Goal: Task Accomplishment & Management: Manage account settings

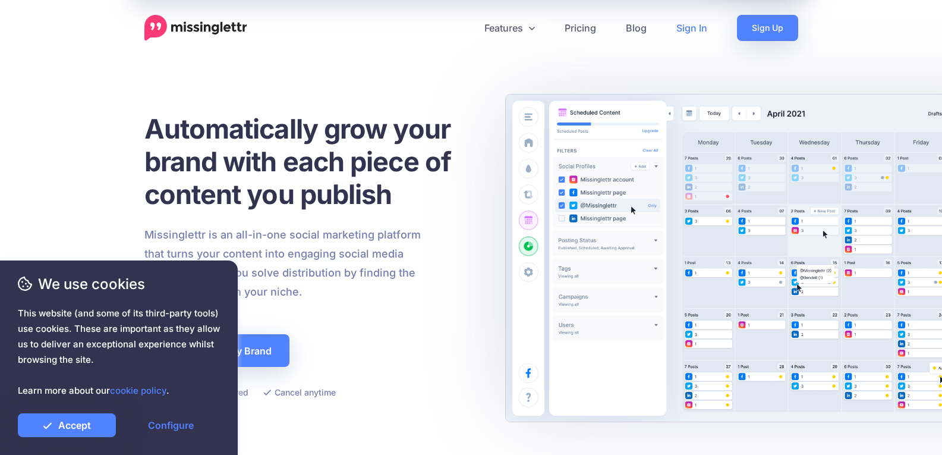
drag, startPoint x: 0, startPoint y: 0, endPoint x: 687, endPoint y: 27, distance: 687.5
click at [687, 27] on link "Sign In" at bounding box center [691, 28] width 61 height 26
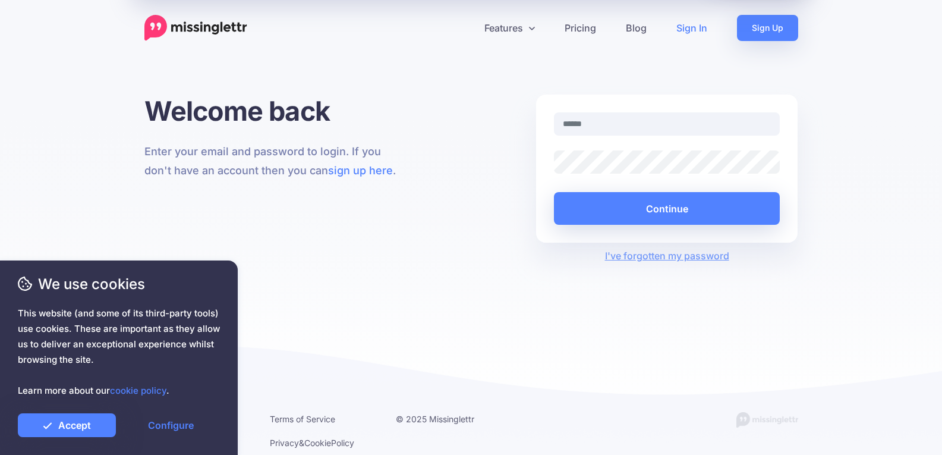
click at [591, 125] on input "text" at bounding box center [667, 123] width 226 height 23
type input "**********"
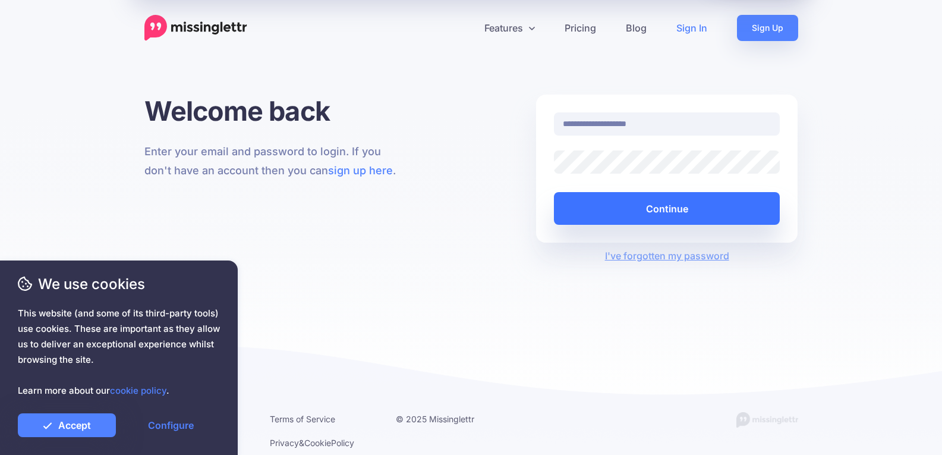
click at [718, 209] on button "Continue" at bounding box center [667, 208] width 226 height 33
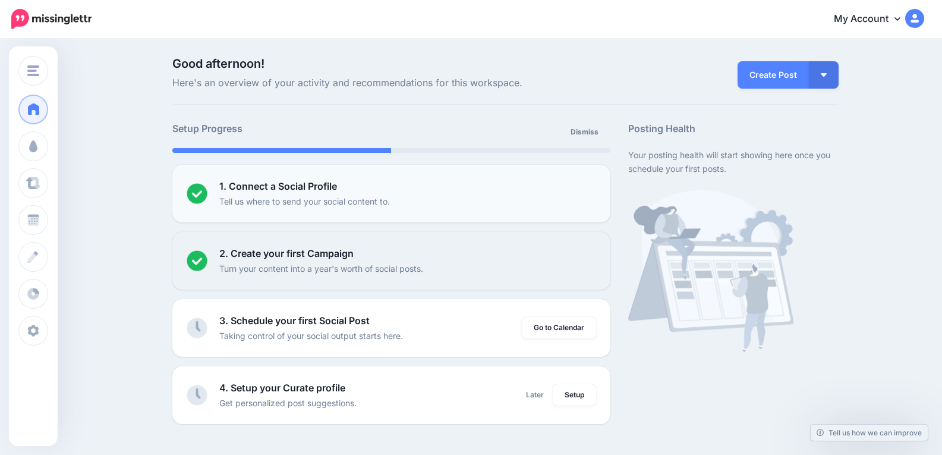
click at [219, 196] on div at bounding box center [203, 193] width 33 height 29
click at [197, 191] on img at bounding box center [197, 193] width 21 height 21
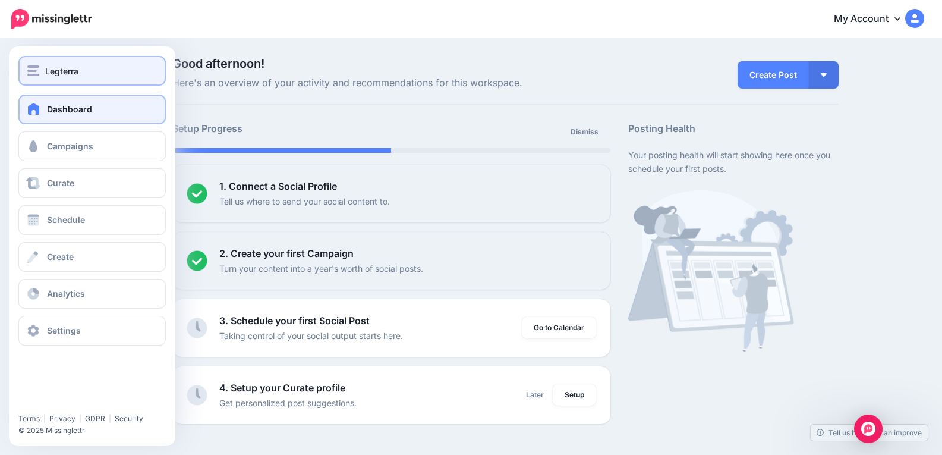
click at [83, 64] on div "Legterra" at bounding box center [92, 71] width 130 height 14
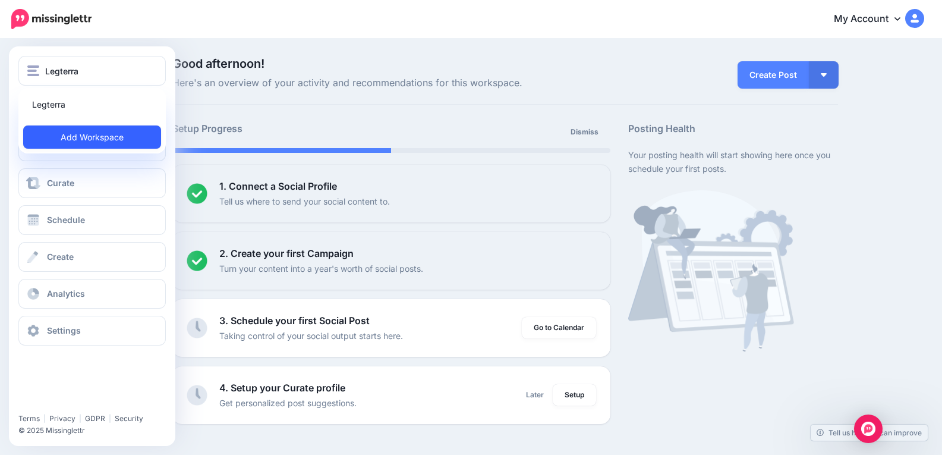
click at [102, 137] on link "Add Workspace" at bounding box center [92, 136] width 138 height 23
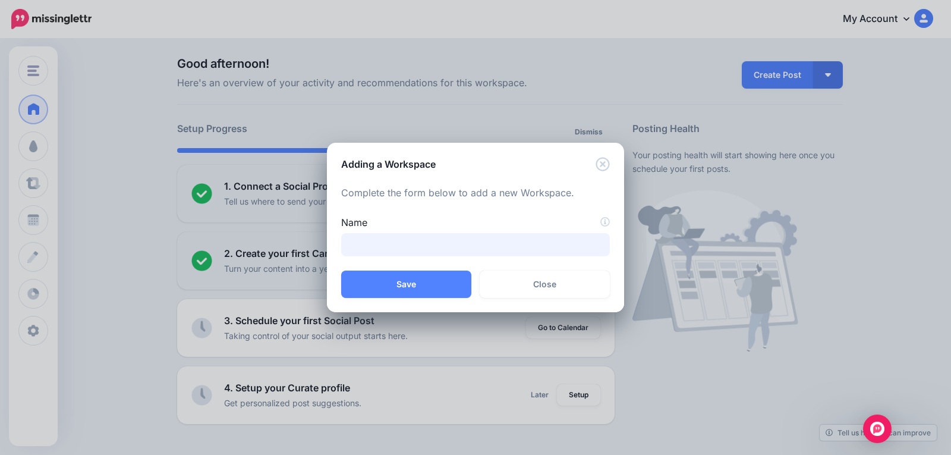
click at [409, 237] on input "Name" at bounding box center [475, 244] width 269 height 23
type input "********"
click at [424, 280] on button "Save" at bounding box center [406, 283] width 130 height 27
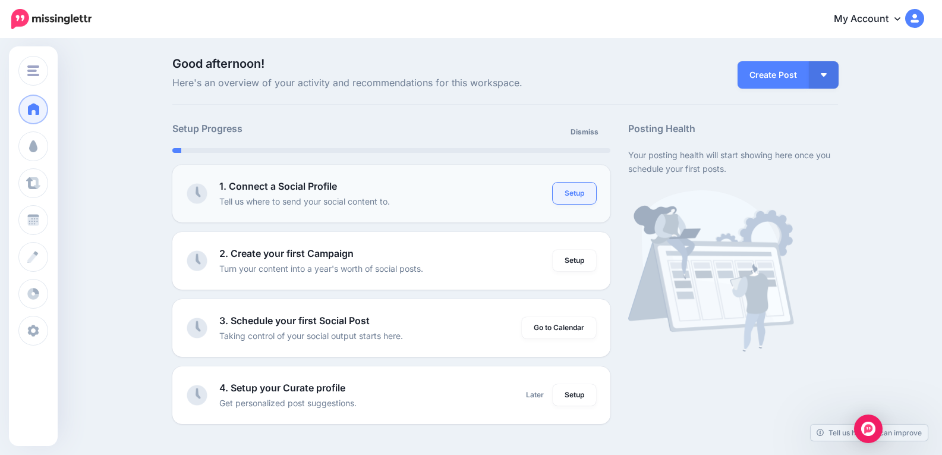
click at [582, 188] on link "Setup" at bounding box center [574, 192] width 43 height 21
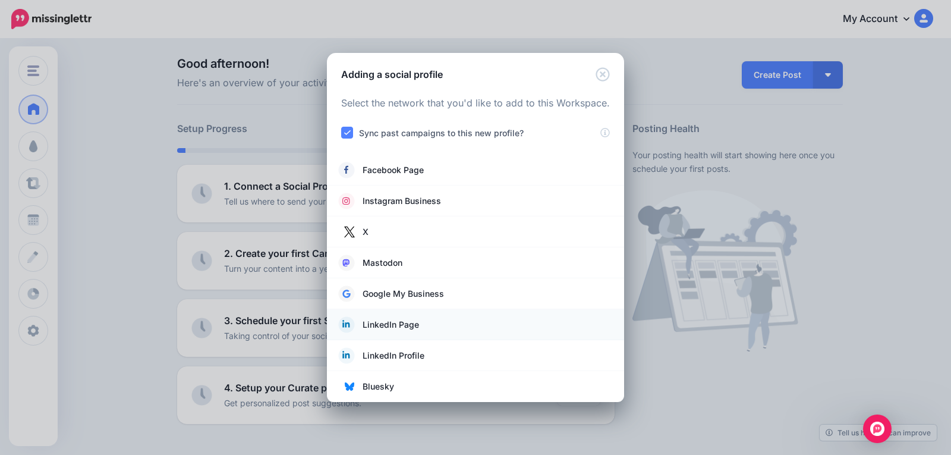
click at [446, 329] on link "LinkedIn Page" at bounding box center [475, 324] width 273 height 17
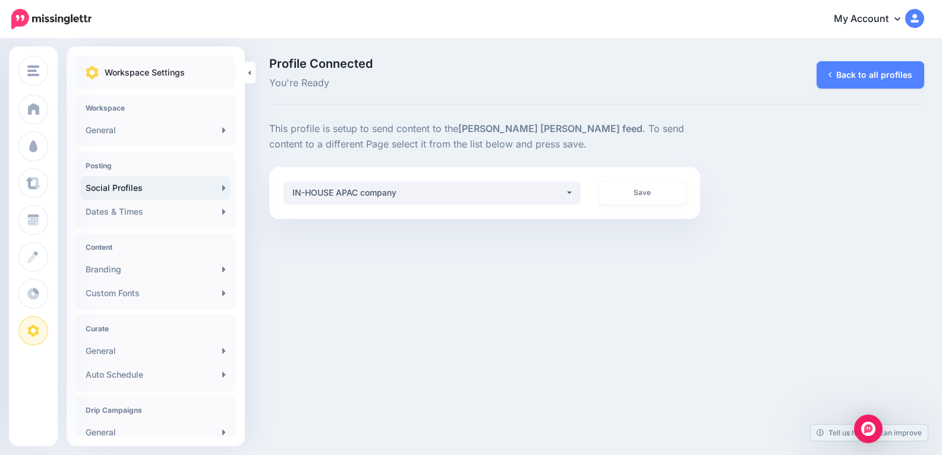
select select "**********"
click at [659, 192] on link "Save" at bounding box center [641, 192] width 87 height 23
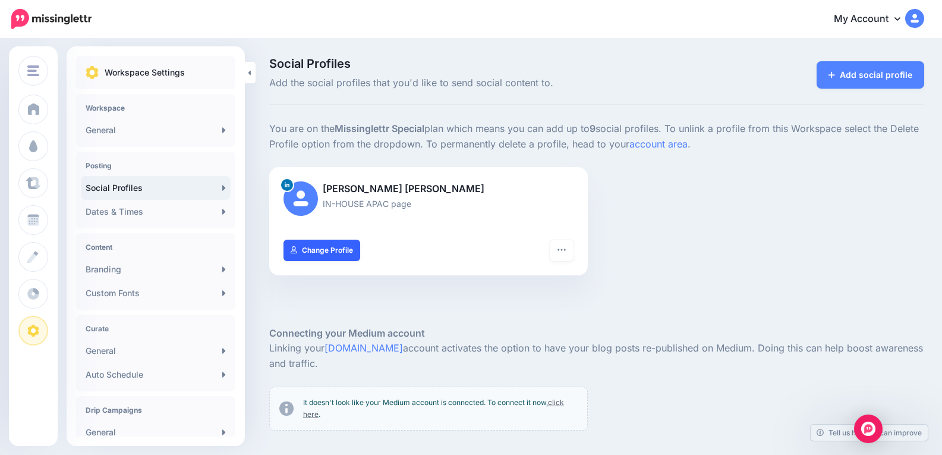
click at [341, 250] on link "Change Profile" at bounding box center [321, 249] width 77 height 21
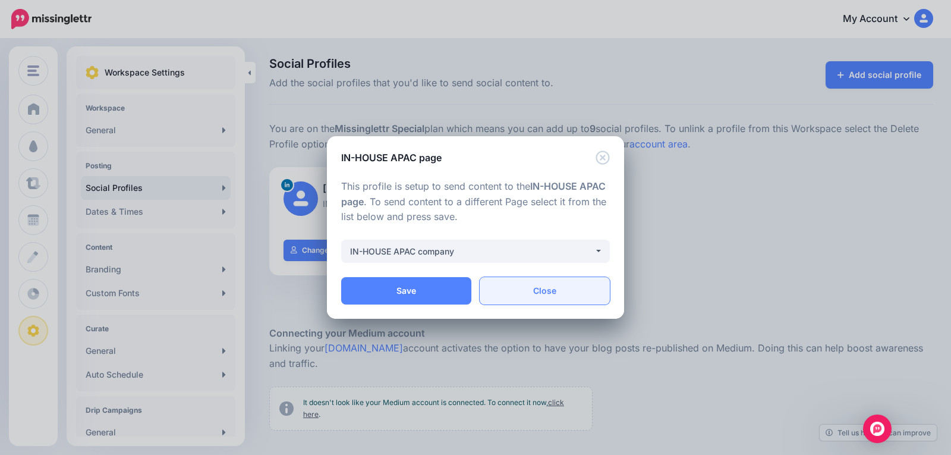
click at [555, 292] on link "Close" at bounding box center [545, 290] width 130 height 27
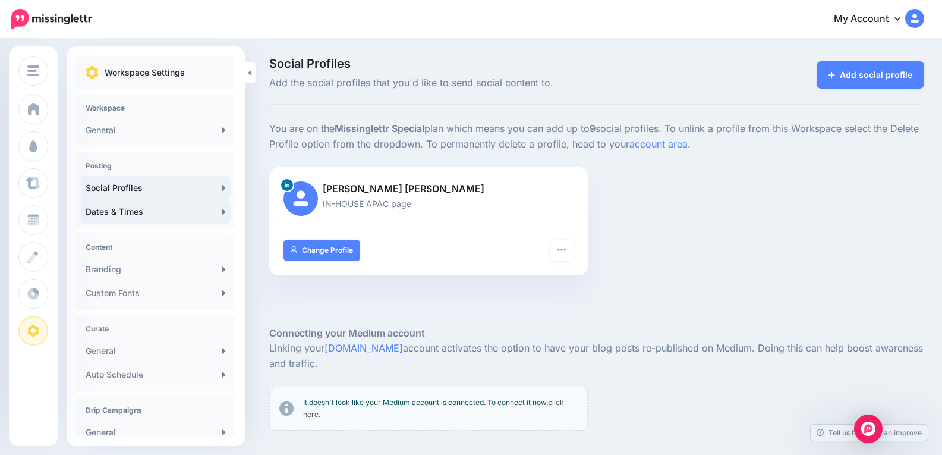
click at [155, 214] on link "Dates & Times" at bounding box center [156, 212] width 150 height 24
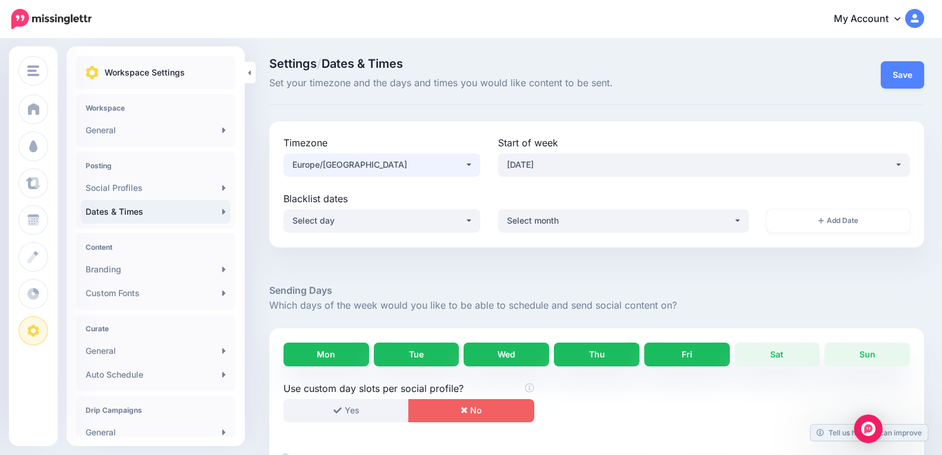
click at [465, 166] on div "Europe/London" at bounding box center [378, 164] width 172 height 14
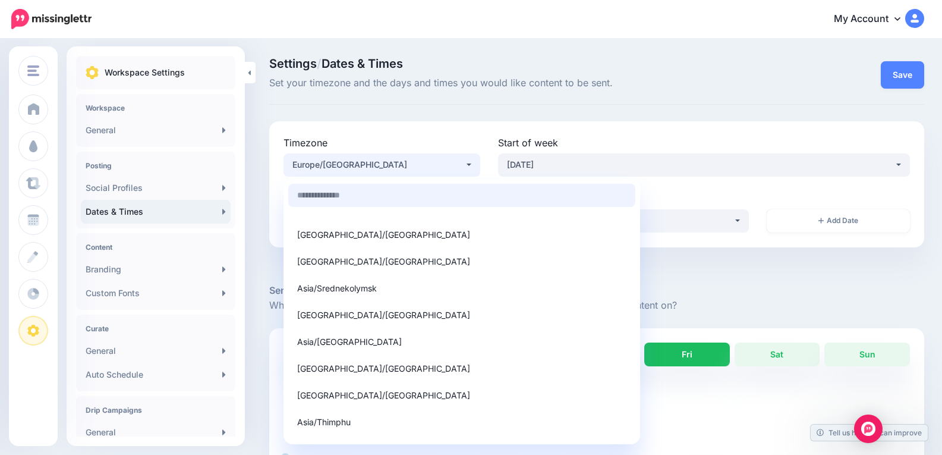
scroll to position [7343, 0]
click at [383, 260] on link "Asia/Singapore" at bounding box center [461, 261] width 347 height 23
select select "**********"
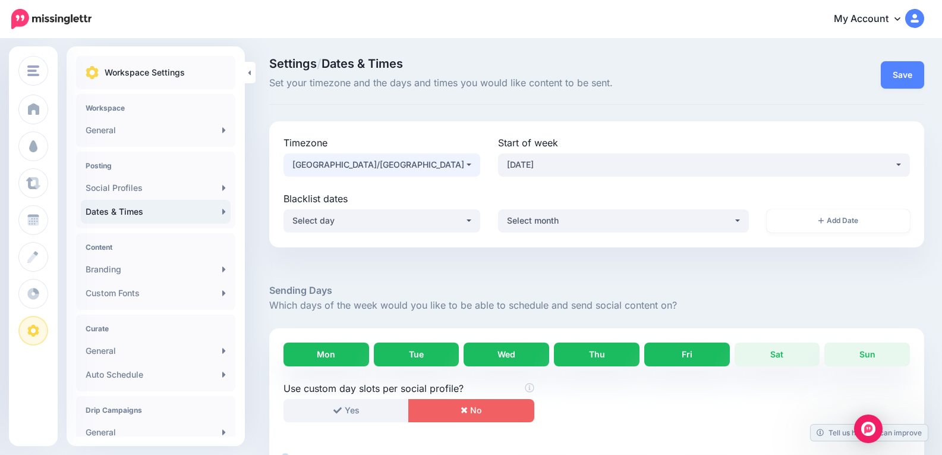
scroll to position [59, 0]
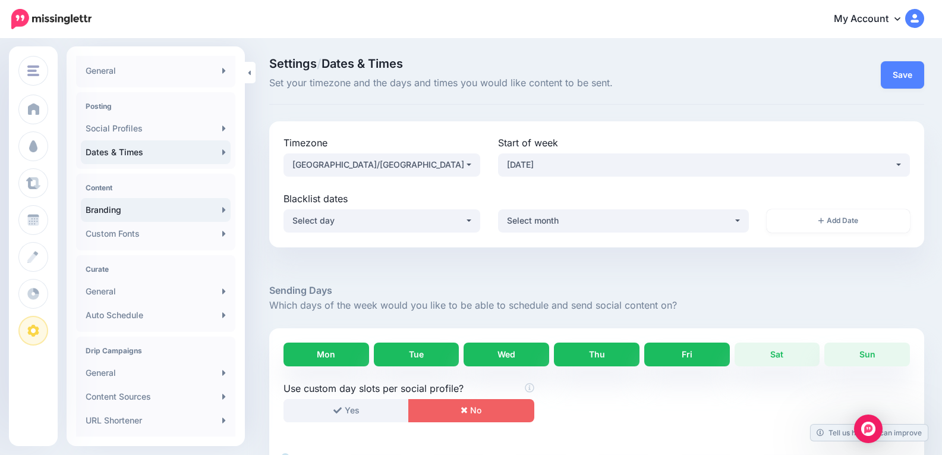
click at [182, 210] on link "Branding" at bounding box center [156, 210] width 150 height 24
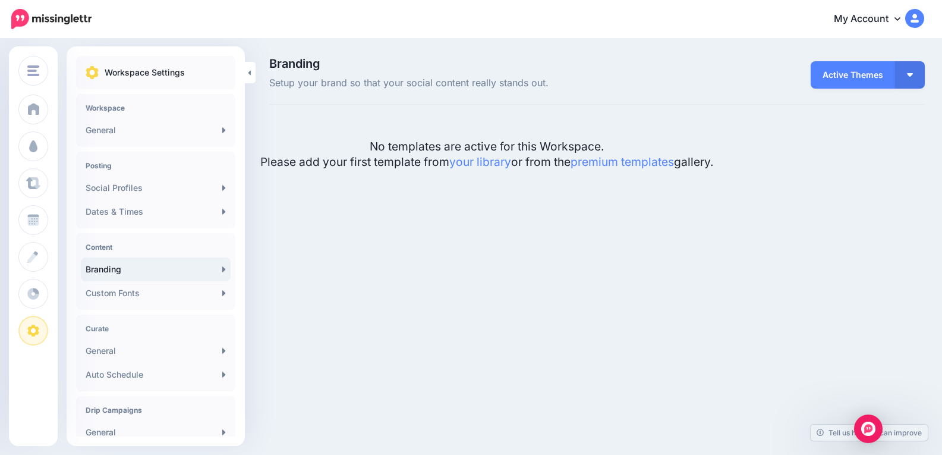
scroll to position [2, 0]
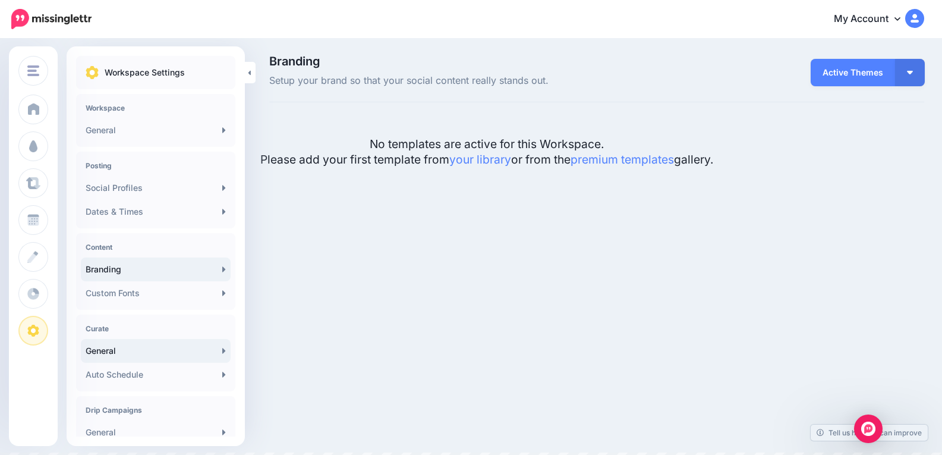
click at [178, 354] on link "General" at bounding box center [156, 351] width 150 height 24
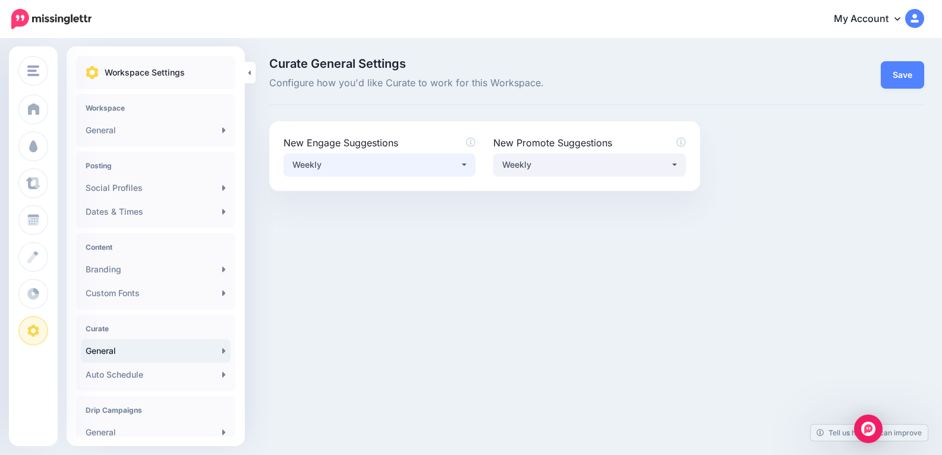
click at [468, 169] on button "Weekly" at bounding box center [379, 164] width 192 height 23
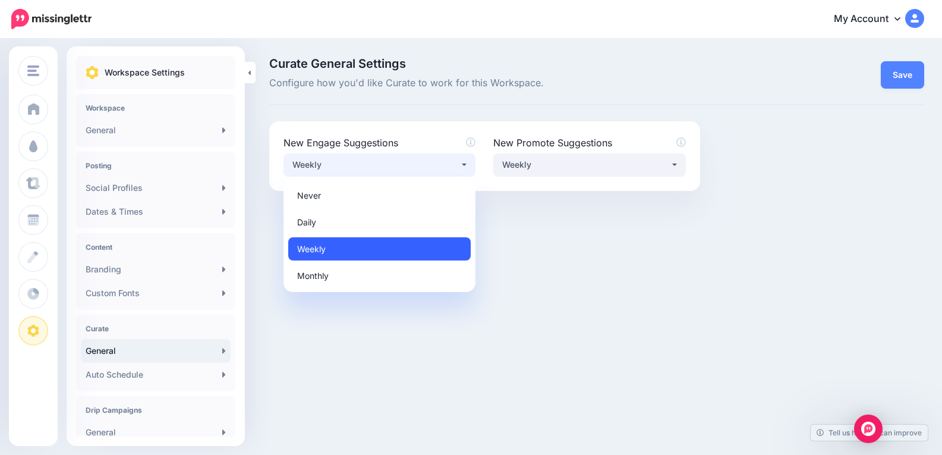
click at [398, 250] on link "Weekly" at bounding box center [379, 248] width 182 height 23
select select "******"
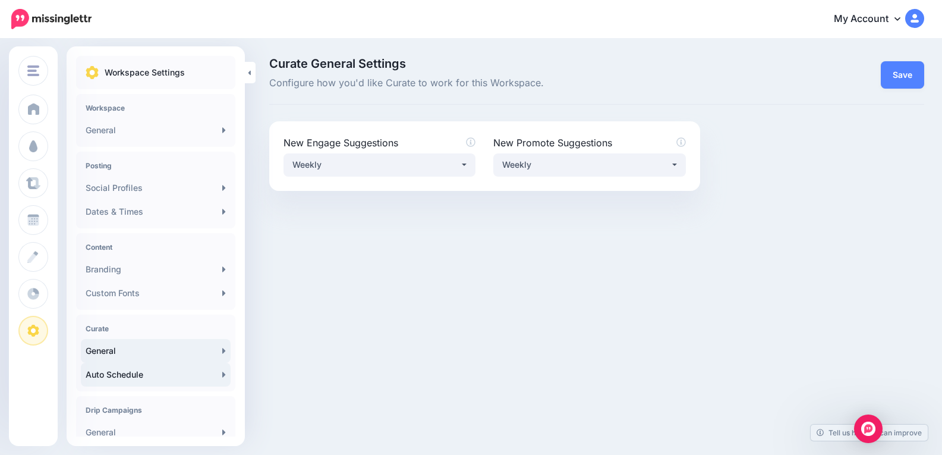
click at [191, 371] on link "Auto Schedule" at bounding box center [156, 374] width 150 height 24
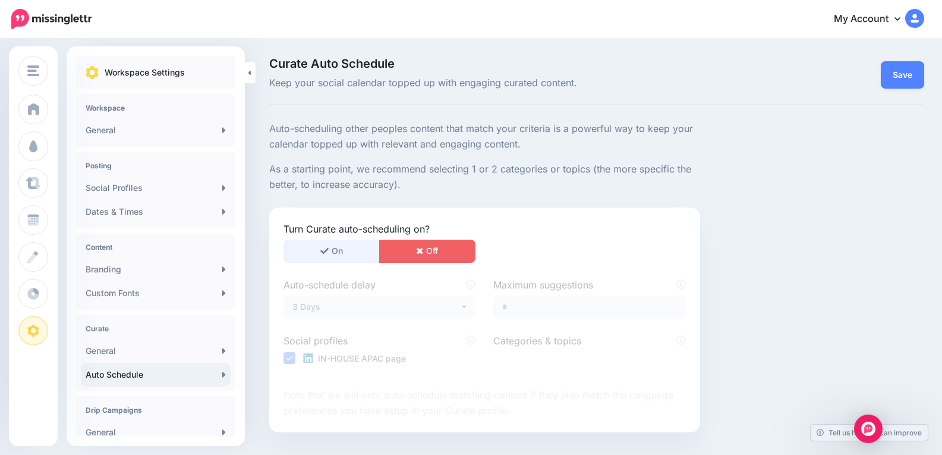
click at [348, 250] on button "On" at bounding box center [331, 250] width 96 height 23
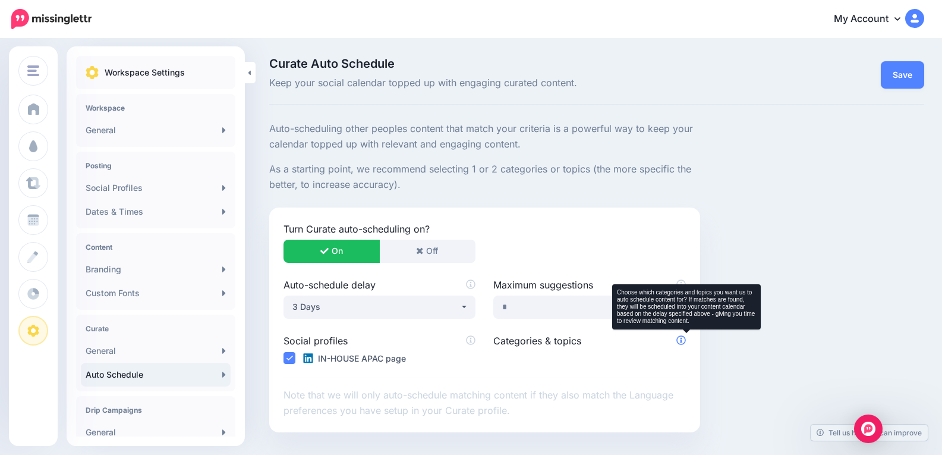
click at [686, 341] on icon at bounding box center [681, 341] width 10 height 10
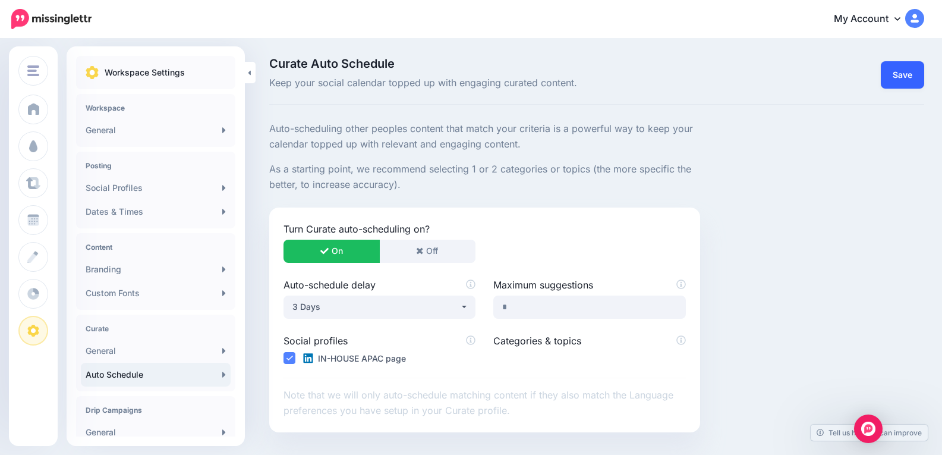
click at [901, 75] on link "Save" at bounding box center [902, 74] width 43 height 27
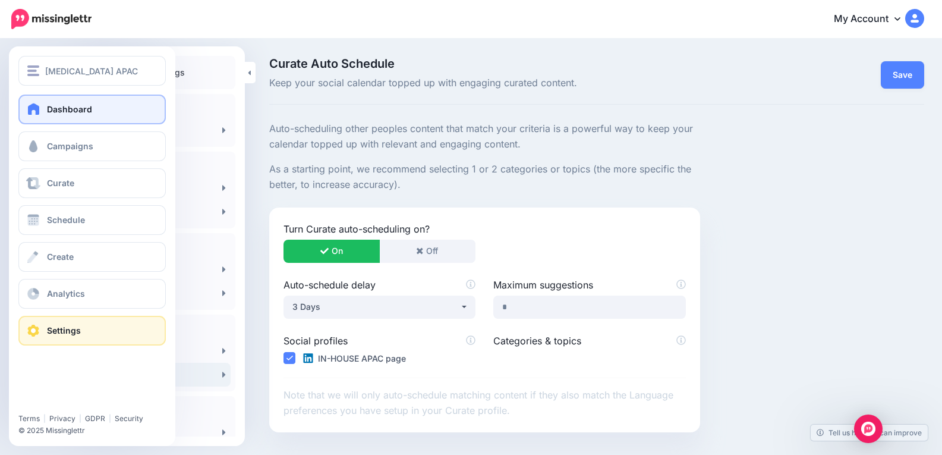
click at [58, 110] on span "Dashboard" at bounding box center [69, 109] width 45 height 10
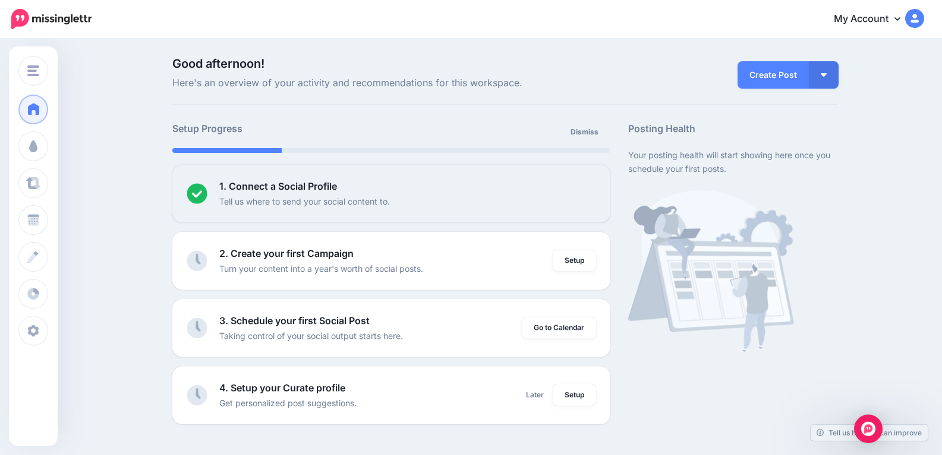
click at [882, 20] on link "My Account" at bounding box center [873, 19] width 102 height 29
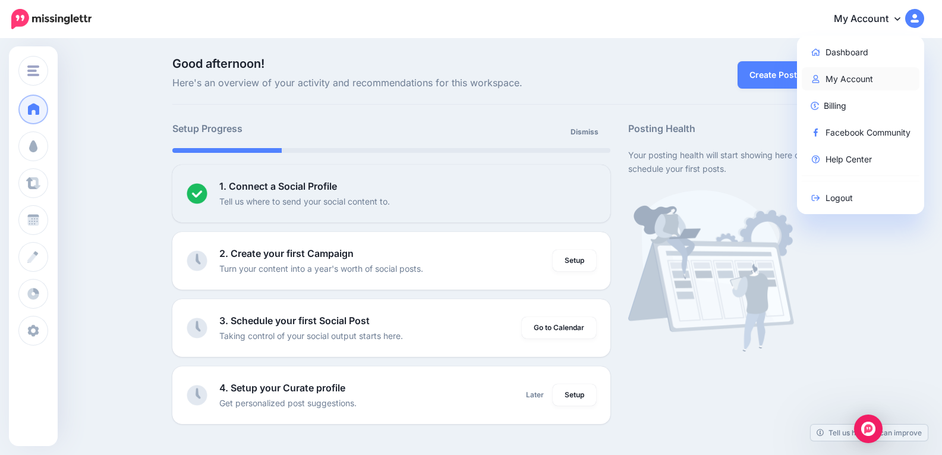
click at [872, 75] on link "My Account" at bounding box center [861, 78] width 118 height 23
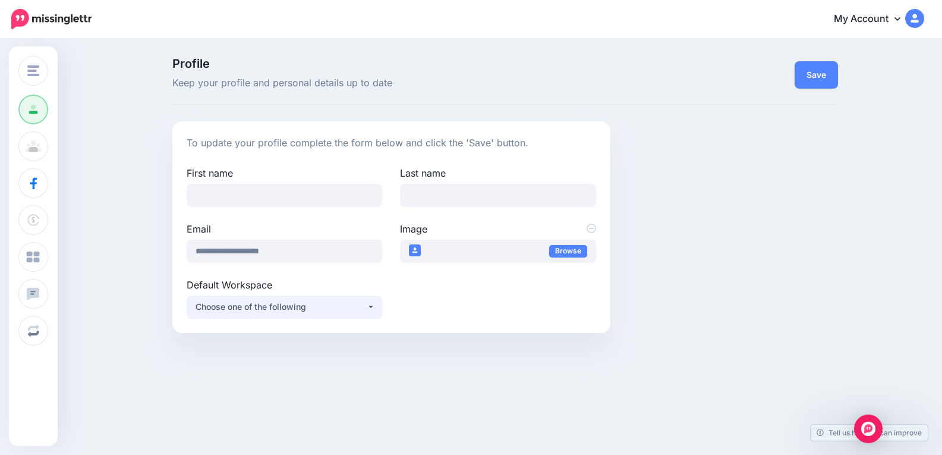
click at [382, 308] on button "Choose one of the following" at bounding box center [285, 306] width 196 height 23
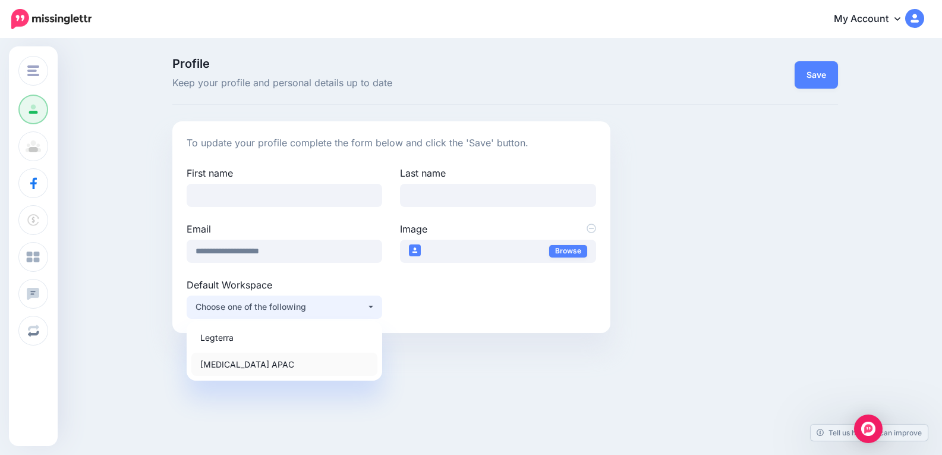
click at [312, 365] on link "[MEDICAL_DATA] APAC" at bounding box center [284, 363] width 186 height 23
select select "*****"
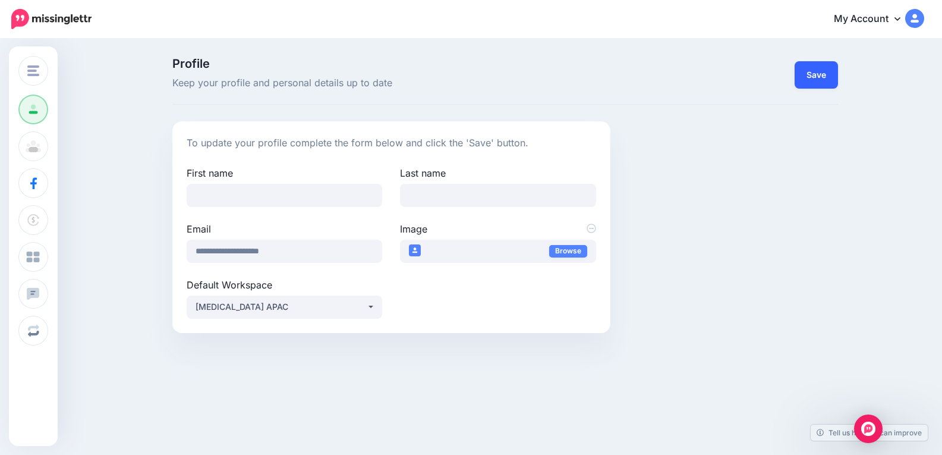
click at [816, 76] on button "Save" at bounding box center [816, 74] width 43 height 27
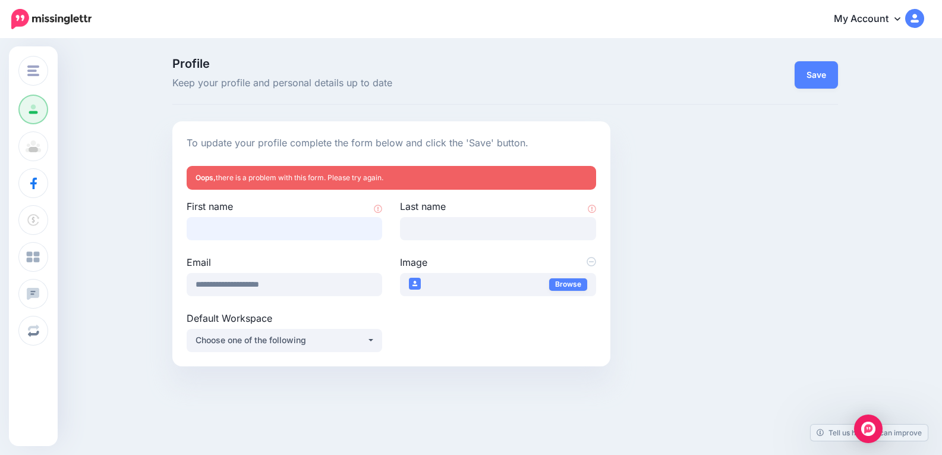
click at [249, 219] on input "First name" at bounding box center [285, 228] width 196 height 23
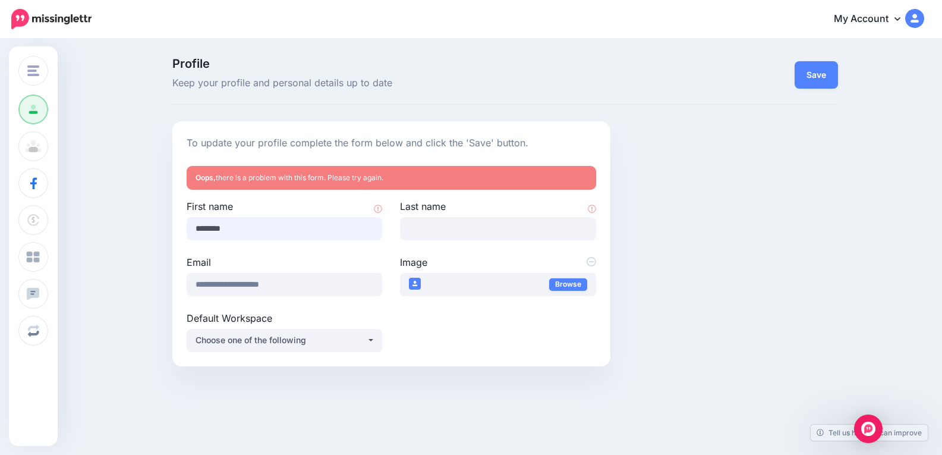
type input "********"
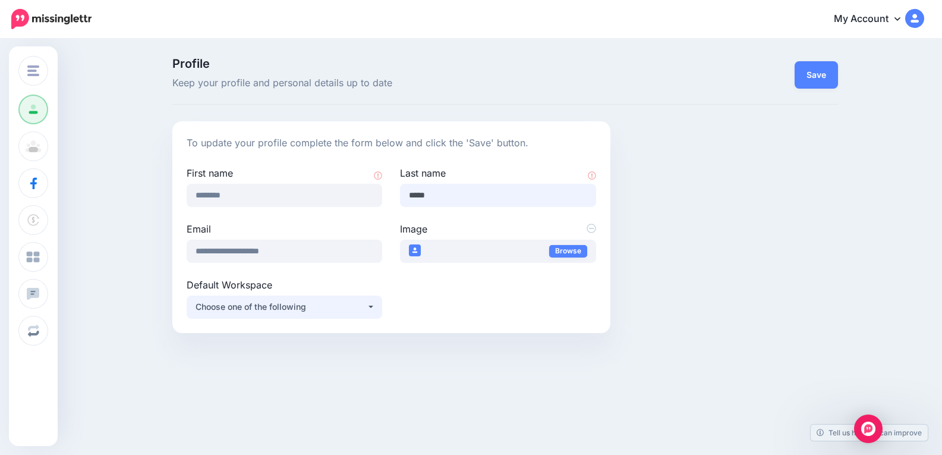
type input "*****"
click at [355, 303] on div "Choose one of the following" at bounding box center [281, 307] width 171 height 14
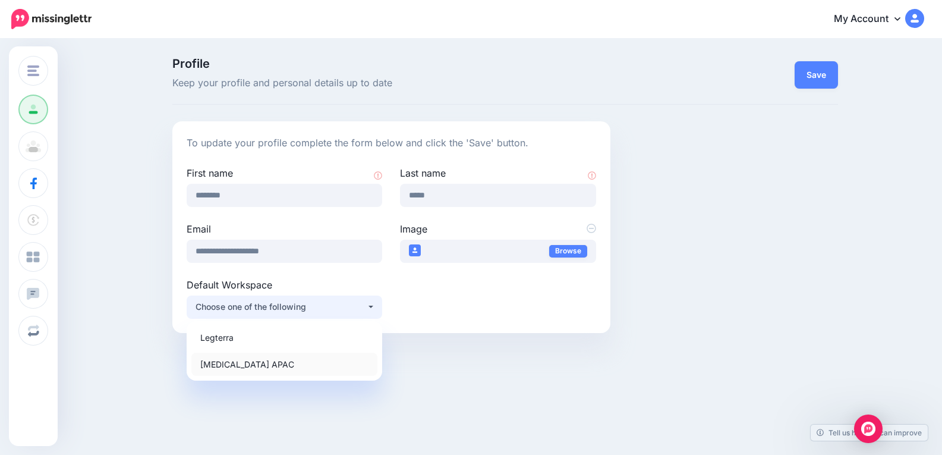
click at [320, 365] on link "[MEDICAL_DATA] APAC" at bounding box center [284, 363] width 186 height 23
select select "*****"
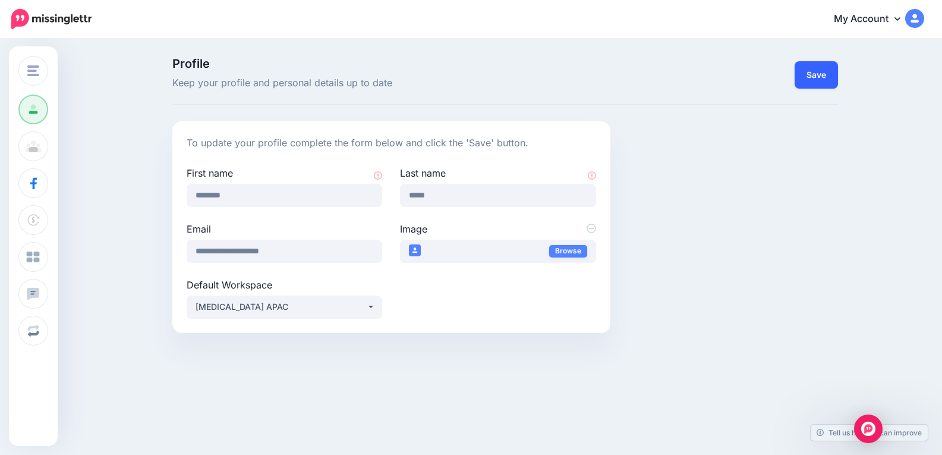
click at [819, 81] on button "Save" at bounding box center [816, 74] width 43 height 27
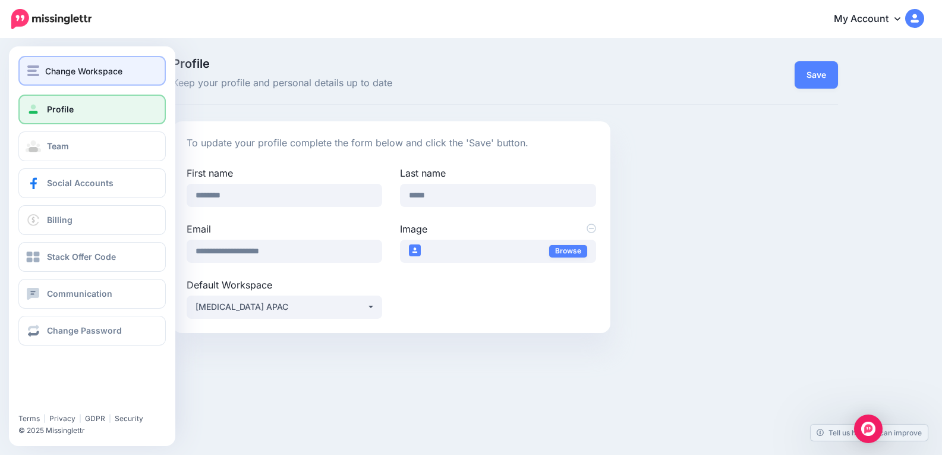
click at [57, 71] on span "Change Workspace" at bounding box center [83, 71] width 77 height 14
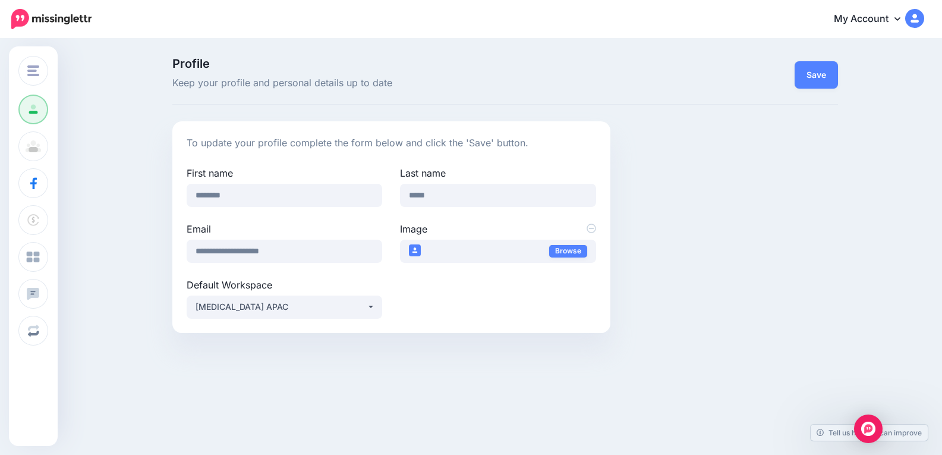
click at [20, 18] on img at bounding box center [51, 19] width 80 height 20
click at [811, 72] on button "Save" at bounding box center [816, 74] width 43 height 27
click at [871, 15] on link "My Account" at bounding box center [873, 19] width 102 height 29
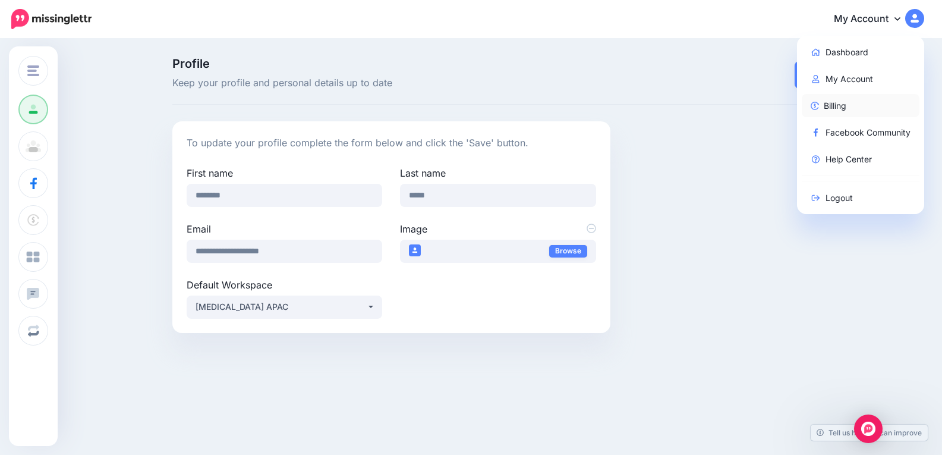
click at [850, 111] on link "Billing" at bounding box center [861, 105] width 118 height 23
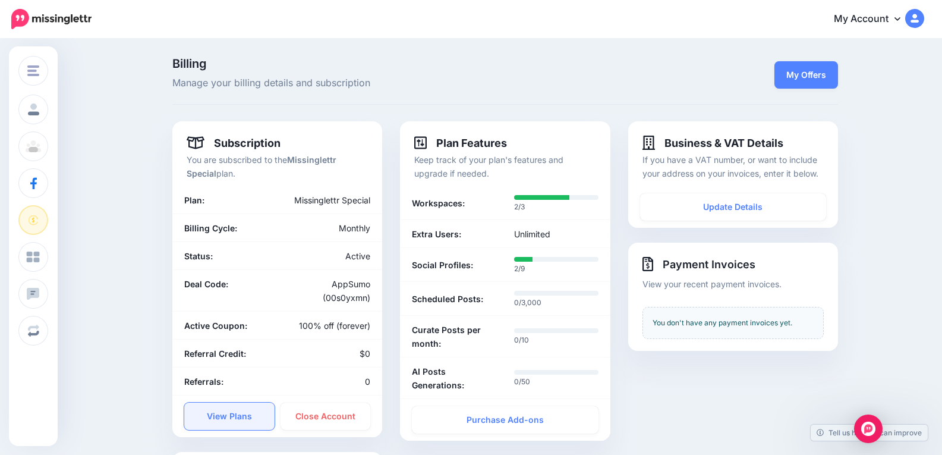
click at [239, 415] on link "View Plans" at bounding box center [229, 415] width 90 height 27
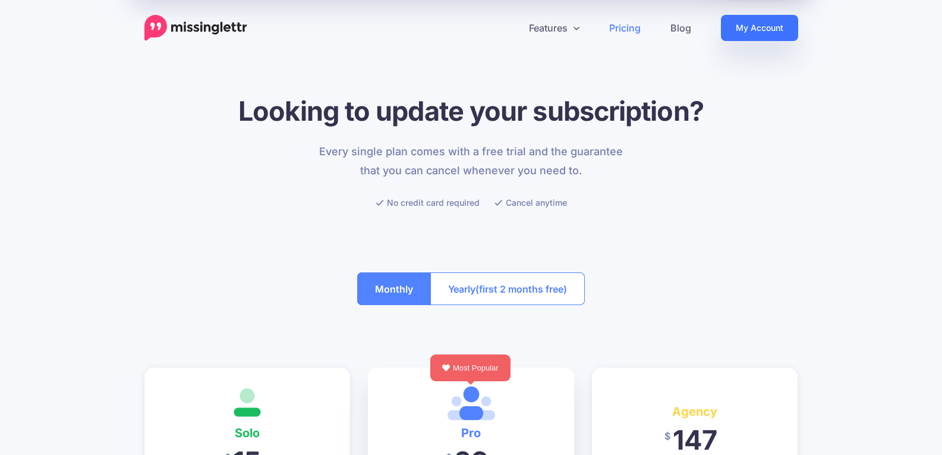
click at [747, 22] on link "My Account" at bounding box center [759, 28] width 77 height 26
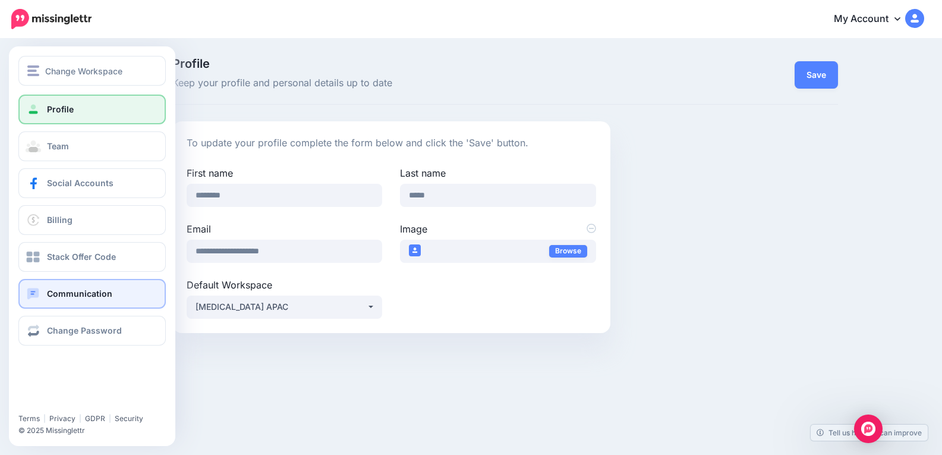
click at [90, 294] on span "Communication" at bounding box center [79, 293] width 65 height 10
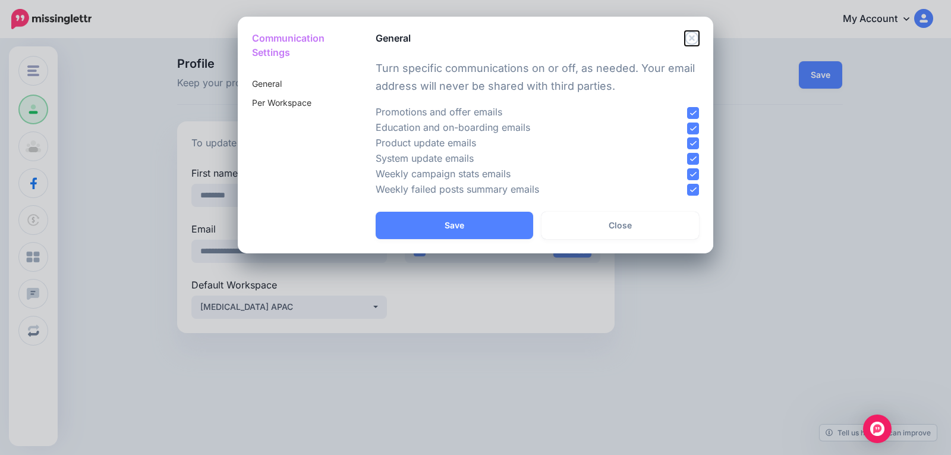
click at [691, 37] on icon "Close" at bounding box center [692, 38] width 14 height 14
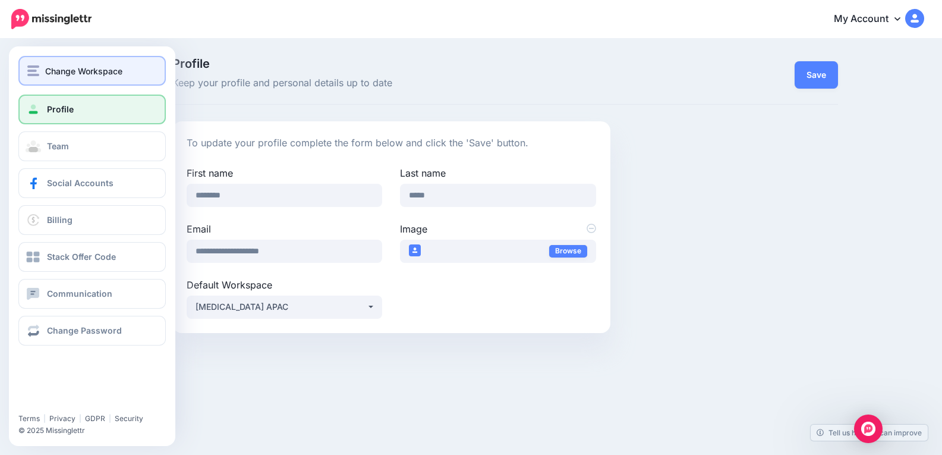
click at [31, 67] on img "button" at bounding box center [33, 70] width 12 height 11
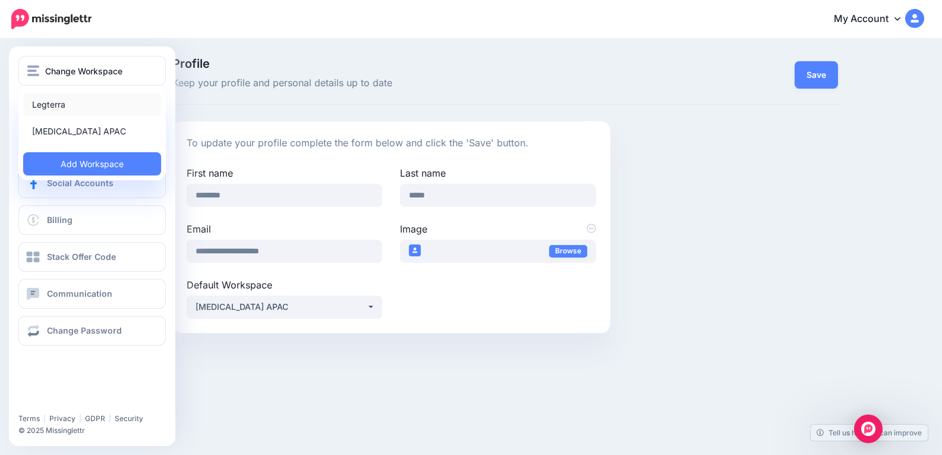
click at [62, 105] on link "Legterra" at bounding box center [92, 104] width 138 height 23
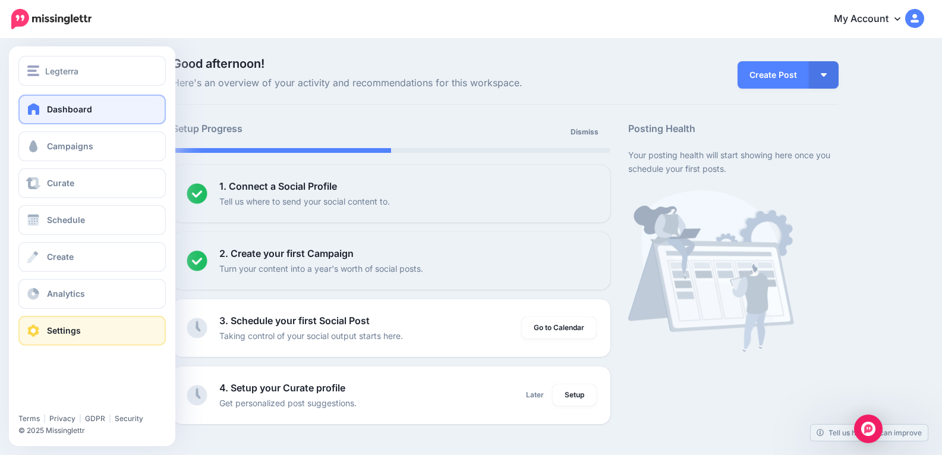
click at [34, 330] on span at bounding box center [33, 330] width 15 height 12
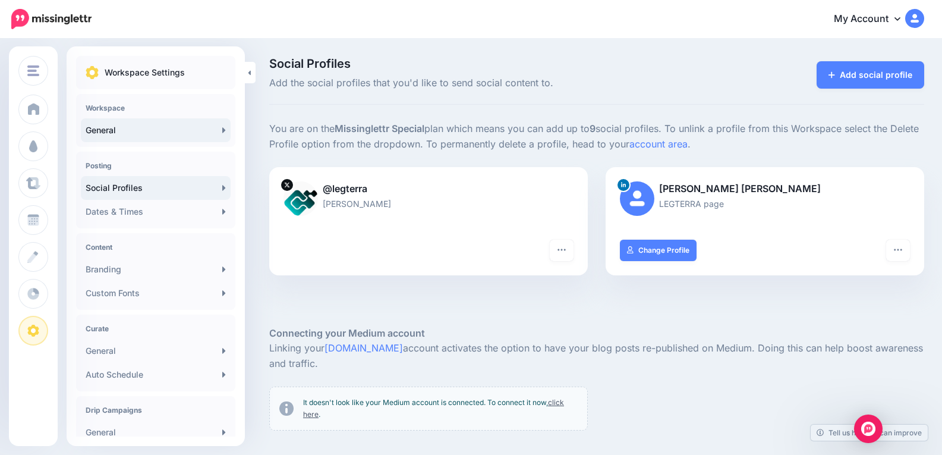
click at [149, 134] on link "General" at bounding box center [156, 130] width 150 height 24
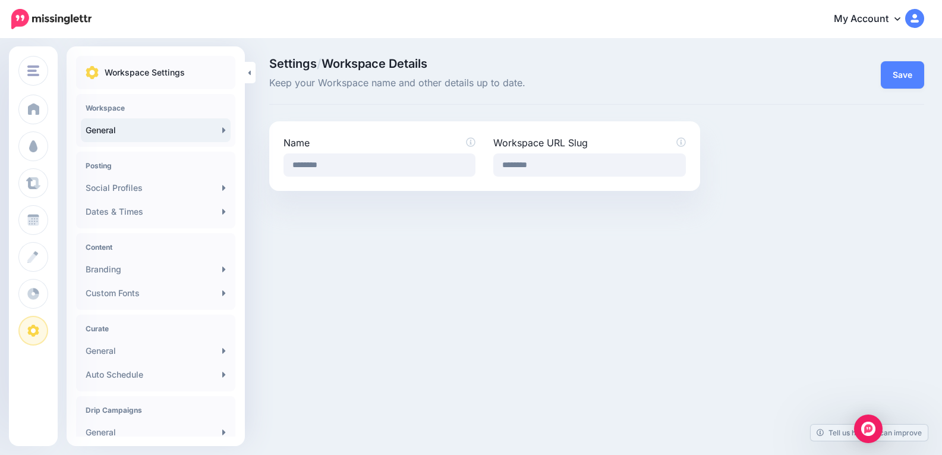
scroll to position [2, 0]
click at [867, 430] on img "Open Intercom Messenger" at bounding box center [867, 428] width 15 height 15
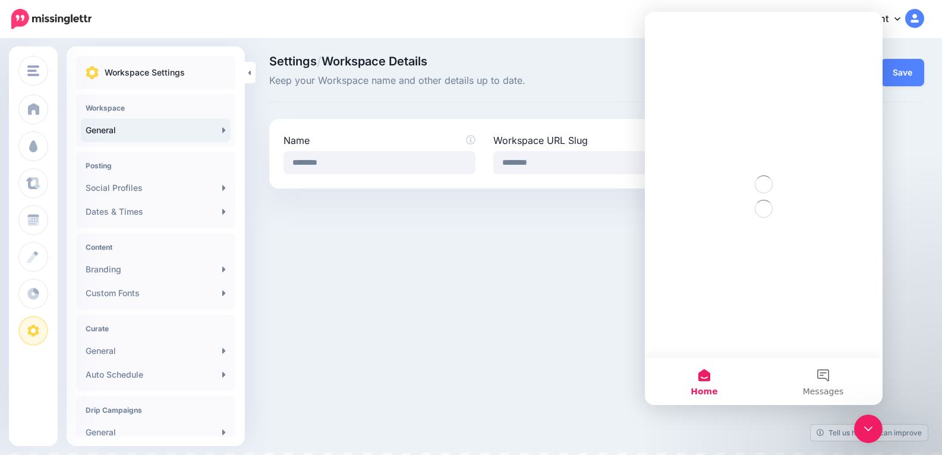
scroll to position [0, 0]
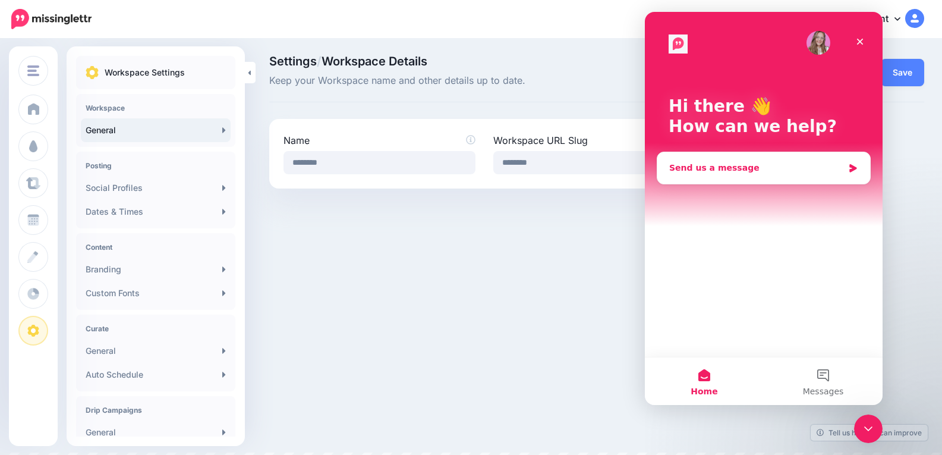
click at [775, 168] on div "Send us a message" at bounding box center [756, 168] width 174 height 12
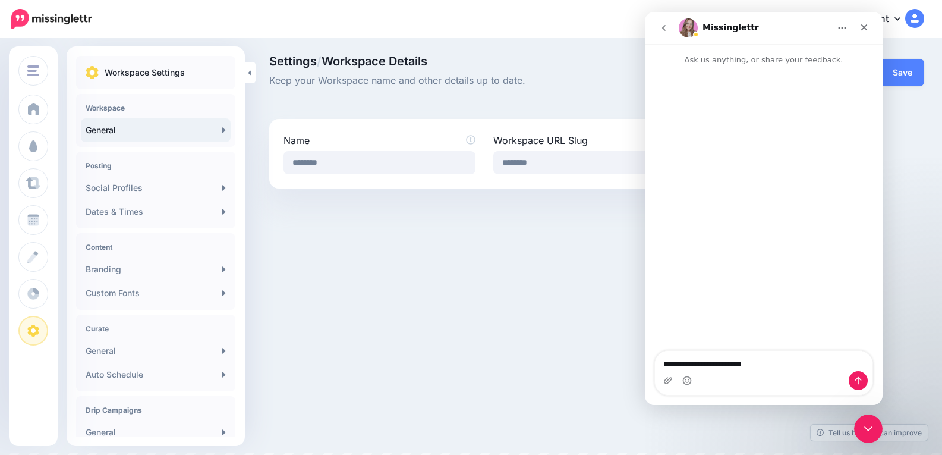
type textarea "**********"
click at [864, 382] on button "Send a message…" at bounding box center [858, 380] width 19 height 19
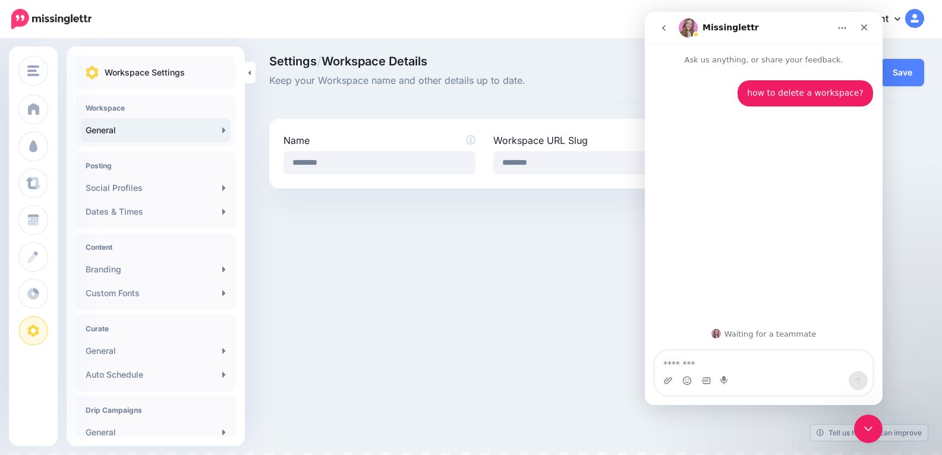
drag, startPoint x: 348, startPoint y: 251, endPoint x: 341, endPoint y: 248, distance: 7.7
click at [350, 250] on div "Legterra Legterra INH APAC Add Workspace Dashboard Campaigns Curate Schedule Cr…" at bounding box center [471, 225] width 942 height 455
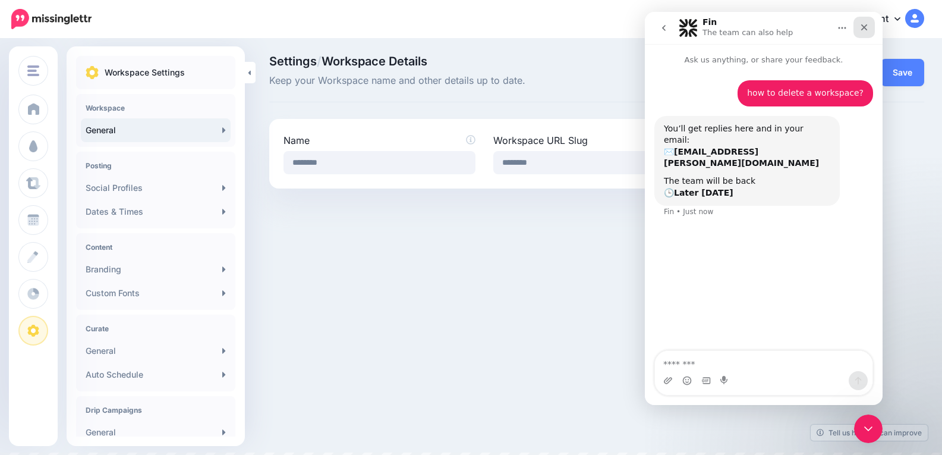
click at [867, 27] on icon "Close" at bounding box center [864, 28] width 10 height 10
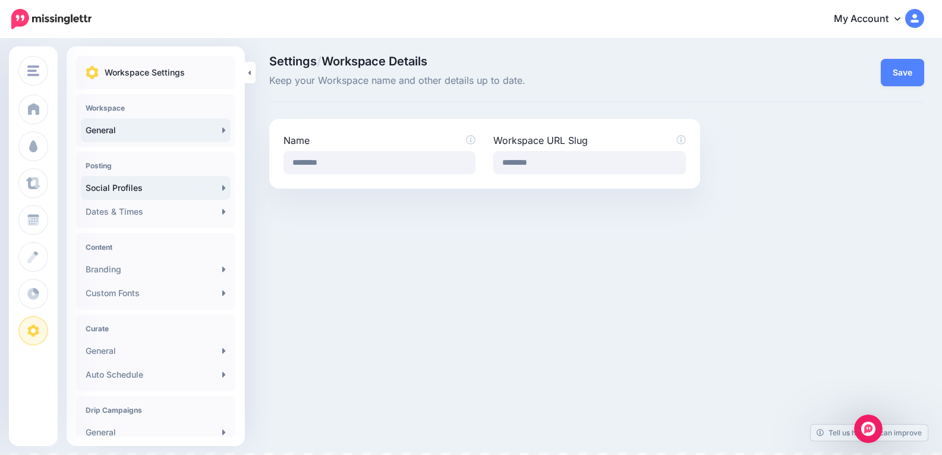
click at [213, 184] on link "Social Profiles" at bounding box center [156, 188] width 150 height 24
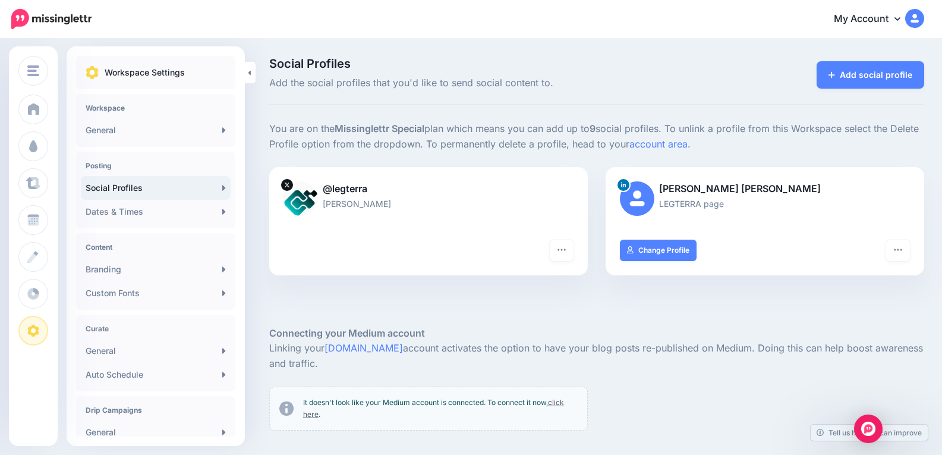
click at [12, 12] on img at bounding box center [51, 19] width 80 height 20
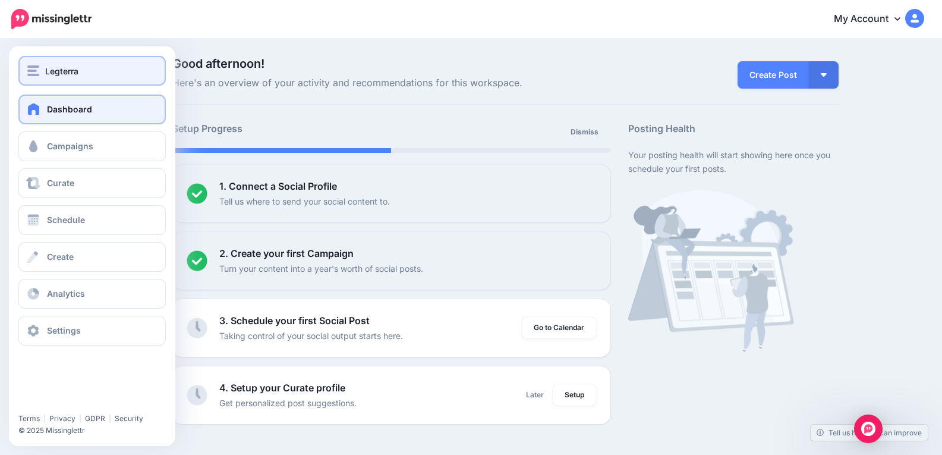
click at [27, 72] on img "button" at bounding box center [33, 70] width 12 height 11
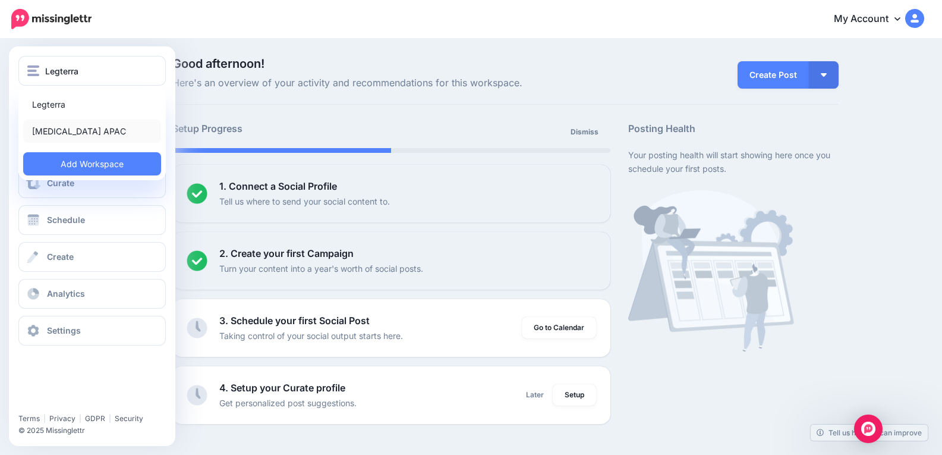
click at [36, 129] on link "[MEDICAL_DATA] APAC" at bounding box center [92, 130] width 138 height 23
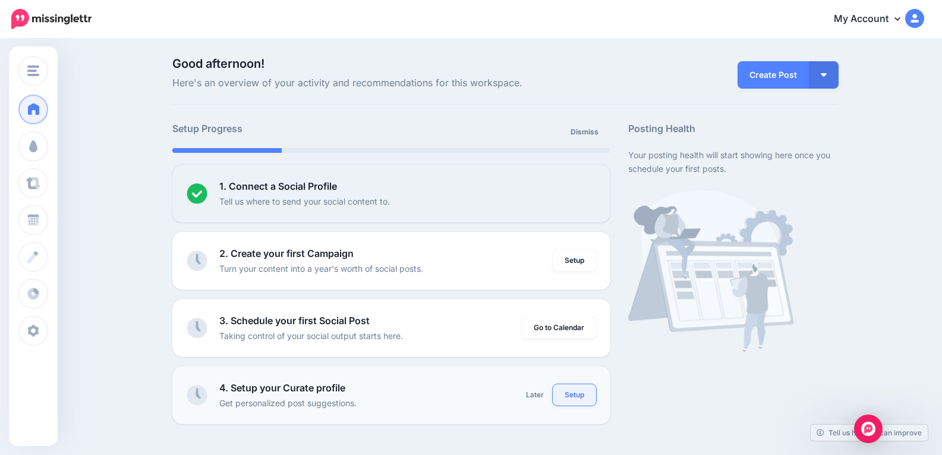
click at [579, 398] on link "Setup" at bounding box center [574, 394] width 43 height 21
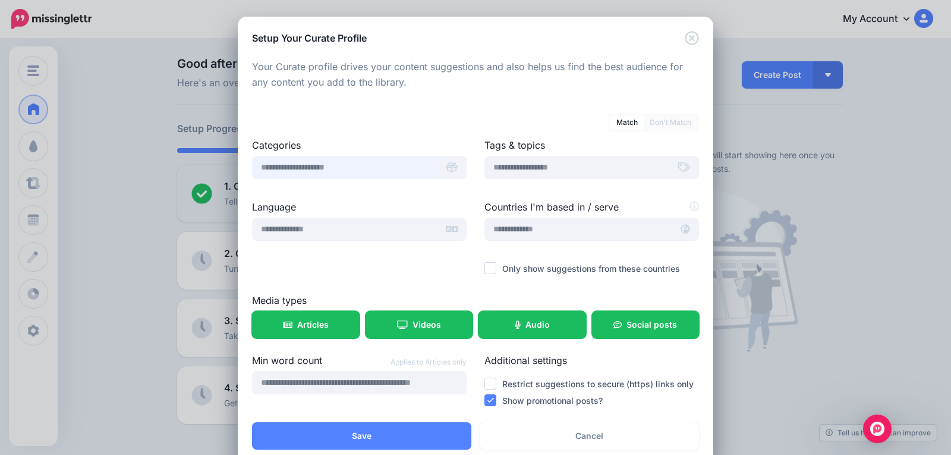
click at [393, 168] on input "text" at bounding box center [344, 167] width 185 height 23
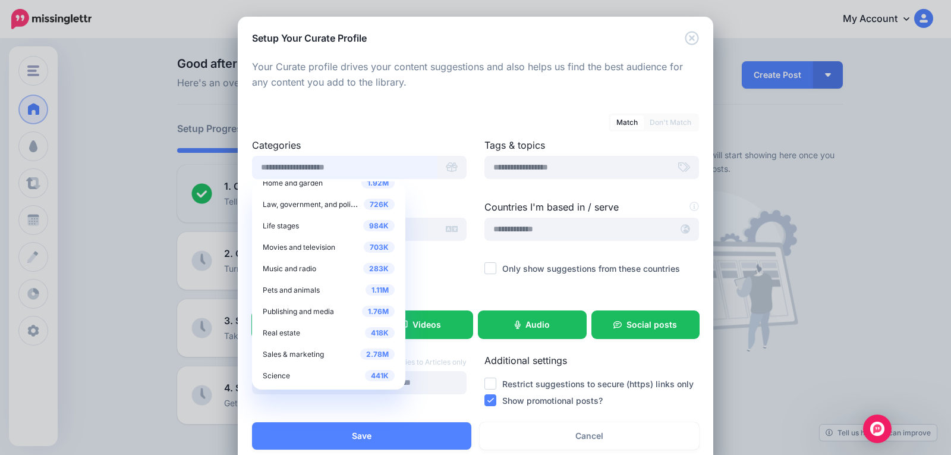
scroll to position [304, 0]
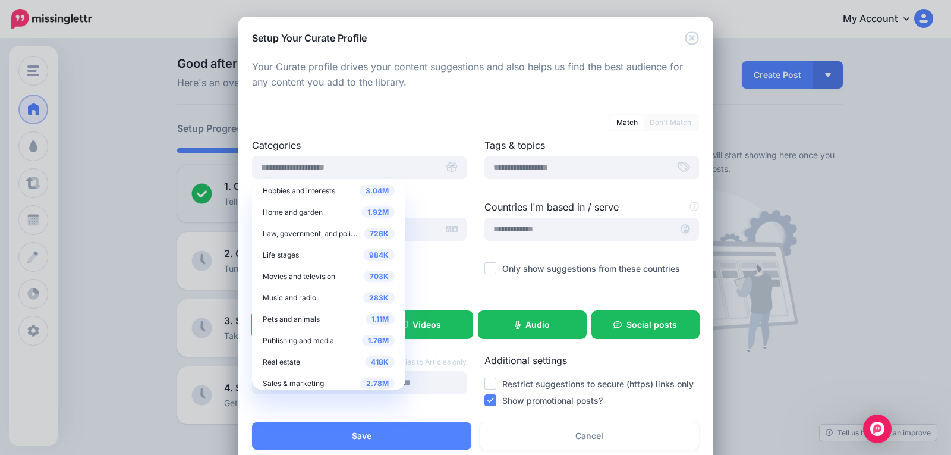
click at [339, 116] on div "Match Don't Match" at bounding box center [475, 115] width 447 height 21
click at [343, 168] on input "text" at bounding box center [344, 167] width 185 height 23
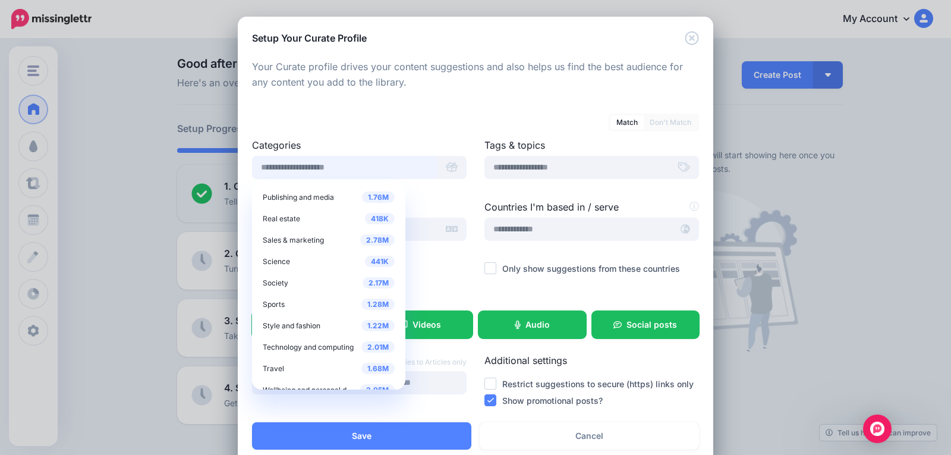
scroll to position [475, 0]
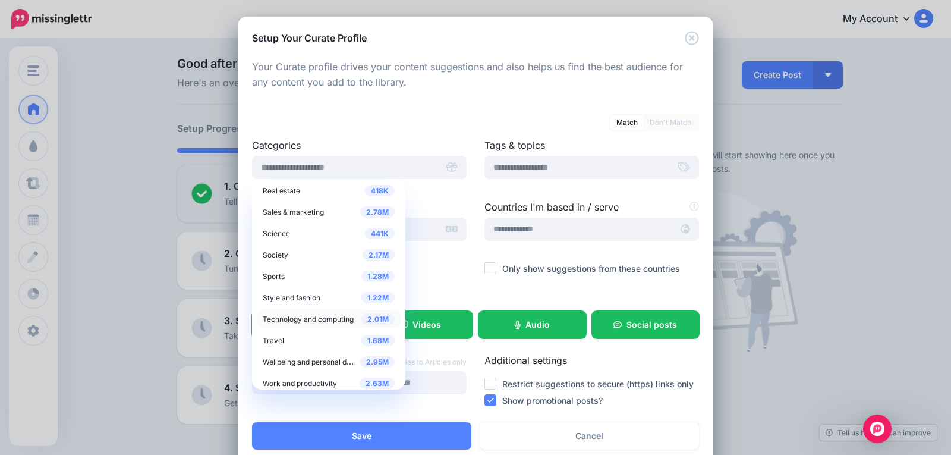
click at [313, 320] on span "Technology and computing" at bounding box center [308, 318] width 91 height 9
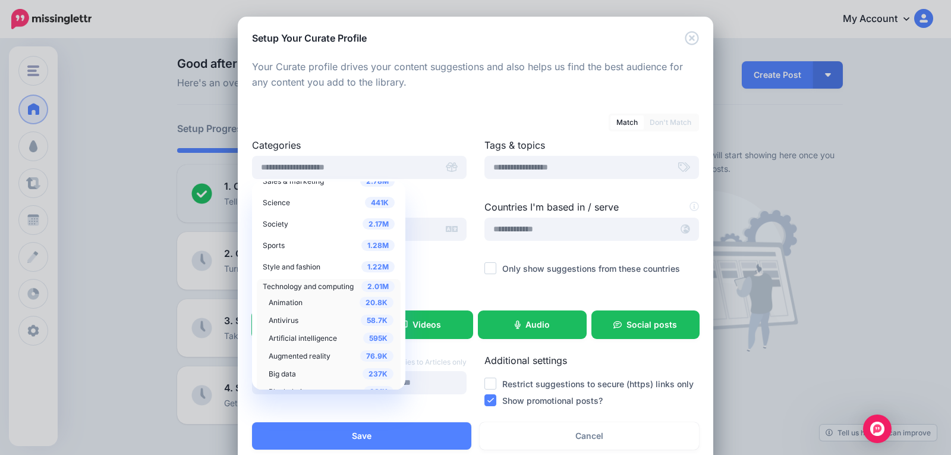
scroll to position [535, 0]
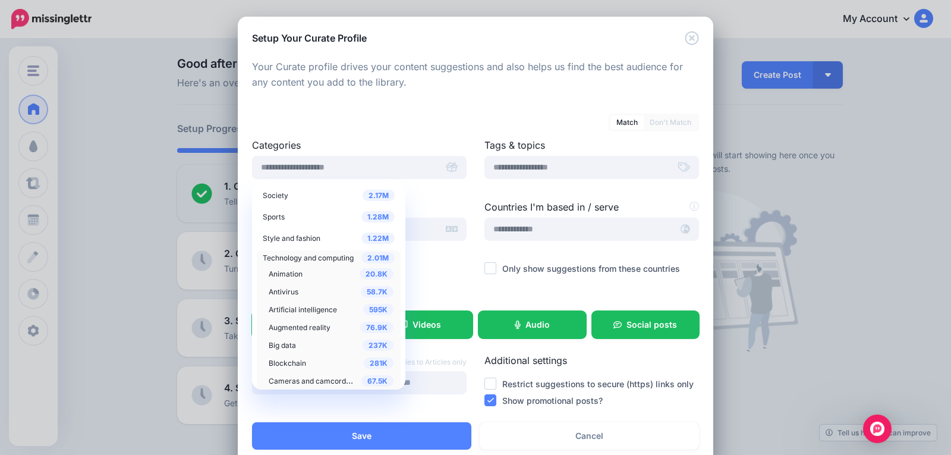
click at [324, 308] on span "Artificial intelligence" at bounding box center [303, 309] width 68 height 9
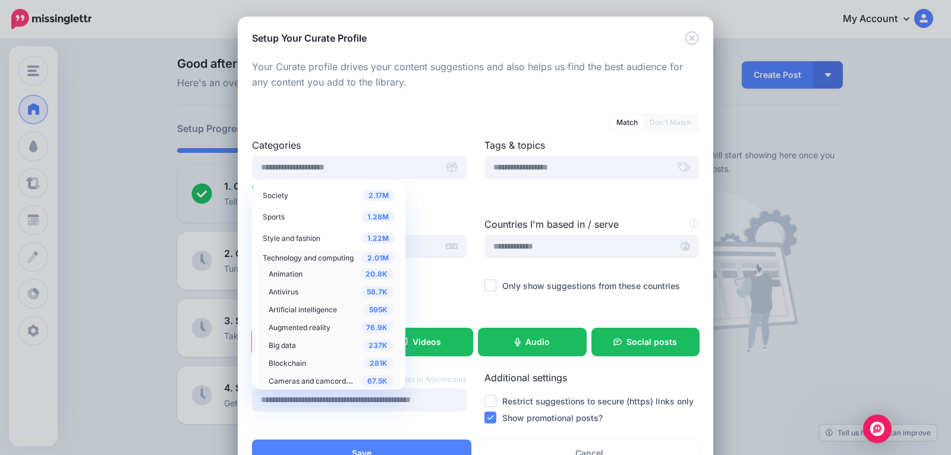
click at [438, 198] on ul "Artificial intelligence" at bounding box center [359, 193] width 215 height 17
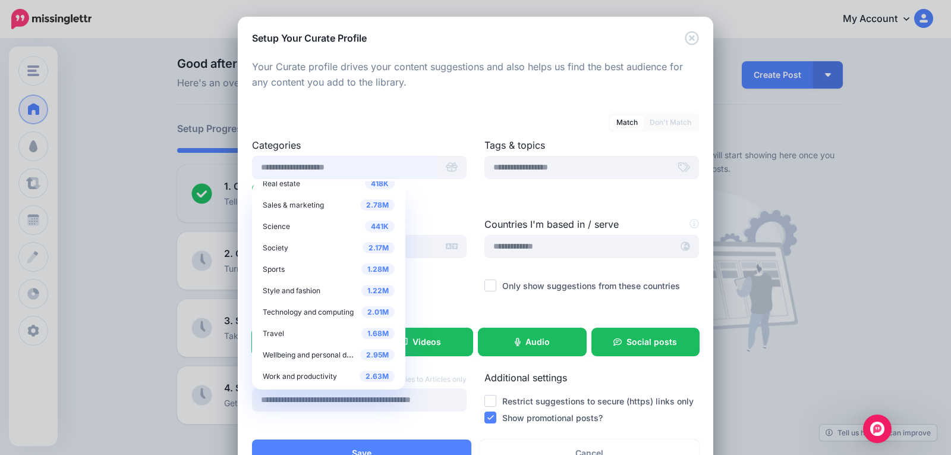
scroll to position [483, 0]
click at [387, 168] on input "text" at bounding box center [344, 167] width 185 height 23
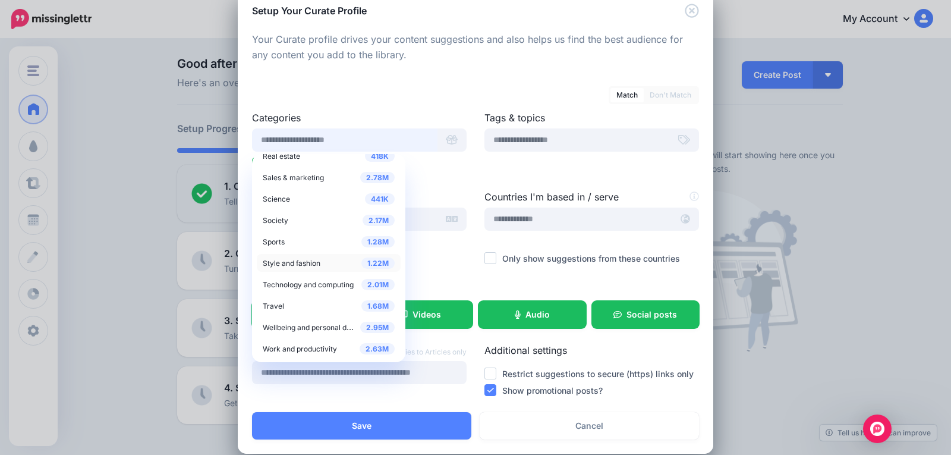
scroll to position [43, 0]
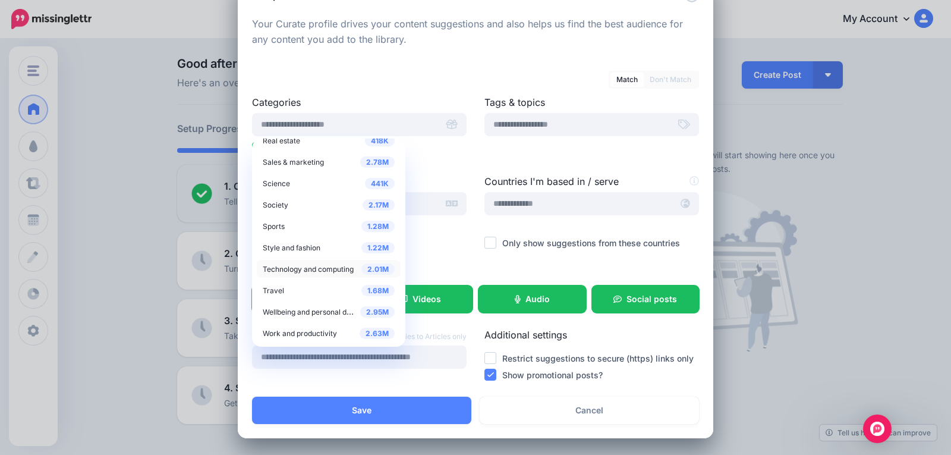
click at [327, 270] on span "Technology and computing" at bounding box center [308, 268] width 91 height 9
click at [369, 267] on span "2.01M" at bounding box center [377, 268] width 33 height 11
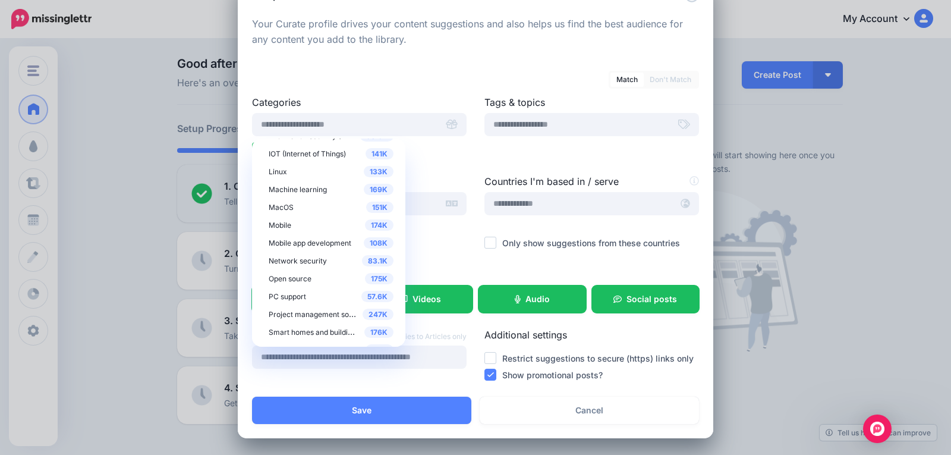
scroll to position [1281, 0]
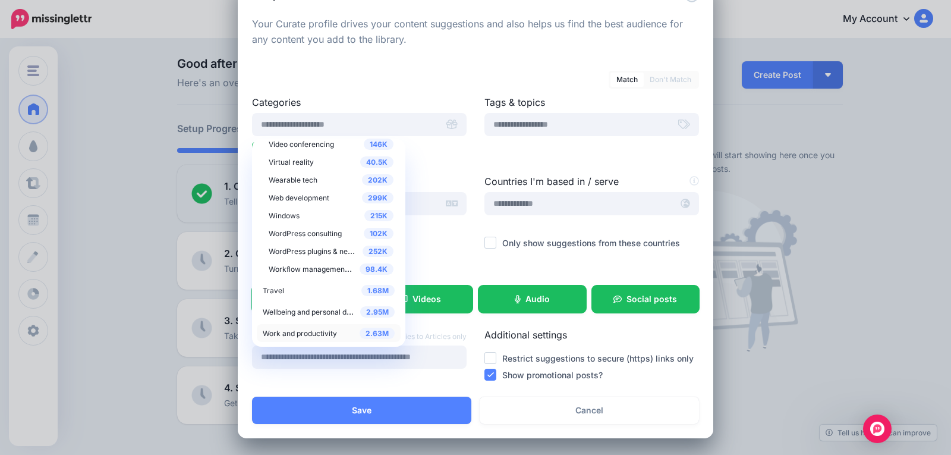
click at [314, 336] on span "Work and productivity" at bounding box center [300, 333] width 74 height 9
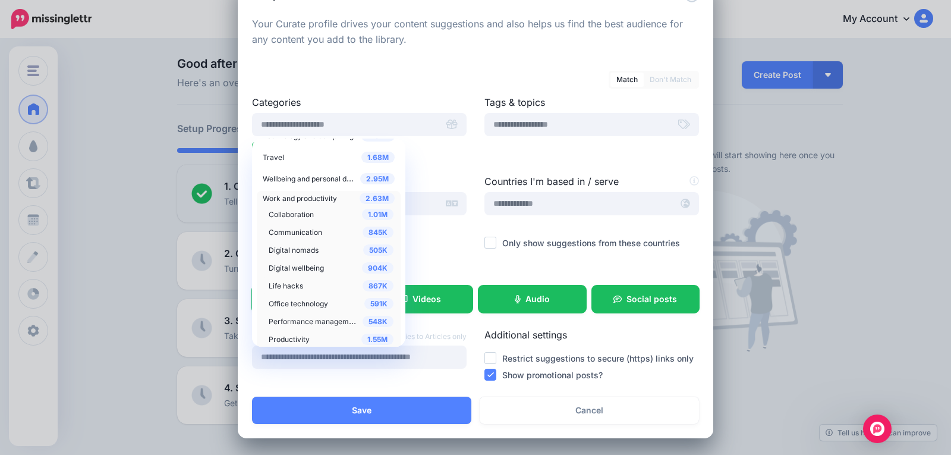
scroll to position [675, 0]
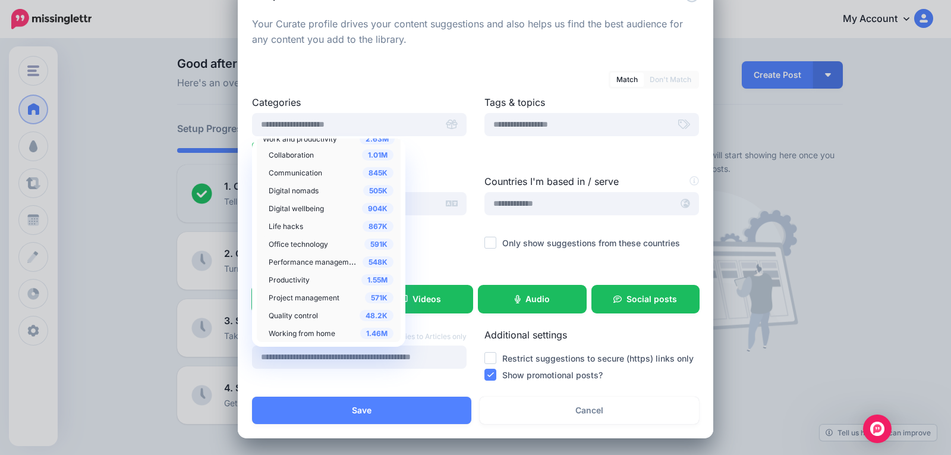
click at [325, 244] on div "591K Office technology" at bounding box center [331, 244] width 125 height 14
click at [436, 235] on div at bounding box center [359, 228] width 215 height 15
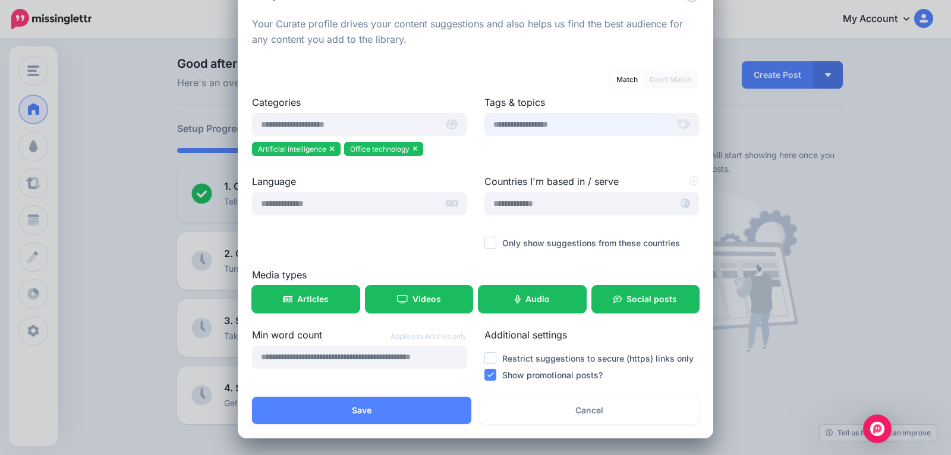
click at [570, 130] on input "text" at bounding box center [576, 124] width 185 height 23
click at [663, 208] on input "text" at bounding box center [578, 203] width 188 height 23
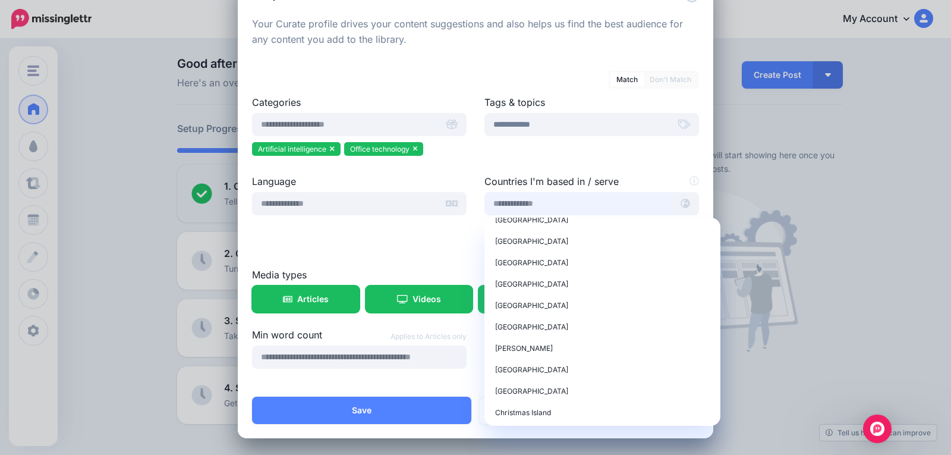
scroll to position [1010, 0]
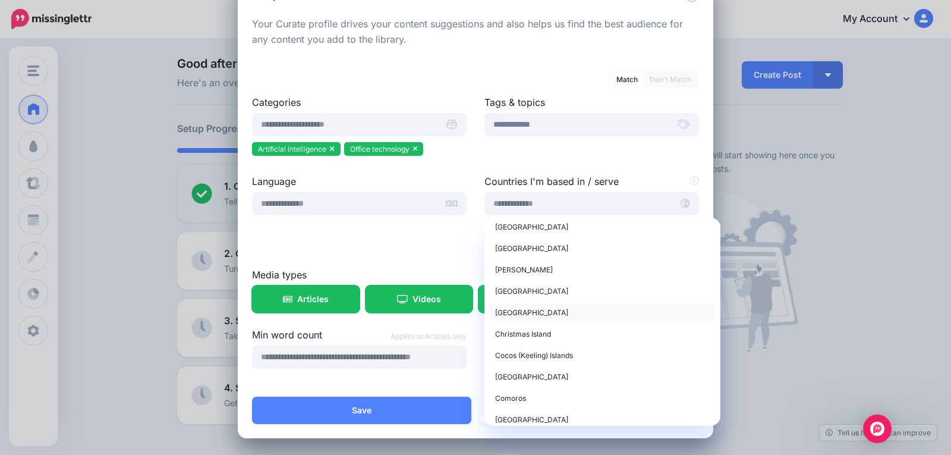
click at [573, 308] on div "China" at bounding box center [602, 312] width 215 height 14
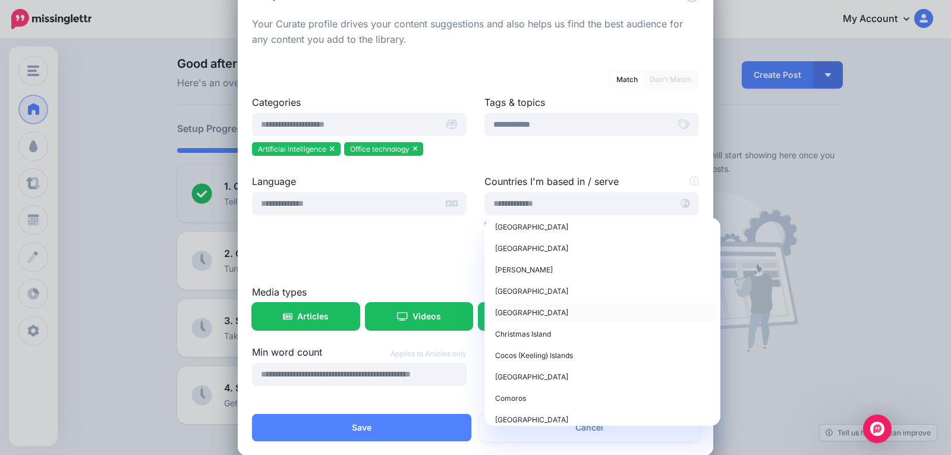
click at [499, 311] on span "China" at bounding box center [531, 312] width 73 height 9
click at [452, 275] on div "Language" at bounding box center [359, 229] width 232 height 111
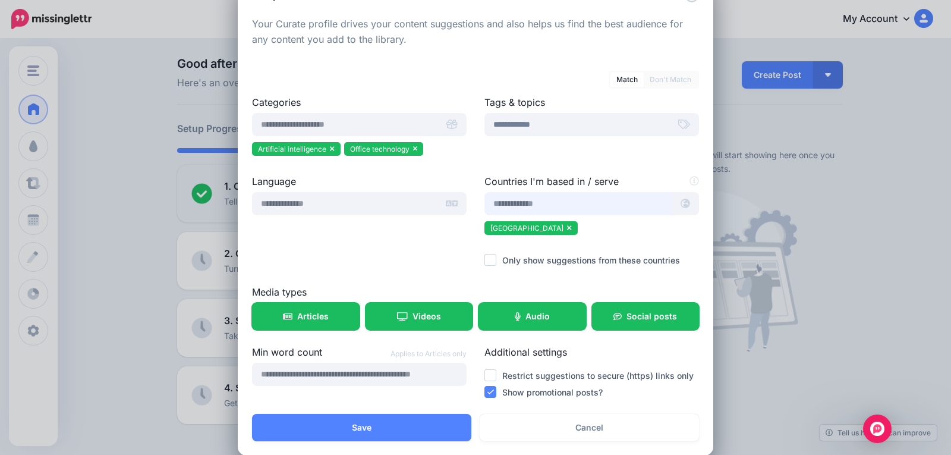
click at [528, 207] on input "text" at bounding box center [578, 203] width 188 height 23
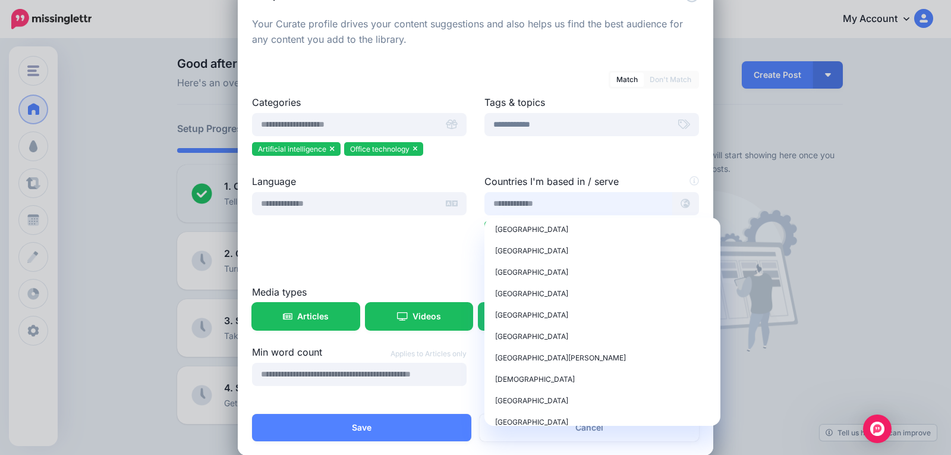
scroll to position [2020, 0]
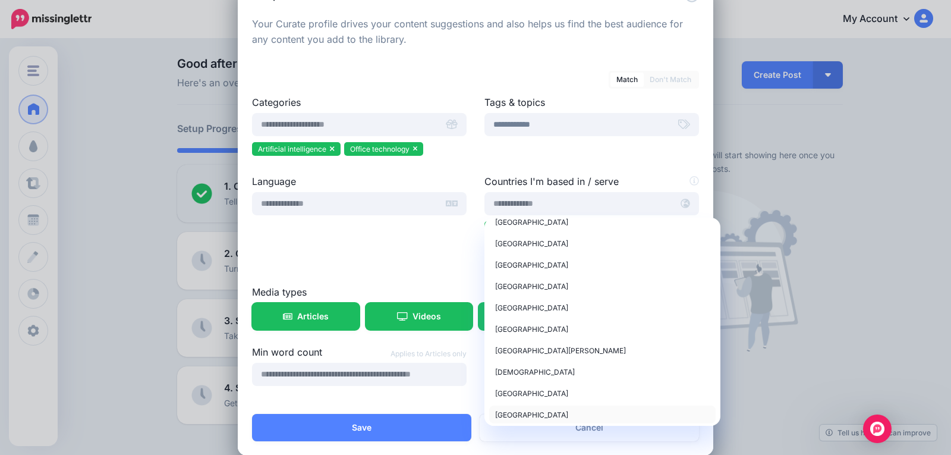
click at [522, 414] on span "Hong Kong" at bounding box center [531, 414] width 73 height 9
click at [441, 257] on div "Language" at bounding box center [359, 229] width 232 height 111
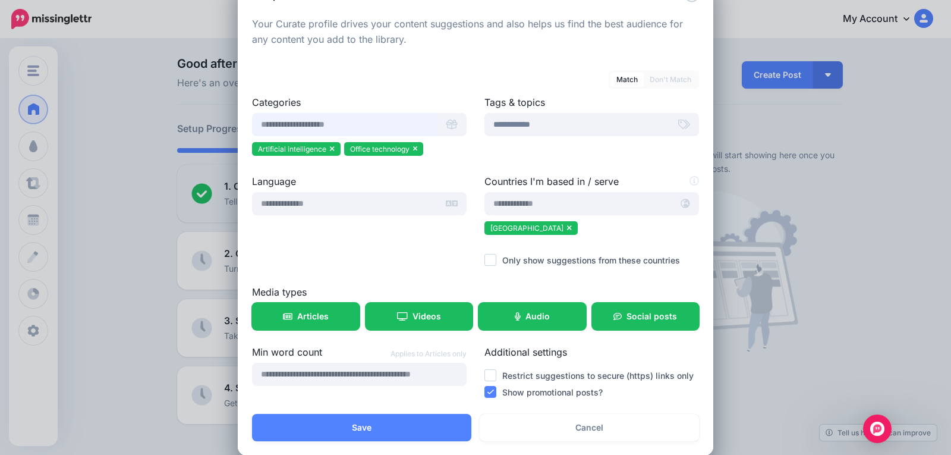
scroll to position [483, 0]
click at [377, 122] on input "text" at bounding box center [344, 124] width 185 height 23
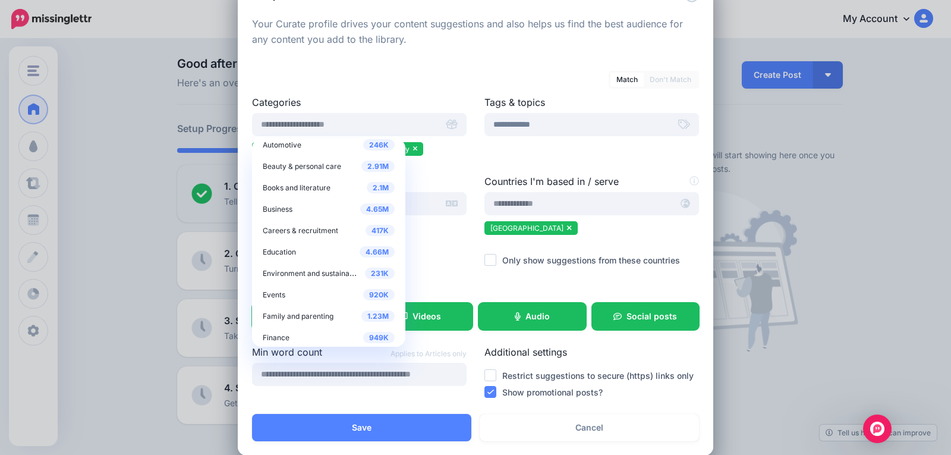
scroll to position [0, 0]
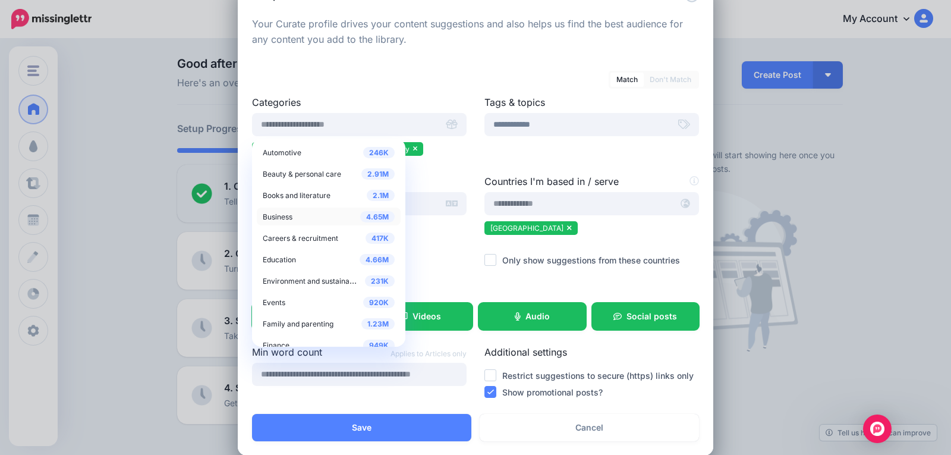
click at [292, 219] on div "4.65M Business" at bounding box center [329, 216] width 132 height 14
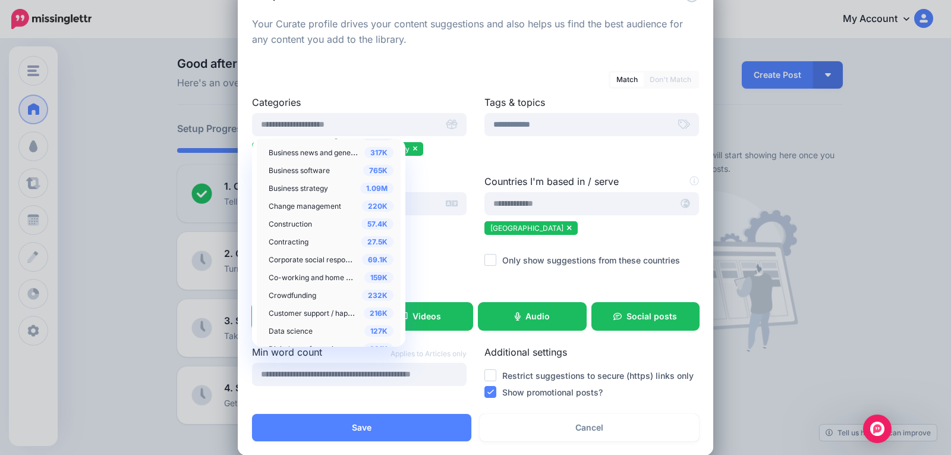
scroll to position [297, 0]
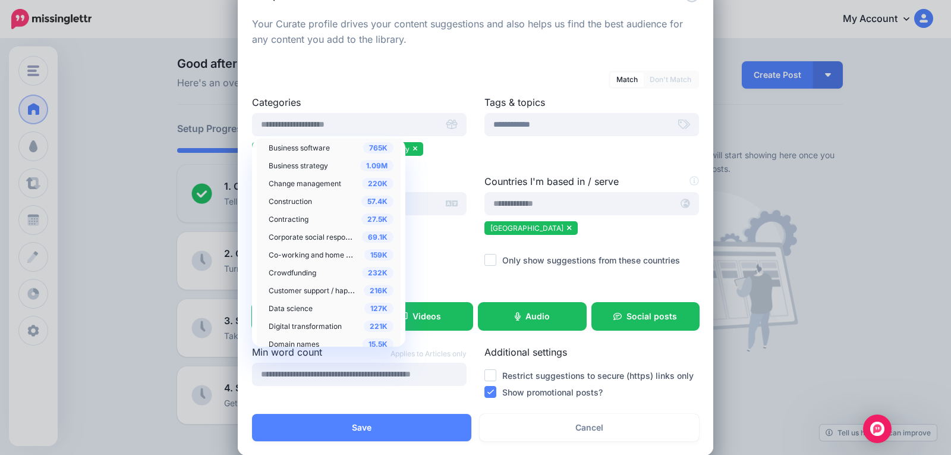
click at [328, 322] on span "Digital transformation" at bounding box center [305, 325] width 73 height 9
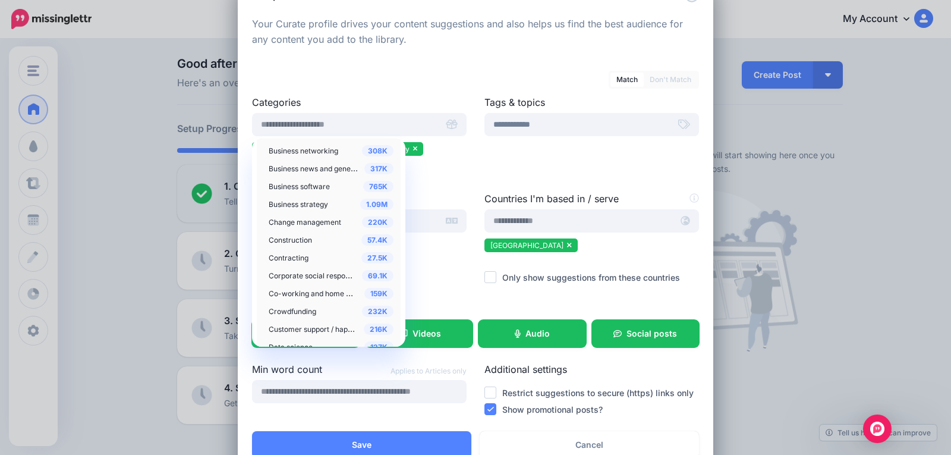
scroll to position [238, 0]
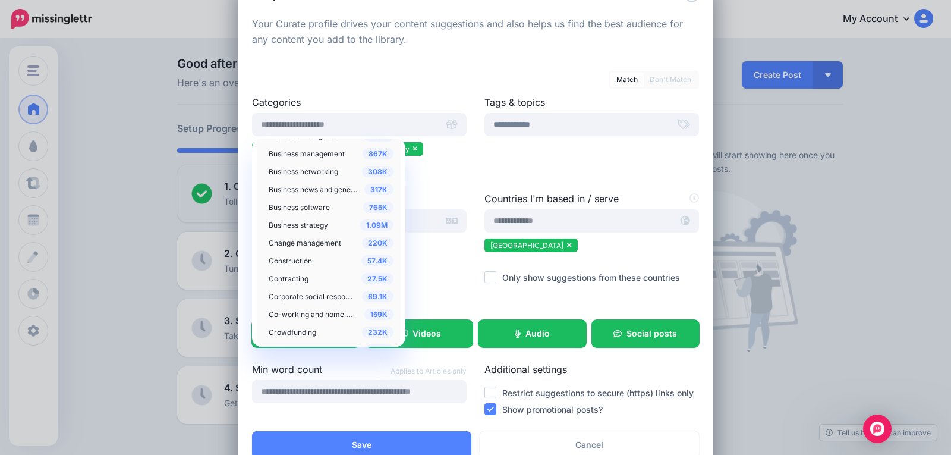
click at [317, 240] on span "Change management" at bounding box center [305, 242] width 72 height 9
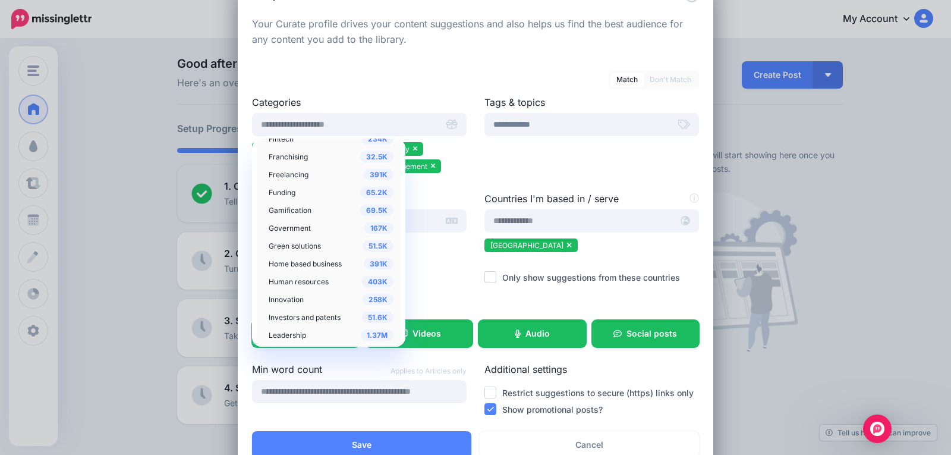
scroll to position [594, 0]
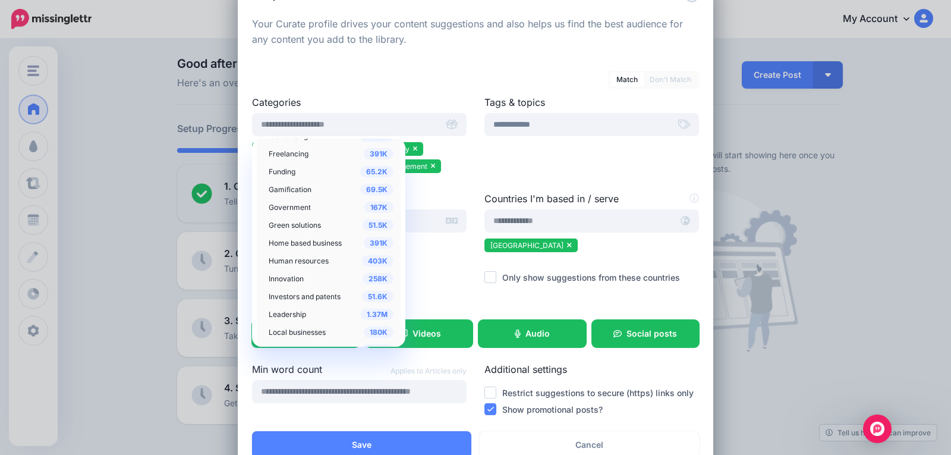
click at [301, 276] on div "258K Innovation" at bounding box center [331, 278] width 125 height 14
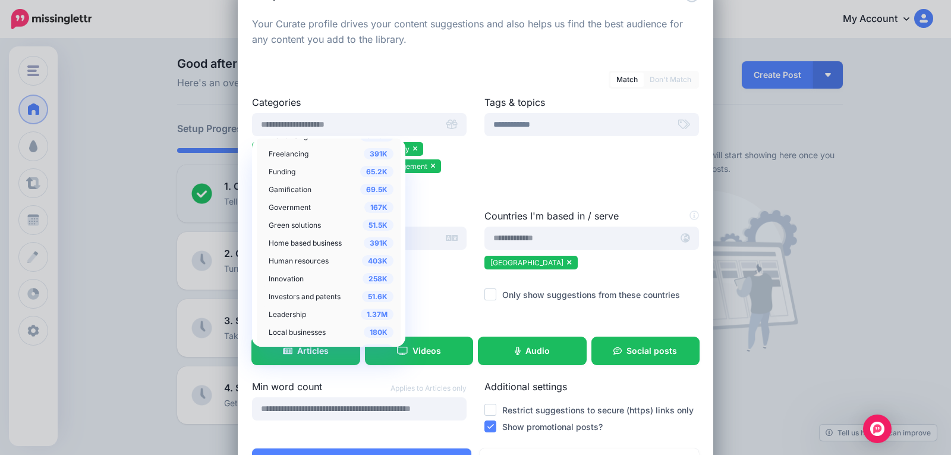
click at [302, 313] on div "1.37M Leadership" at bounding box center [331, 314] width 125 height 14
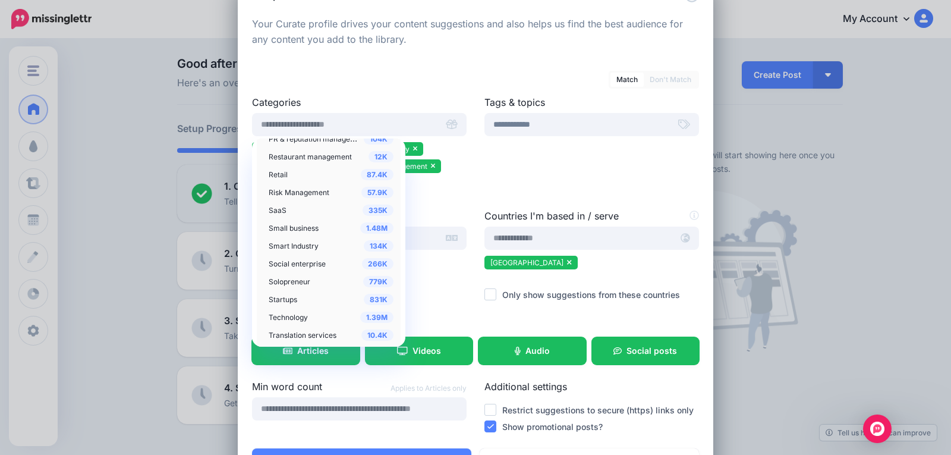
scroll to position [951, 0]
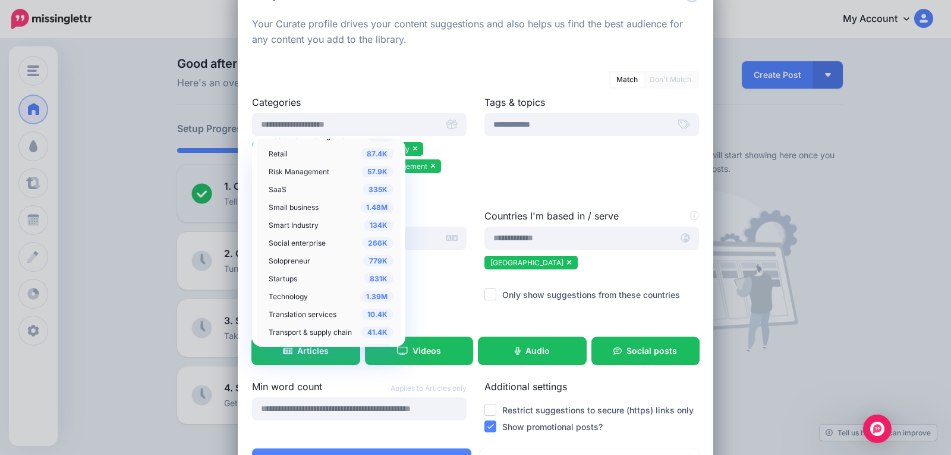
click at [309, 293] on div "1.39M Technology" at bounding box center [331, 296] width 125 height 14
click at [364, 296] on span "1.39M" at bounding box center [376, 296] width 33 height 11
click at [443, 204] on div at bounding box center [359, 201] width 215 height 15
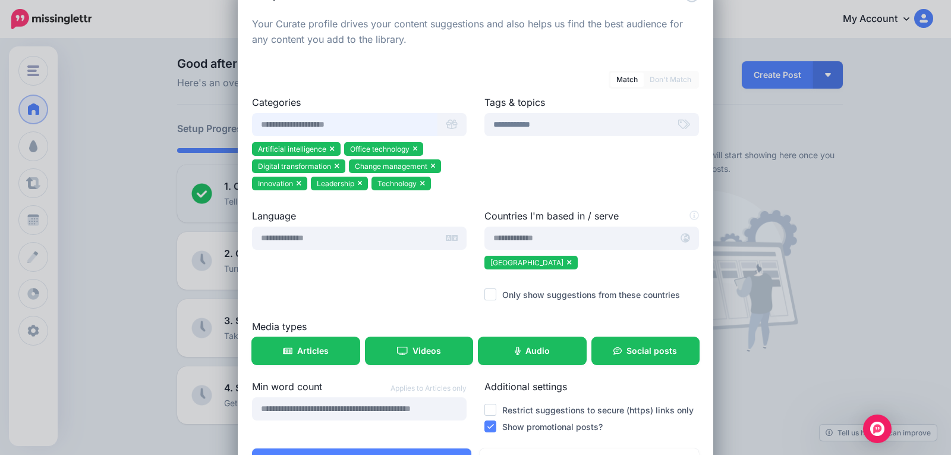
scroll to position [483, 0]
click at [380, 127] on input "text" at bounding box center [344, 124] width 185 height 23
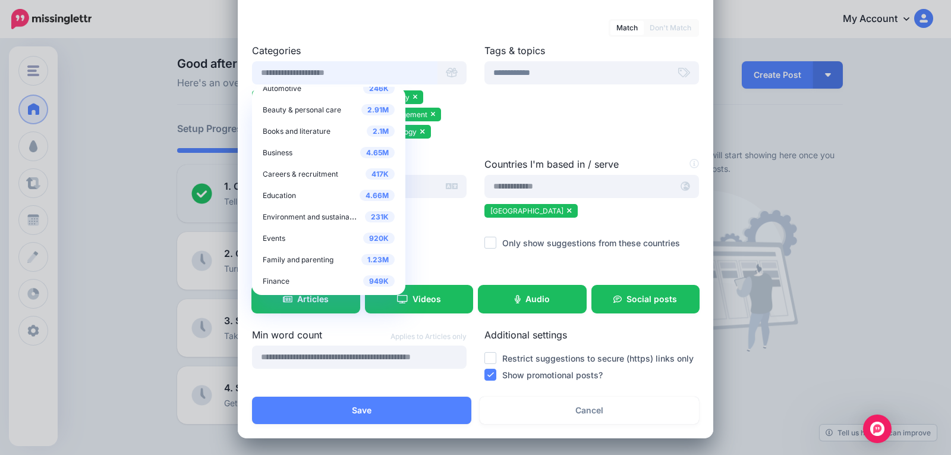
scroll to position [0, 0]
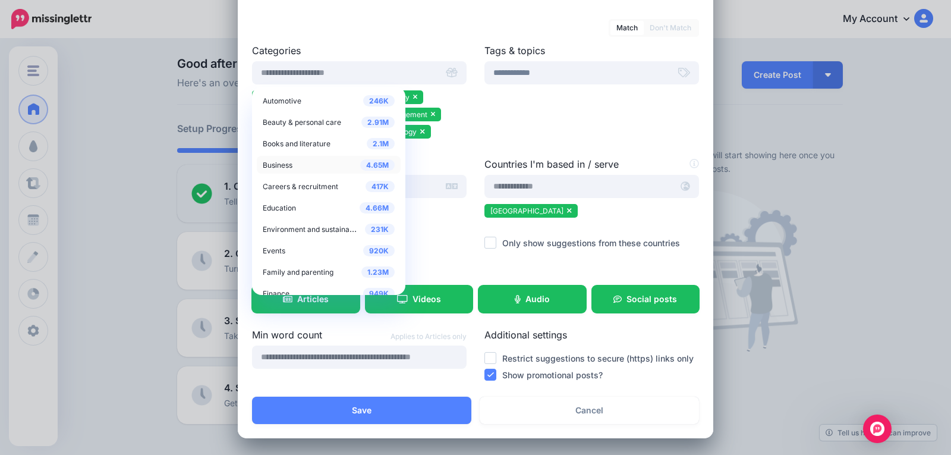
click at [292, 168] on div "4.65M Business" at bounding box center [329, 164] width 132 height 14
click at [361, 164] on span "4.65M" at bounding box center [377, 164] width 34 height 11
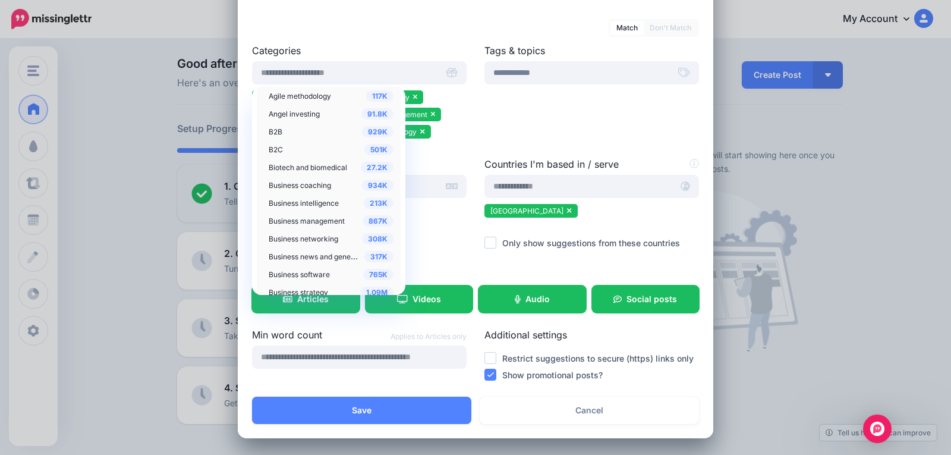
scroll to position [238, 0]
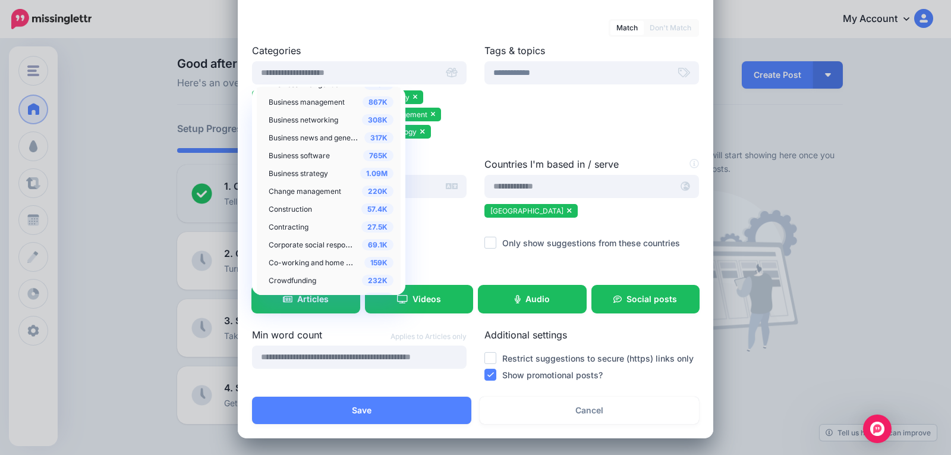
click at [364, 226] on span "27.5K" at bounding box center [377, 226] width 32 height 11
click at [367, 191] on span "220K" at bounding box center [377, 190] width 31 height 11
click at [438, 212] on div at bounding box center [359, 211] width 215 height 15
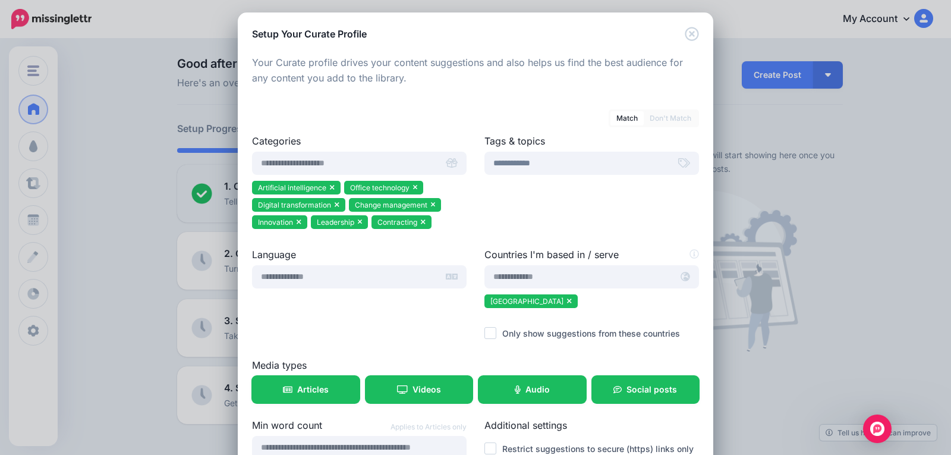
scroll to position [0, 0]
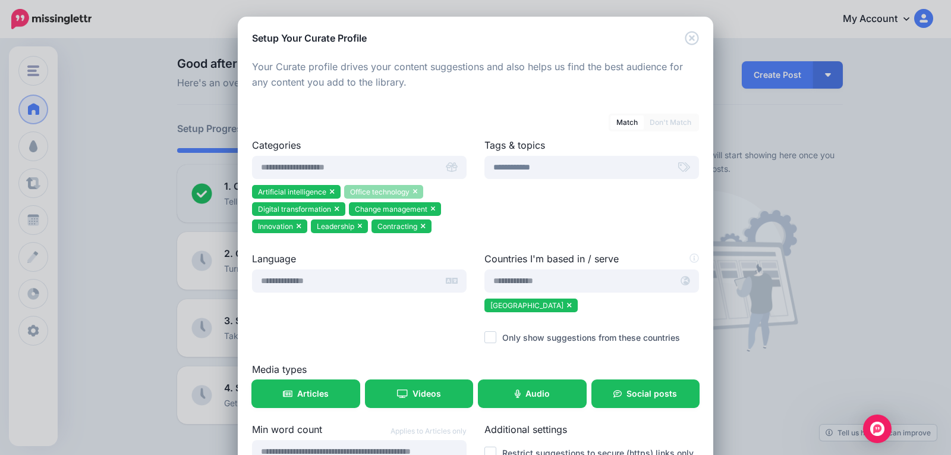
click at [413, 191] on icon at bounding box center [415, 192] width 4 height 5
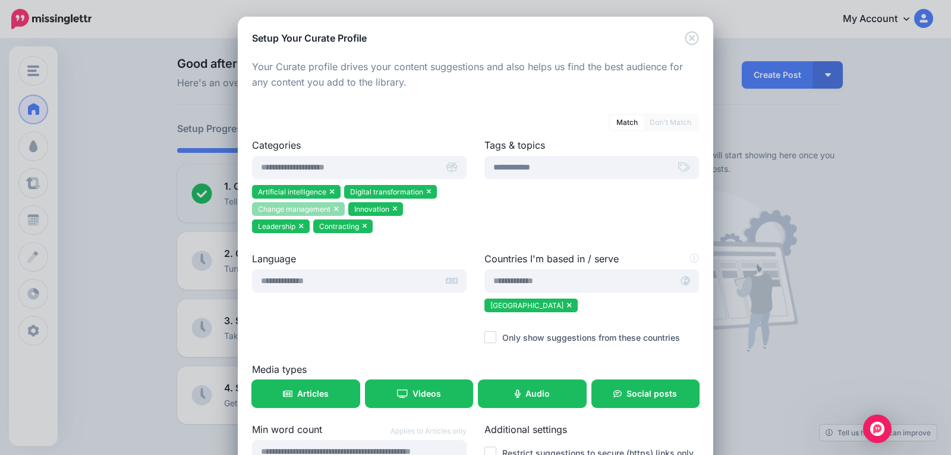
click at [334, 209] on icon at bounding box center [336, 209] width 4 height 5
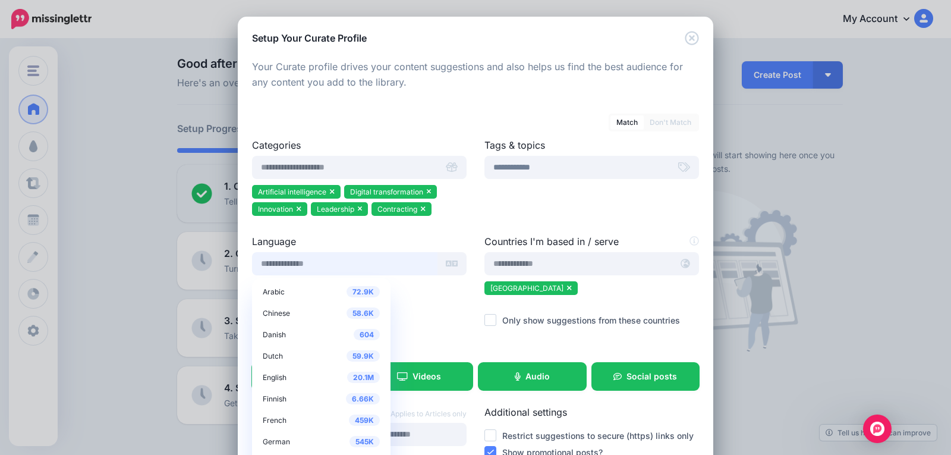
click at [401, 266] on input "text" at bounding box center [344, 263] width 185 height 23
click at [347, 377] on span "20.1M" at bounding box center [363, 376] width 33 height 11
click at [418, 305] on div at bounding box center [359, 305] width 215 height 15
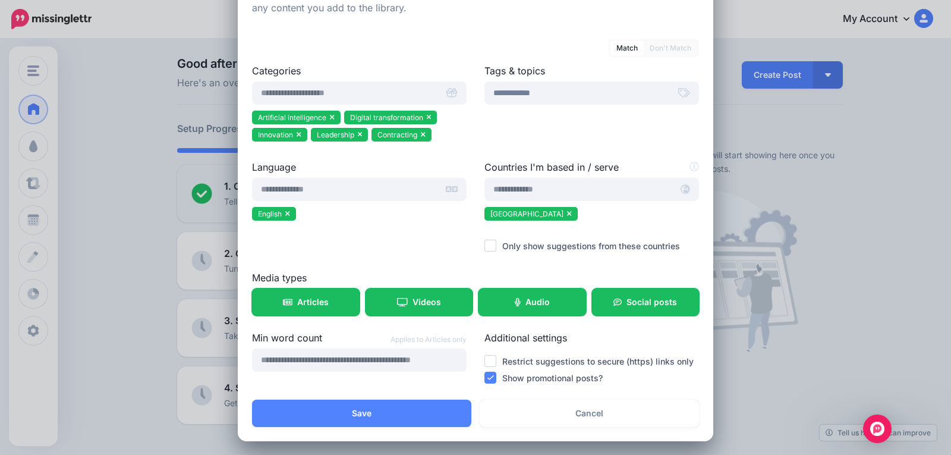
scroll to position [77, 0]
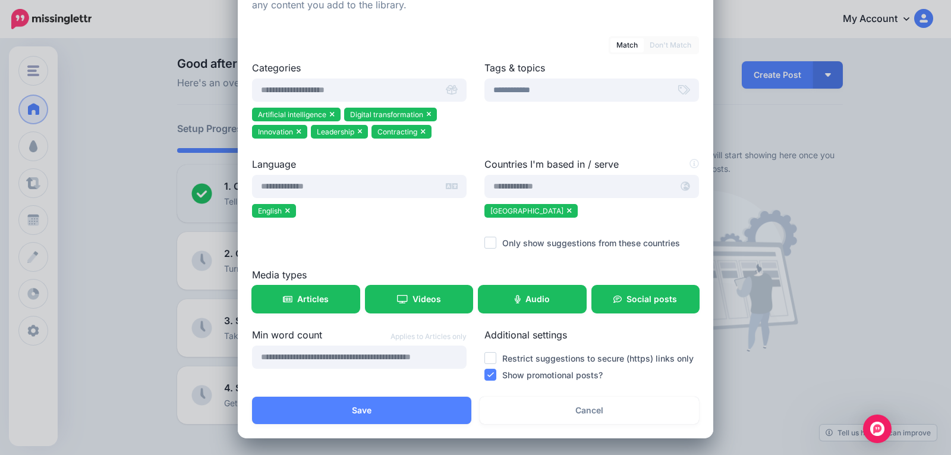
click at [488, 359] on ins at bounding box center [490, 358] width 12 height 12
click at [484, 371] on ins at bounding box center [490, 374] width 12 height 12
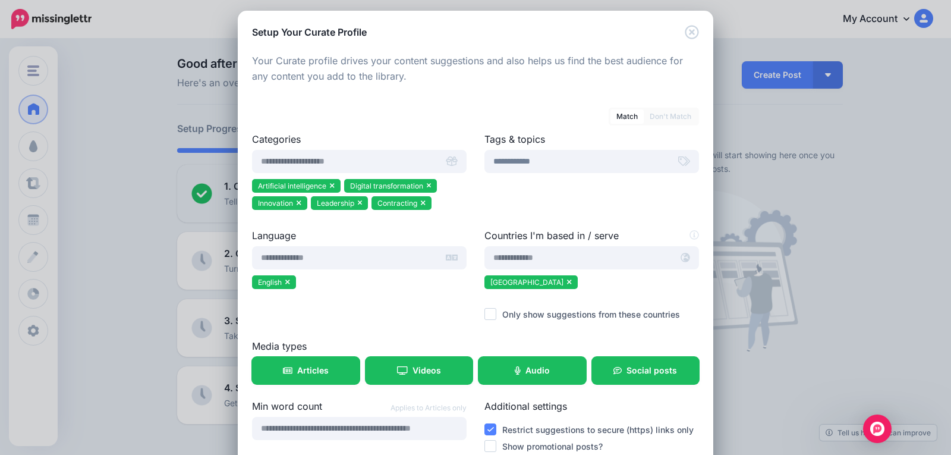
scroll to position [0, 0]
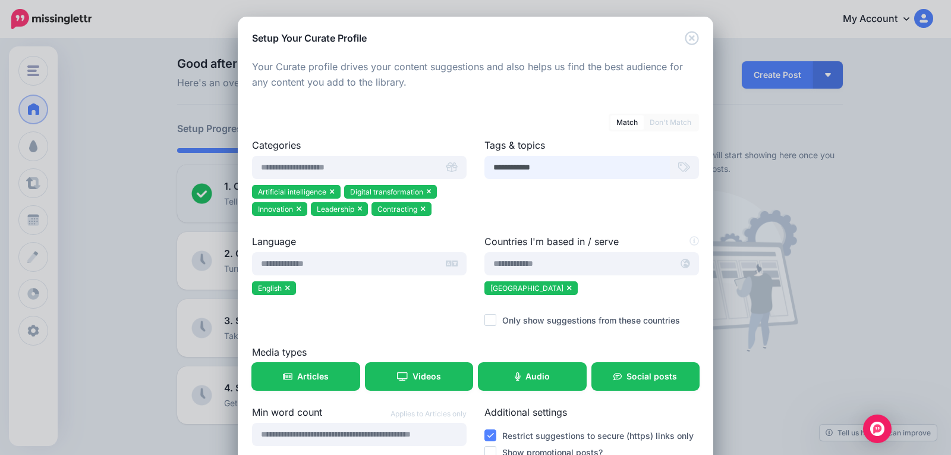
click at [565, 169] on input "**********" at bounding box center [576, 167] width 185 height 23
type input "**********"
click at [553, 216] on div "**********" at bounding box center [591, 186] width 232 height 96
click at [553, 263] on input "text" at bounding box center [578, 263] width 188 height 23
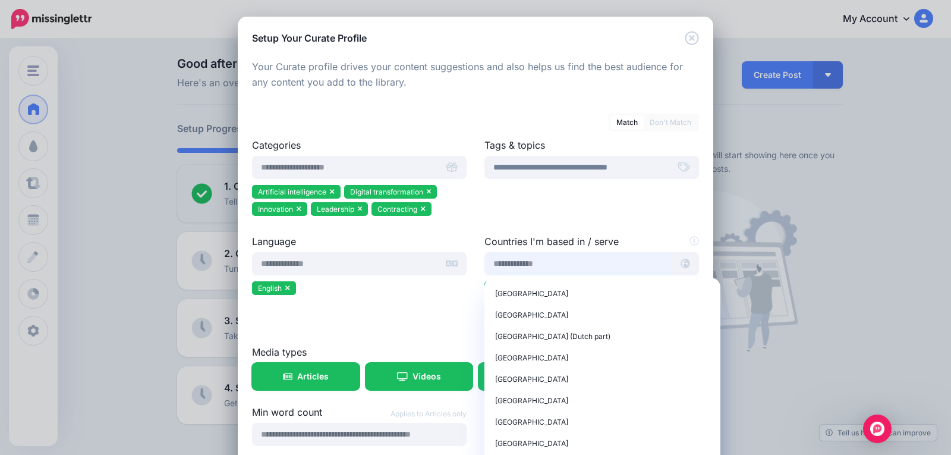
scroll to position [4279, 0]
click at [551, 312] on div "Singapore" at bounding box center [602, 312] width 215 height 14
click at [497, 311] on span "Singapore" at bounding box center [531, 312] width 73 height 9
click at [620, 223] on div "**********" at bounding box center [591, 186] width 232 height 96
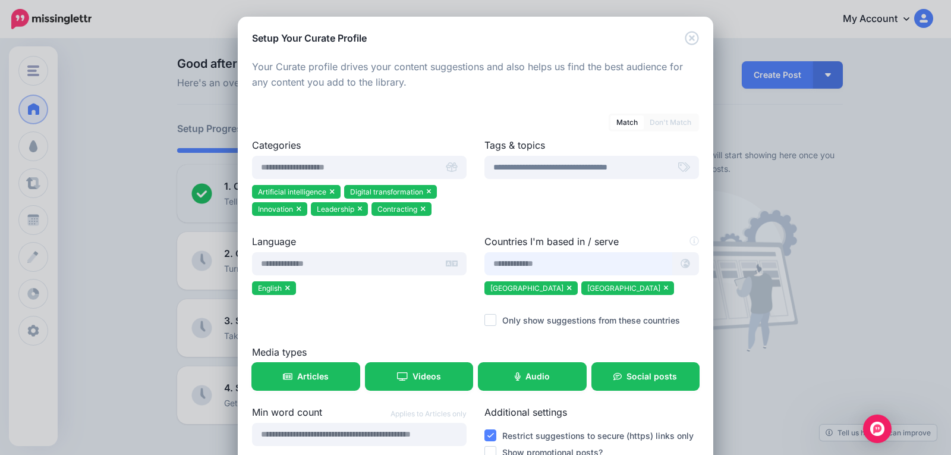
drag, startPoint x: 524, startPoint y: 260, endPoint x: 551, endPoint y: 263, distance: 27.4
click at [524, 260] on input "text" at bounding box center [578, 263] width 188 height 23
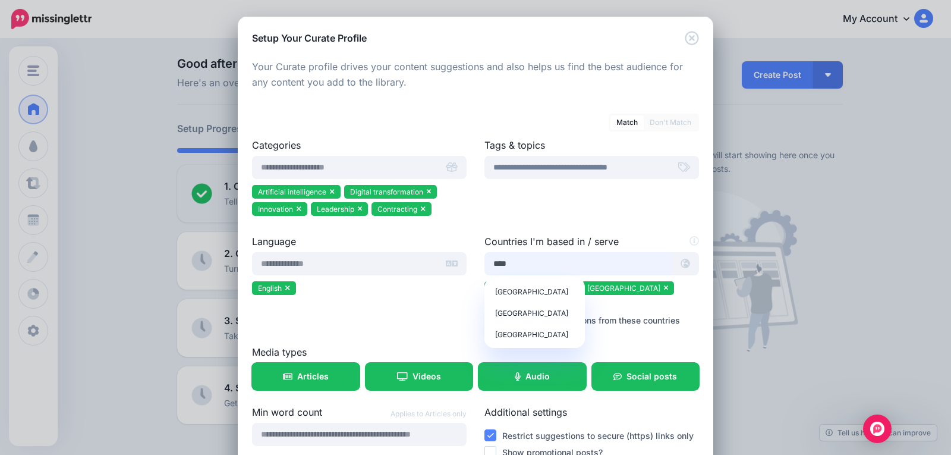
scroll to position [0, 0]
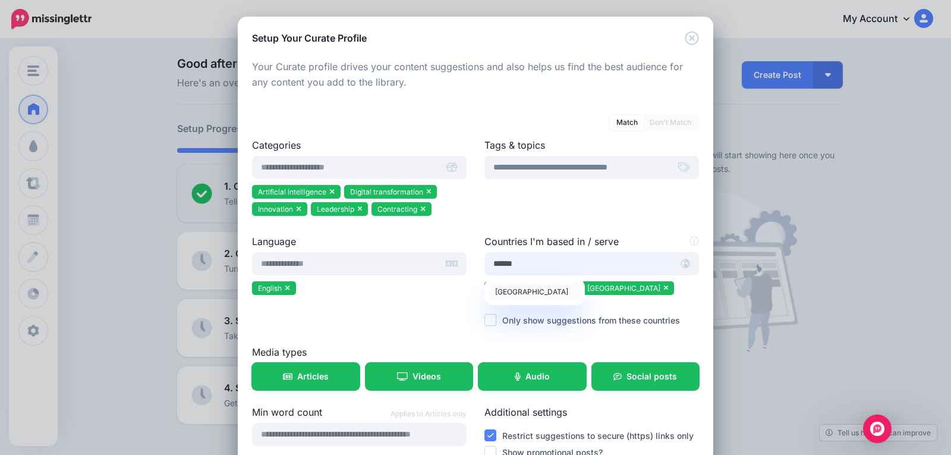
type input "******"
click at [503, 291] on span "Malaysia" at bounding box center [531, 291] width 73 height 9
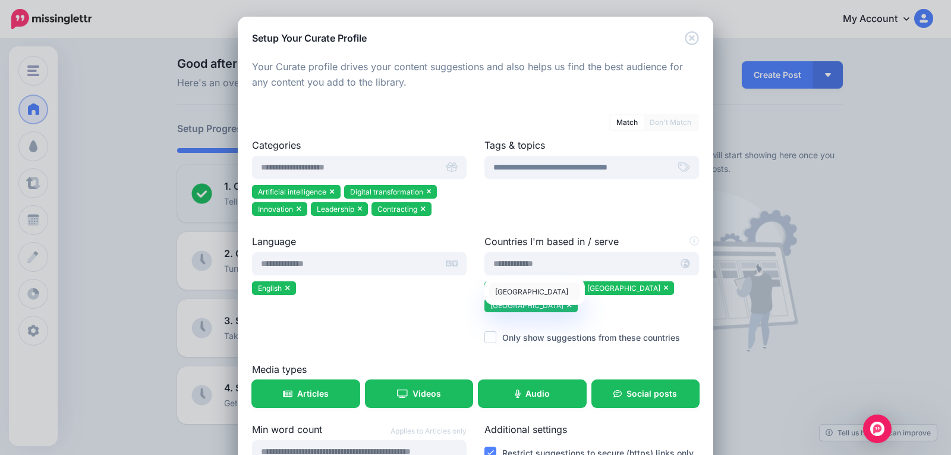
click at [505, 294] on span "Malaysia" at bounding box center [531, 291] width 73 height 9
click at [529, 260] on input "text" at bounding box center [578, 263] width 188 height 23
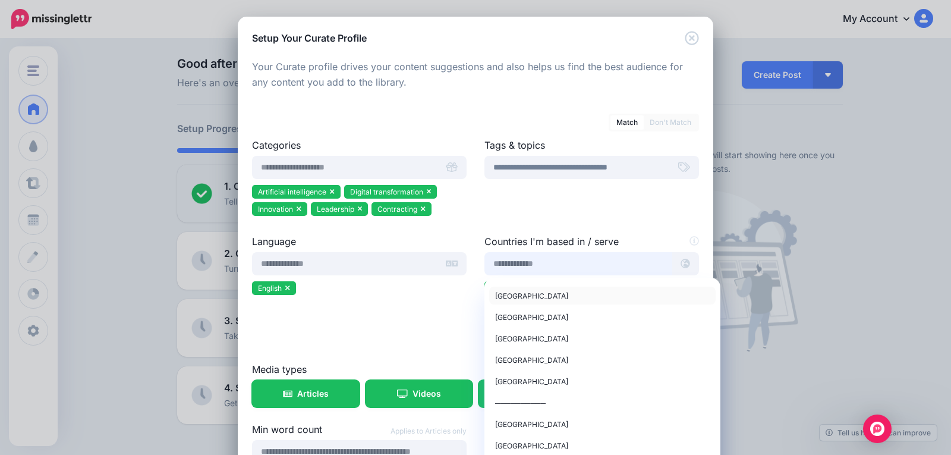
scroll to position [59, 0]
click at [529, 339] on div "India" at bounding box center [602, 339] width 215 height 14
click at [582, 262] on input "text" at bounding box center [578, 263] width 188 height 23
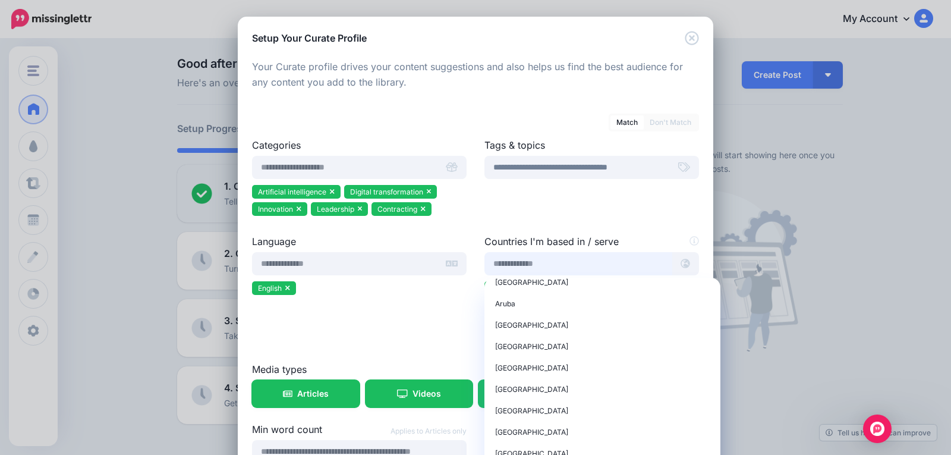
scroll to position [475, 0]
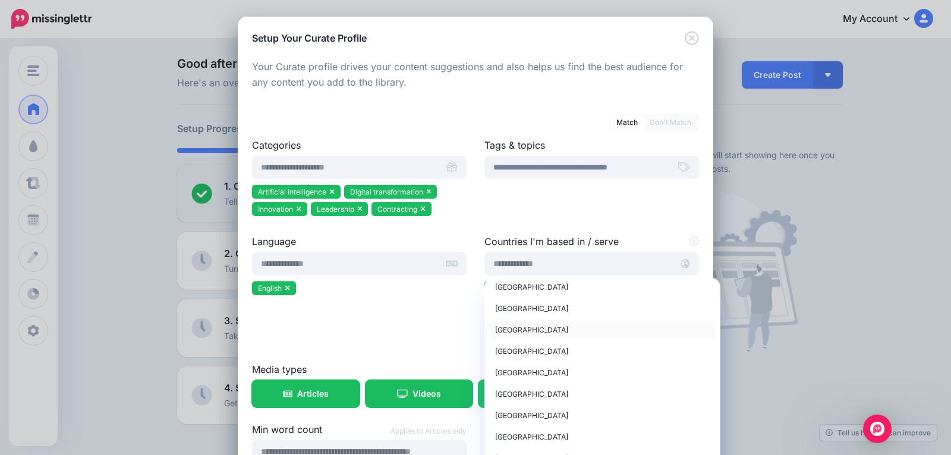
click at [525, 330] on div "Bahrain" at bounding box center [602, 329] width 215 height 14
click at [524, 370] on div "Brunei" at bounding box center [602, 374] width 215 height 14
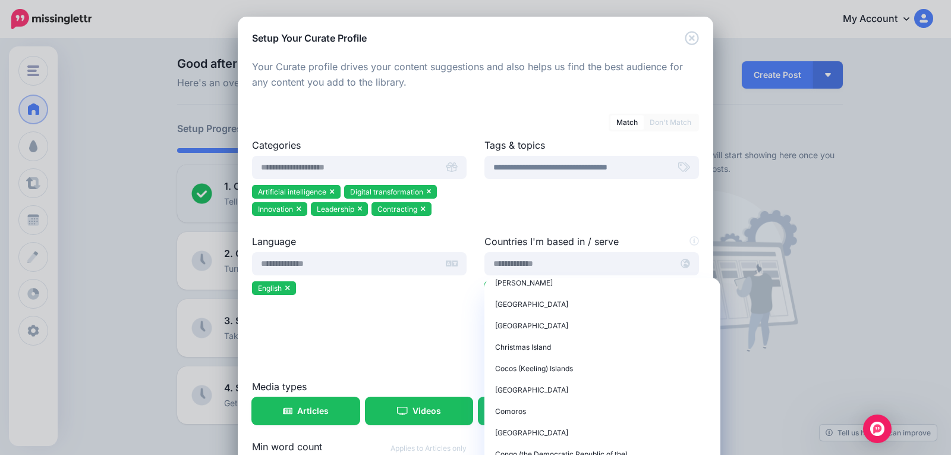
scroll to position [1070, 0]
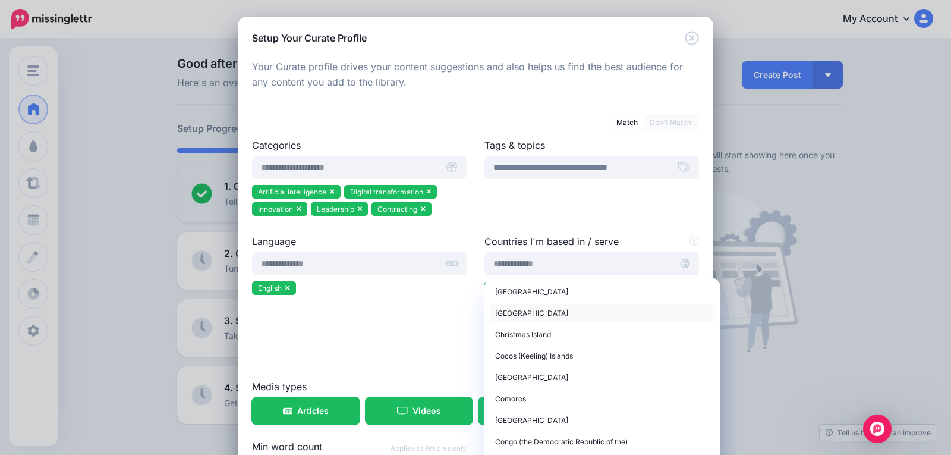
click at [535, 317] on div "China" at bounding box center [602, 312] width 215 height 14
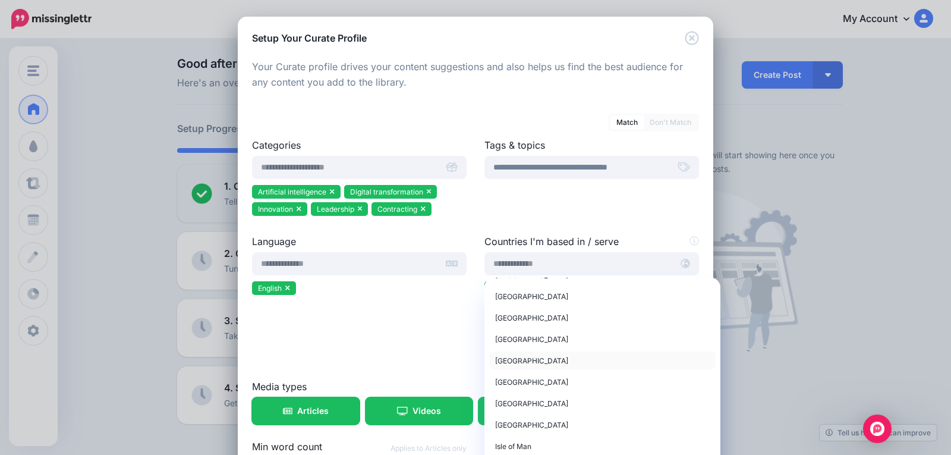
click at [535, 361] on div "Indonesia" at bounding box center [602, 360] width 215 height 14
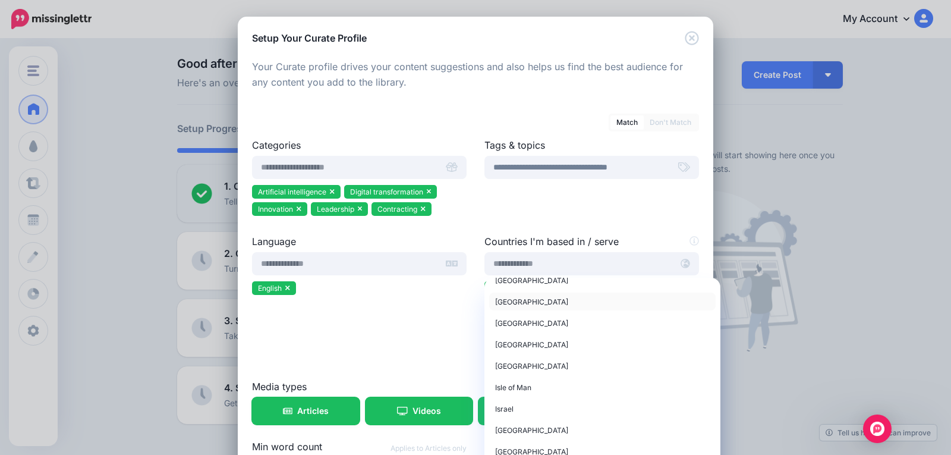
scroll to position [2318, 0]
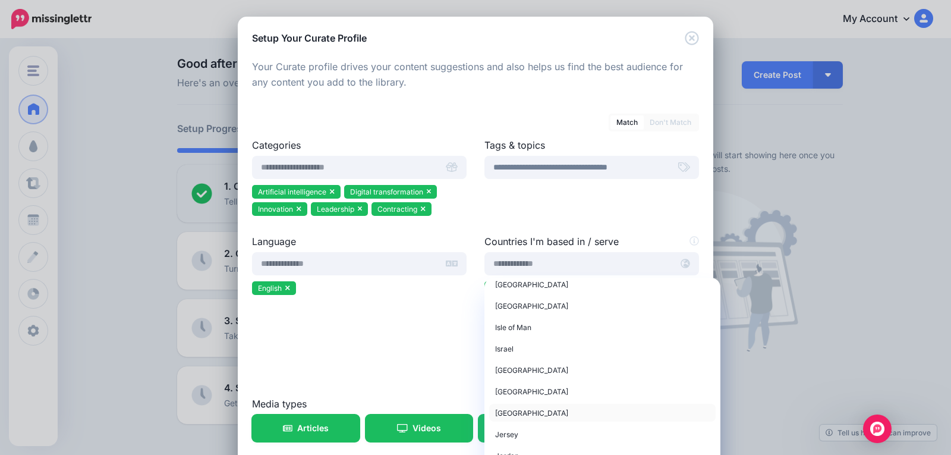
click at [521, 411] on div "Japan" at bounding box center [602, 412] width 215 height 14
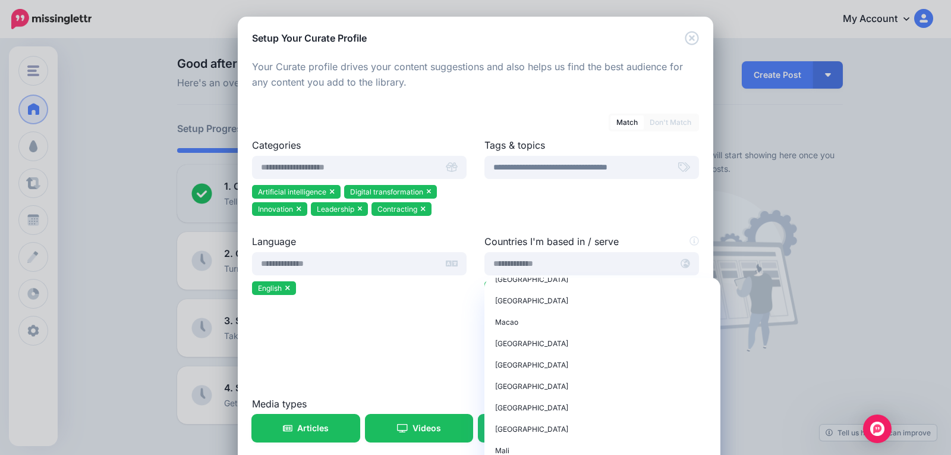
scroll to position [2793, 0]
click at [562, 387] on div "Malaysia" at bounding box center [602, 386] width 215 height 14
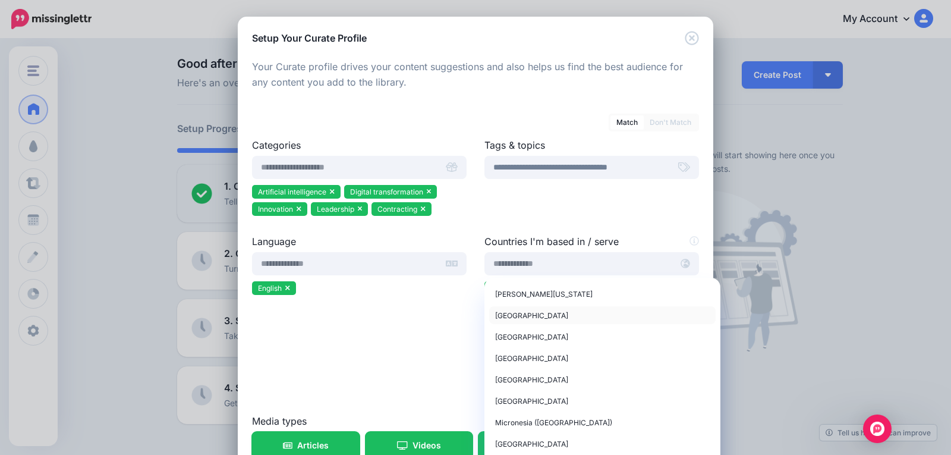
scroll to position [2912, 0]
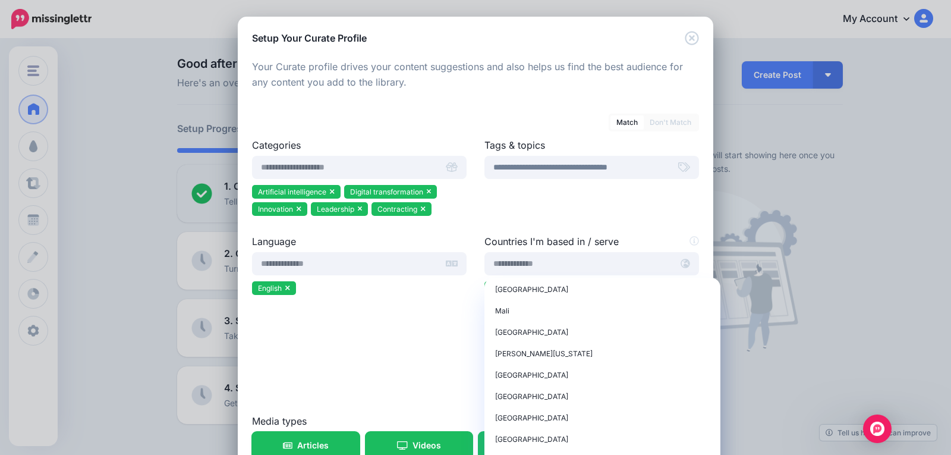
click at [681, 382] on div "Only show suggestions from these countries" at bounding box center [591, 389] width 215 height 14
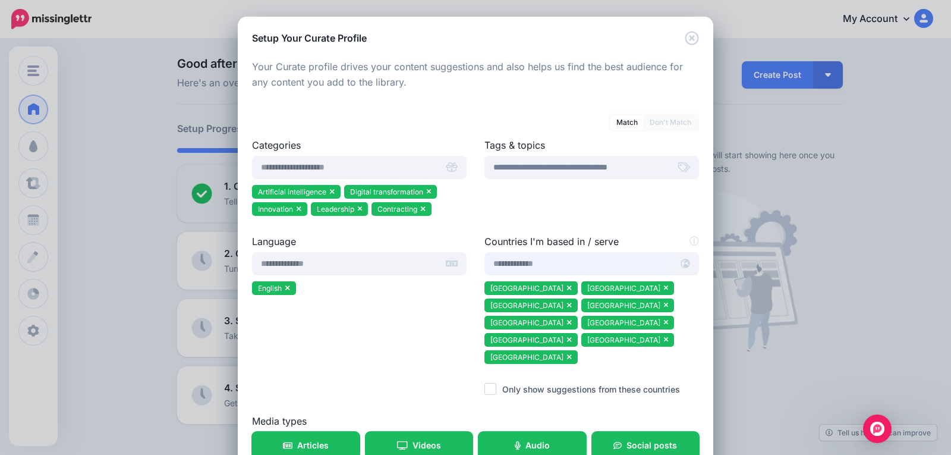
click at [560, 264] on input "text" at bounding box center [578, 263] width 188 height 23
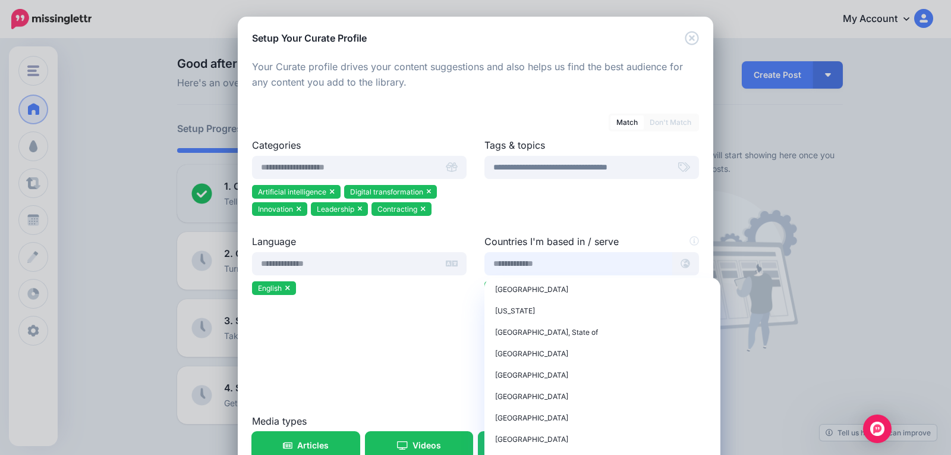
scroll to position [3625, 0]
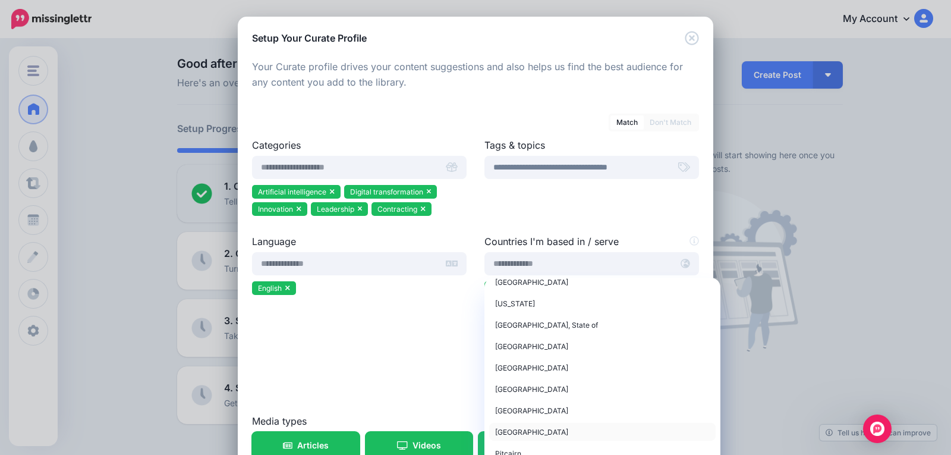
click at [502, 433] on span "Philippines" at bounding box center [531, 431] width 73 height 9
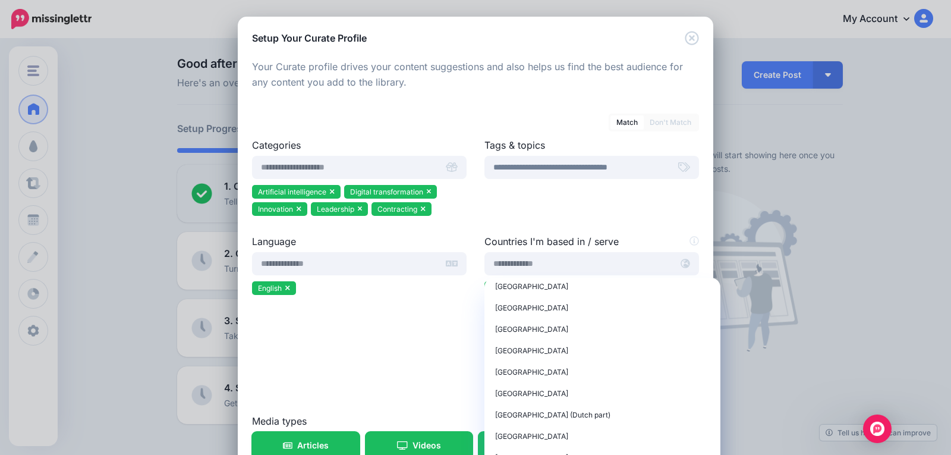
scroll to position [4219, 0]
click at [529, 365] on div "Singapore" at bounding box center [602, 372] width 215 height 14
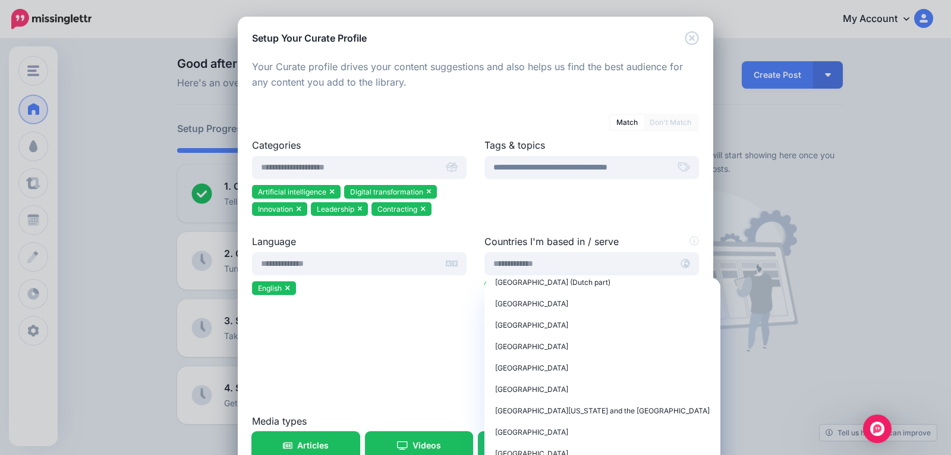
scroll to position [4338, 0]
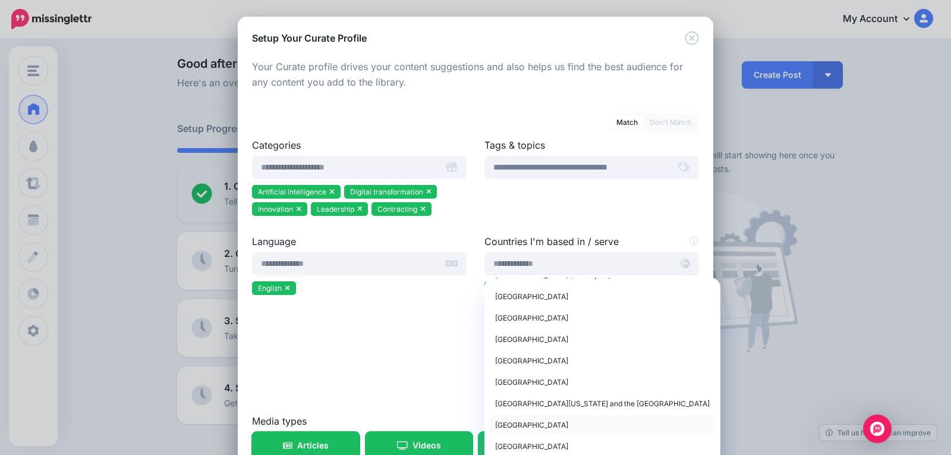
click at [525, 423] on span "South Korea" at bounding box center [531, 424] width 73 height 9
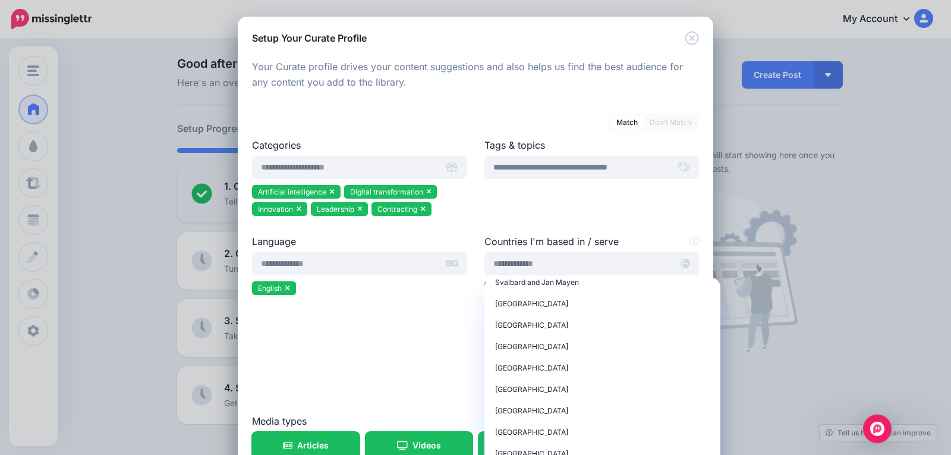
scroll to position [4635, 0]
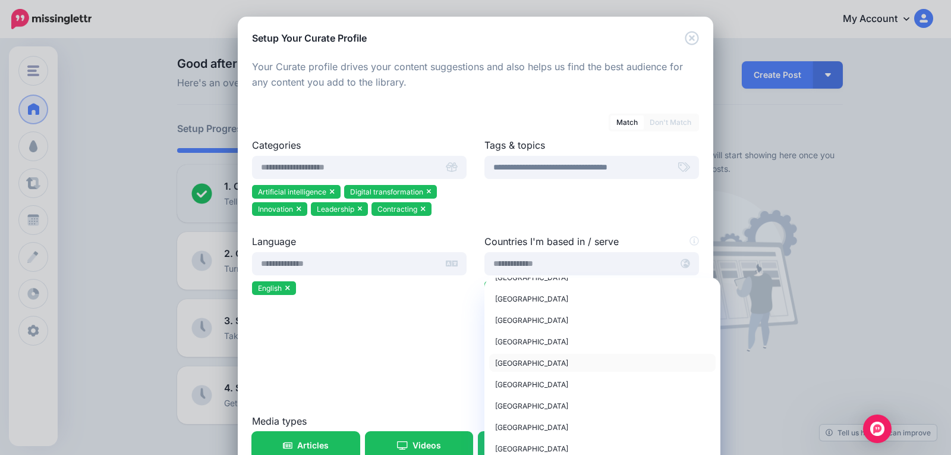
click at [518, 363] on div "Taiwan" at bounding box center [602, 362] width 215 height 14
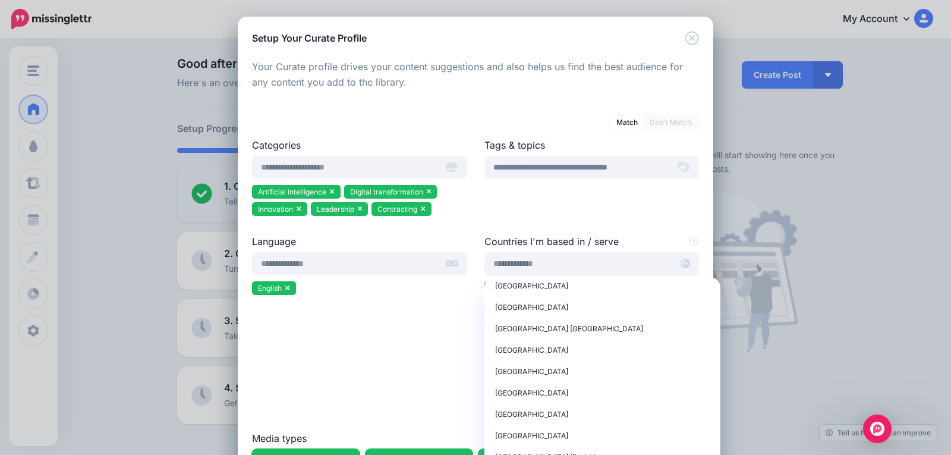
scroll to position [5051, 0]
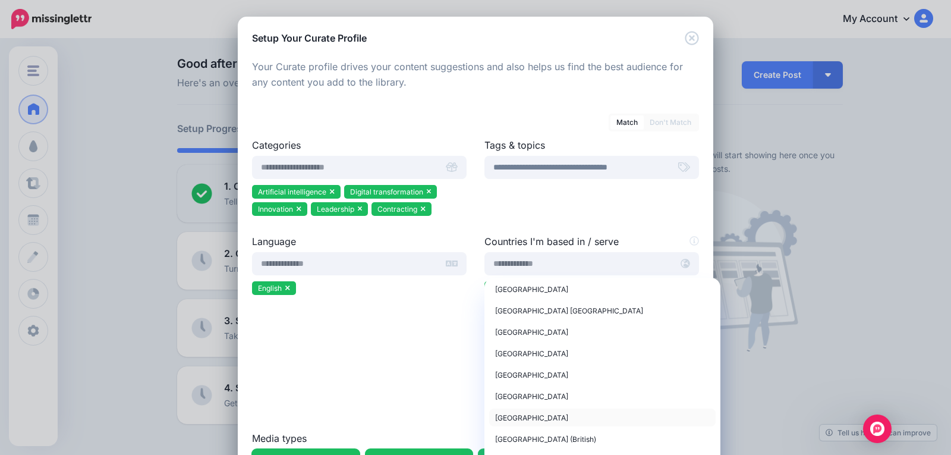
click at [497, 421] on span "Vietnam" at bounding box center [531, 417] width 73 height 9
click at [688, 323] on ul "Hong Kong India Bahrain Brunei China Indonesia Japan Malaysia Philippines South…" at bounding box center [591, 332] width 215 height 103
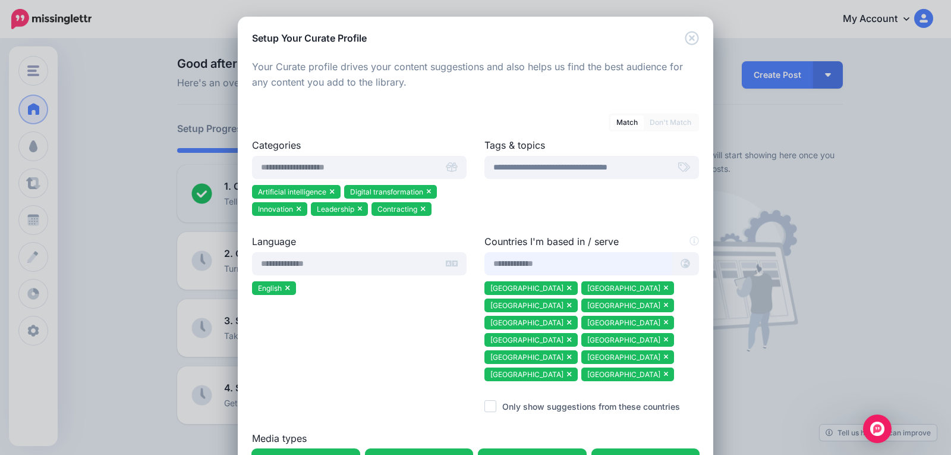
click at [507, 259] on input "text" at bounding box center [578, 263] width 188 height 23
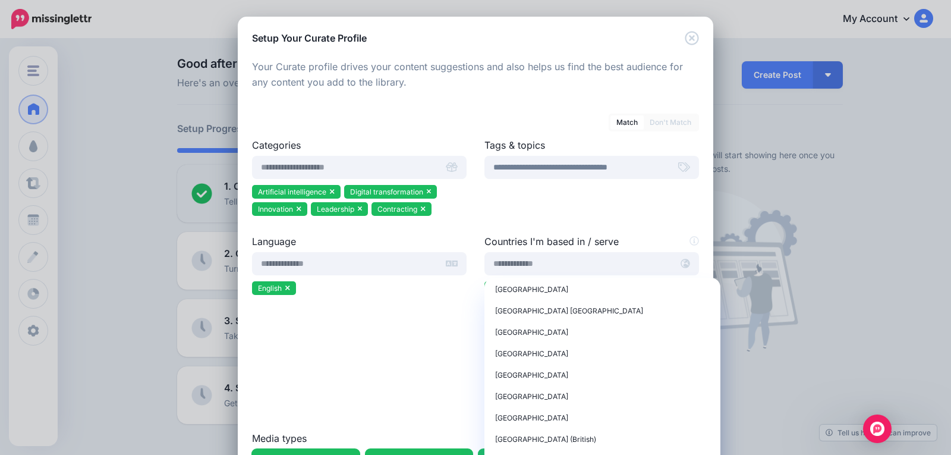
click at [691, 339] on ul "Hong Kong India Bahrain Brunei China Indonesia Japan Malaysia Philippines South…" at bounding box center [591, 332] width 215 height 103
click at [519, 260] on input "text" at bounding box center [578, 263] width 188 height 23
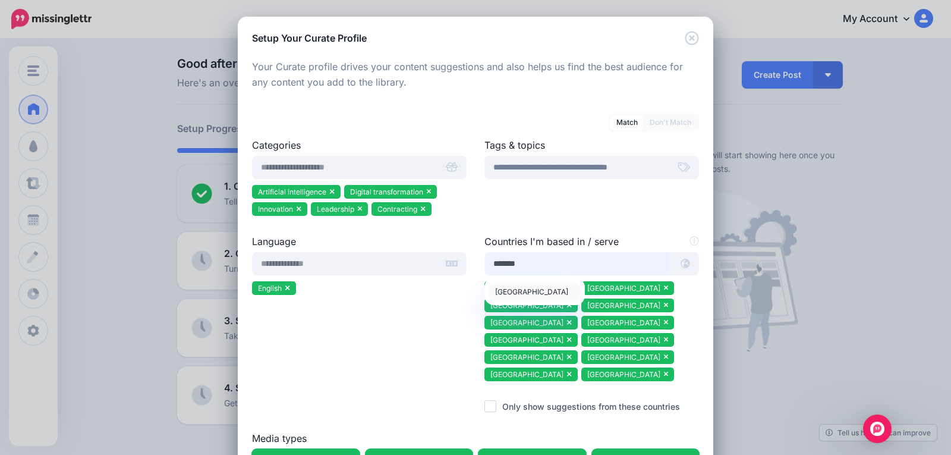
type input "*******"
click at [515, 298] on div "Singapore" at bounding box center [534, 291] width 79 height 14
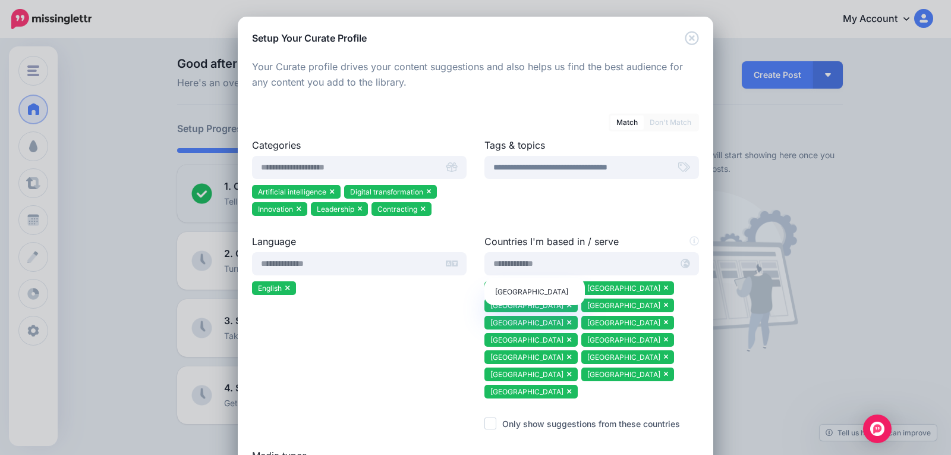
click at [650, 402] on div at bounding box center [591, 409] width 215 height 15
click at [528, 263] on input "text" at bounding box center [578, 263] width 188 height 23
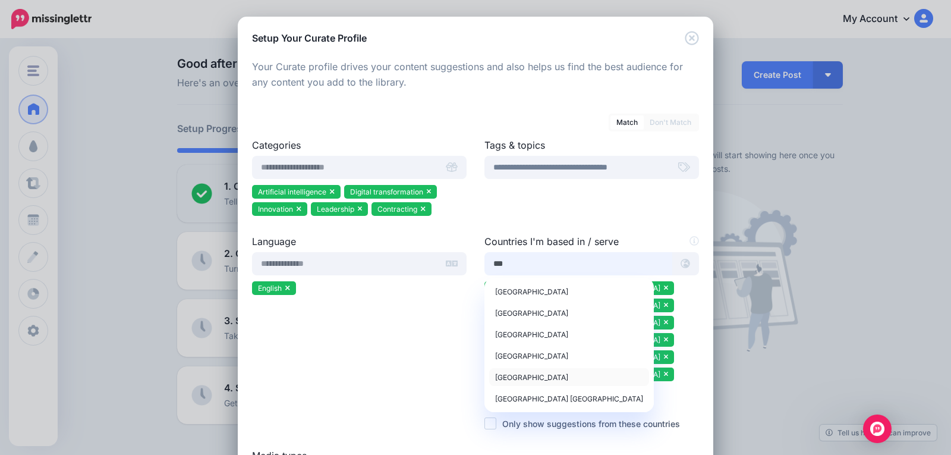
type input "***"
click at [550, 376] on span "United Arab Emirates" at bounding box center [531, 377] width 73 height 9
click at [652, 402] on div at bounding box center [591, 409] width 215 height 15
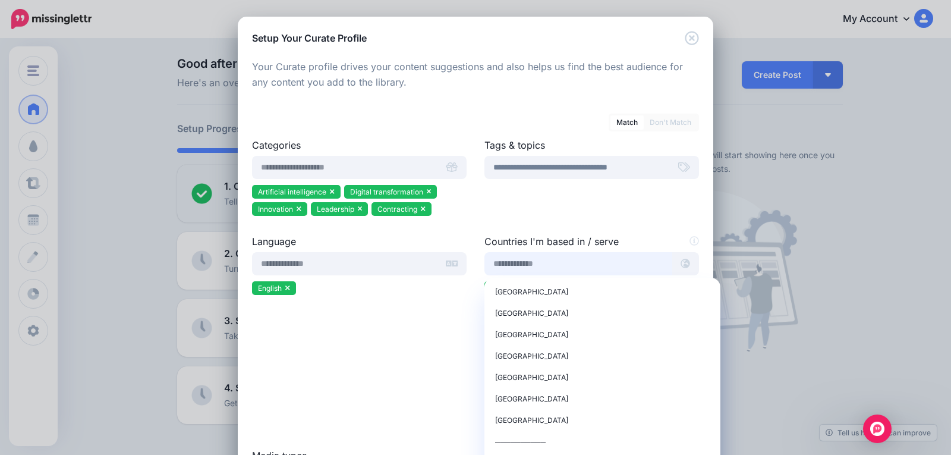
click at [494, 257] on input "text" at bounding box center [578, 263] width 188 height 23
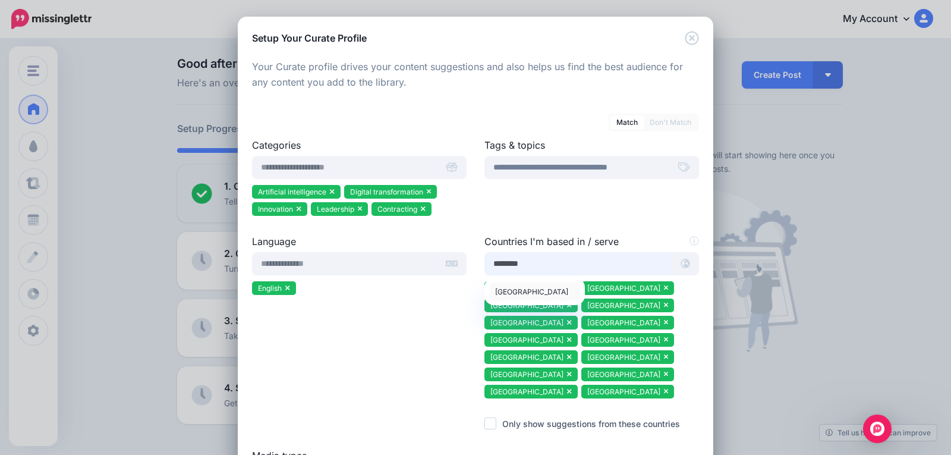
type input "********"
click at [506, 289] on span "Mongolia" at bounding box center [531, 291] width 73 height 9
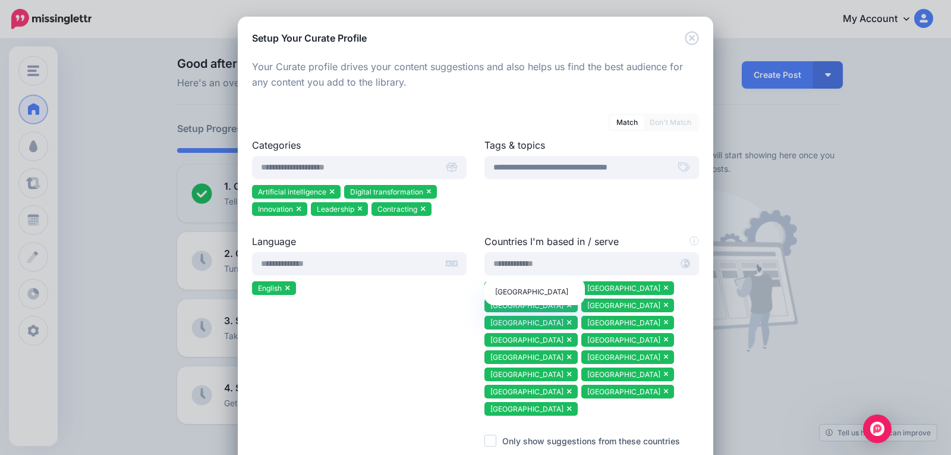
click at [604, 419] on div at bounding box center [591, 426] width 215 height 15
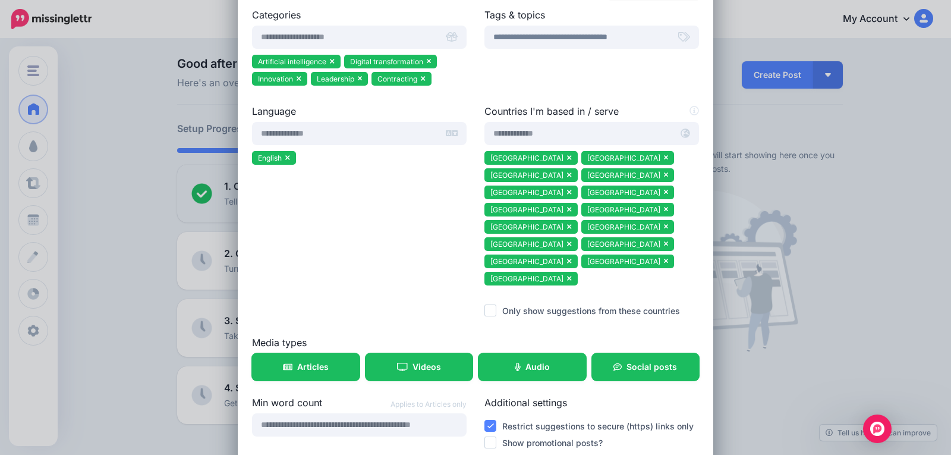
scroll to position [146, 0]
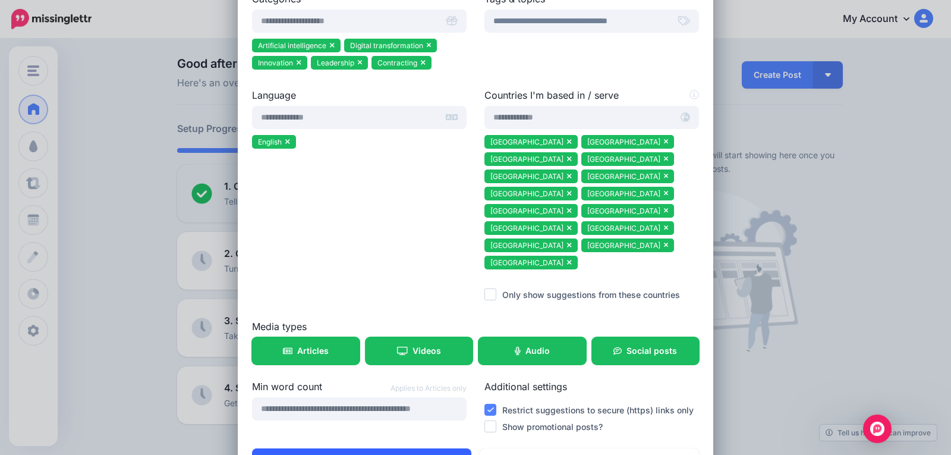
click at [395, 448] on button "Save" at bounding box center [361, 461] width 219 height 27
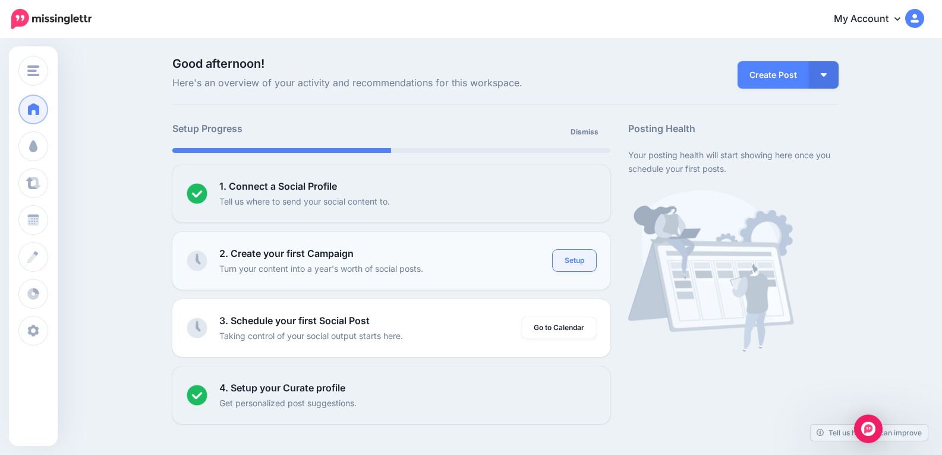
click at [585, 262] on link "Setup" at bounding box center [574, 260] width 43 height 21
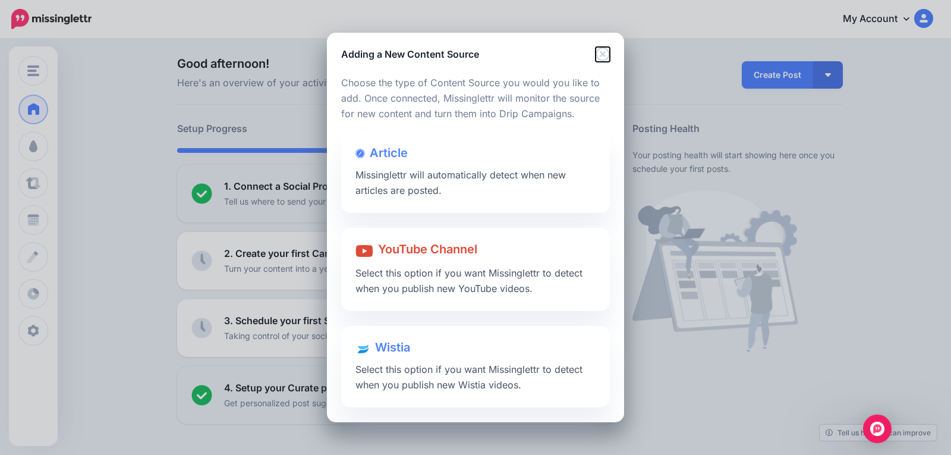
click at [604, 53] on icon "Close" at bounding box center [602, 55] width 14 height 14
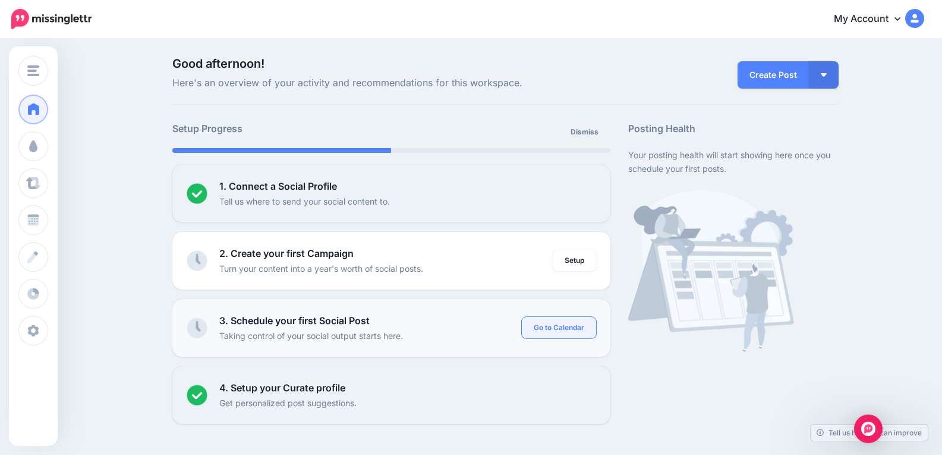
click at [558, 332] on link "Go to Calendar" at bounding box center [559, 327] width 74 height 21
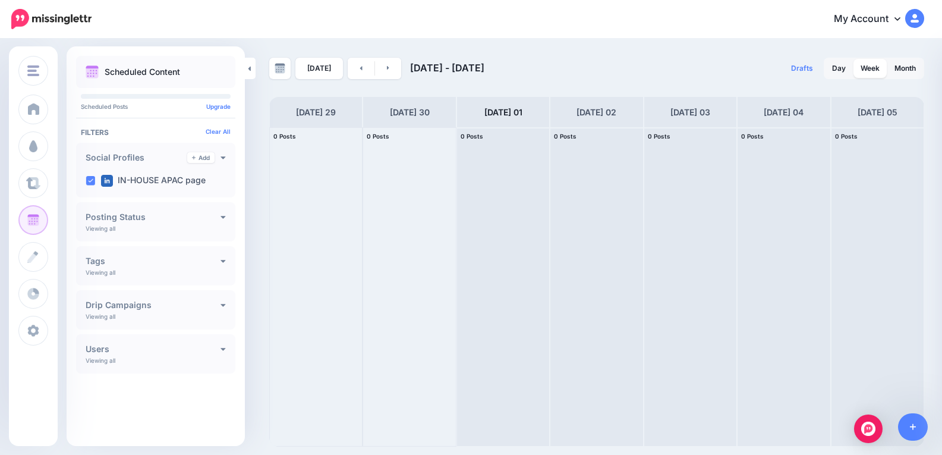
click at [217, 216] on h4 "Posting Status" at bounding box center [153, 217] width 135 height 8
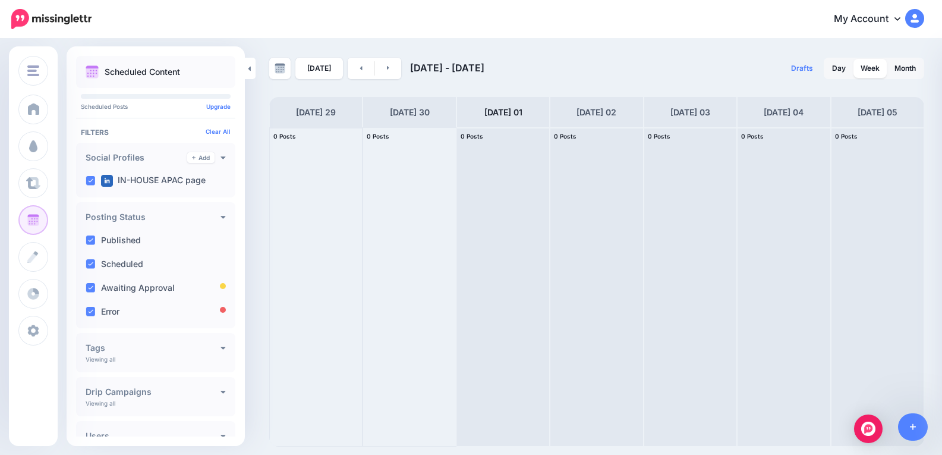
click at [298, 239] on div at bounding box center [316, 287] width 92 height 318
click at [213, 345] on h4 "Tags" at bounding box center [153, 347] width 135 height 8
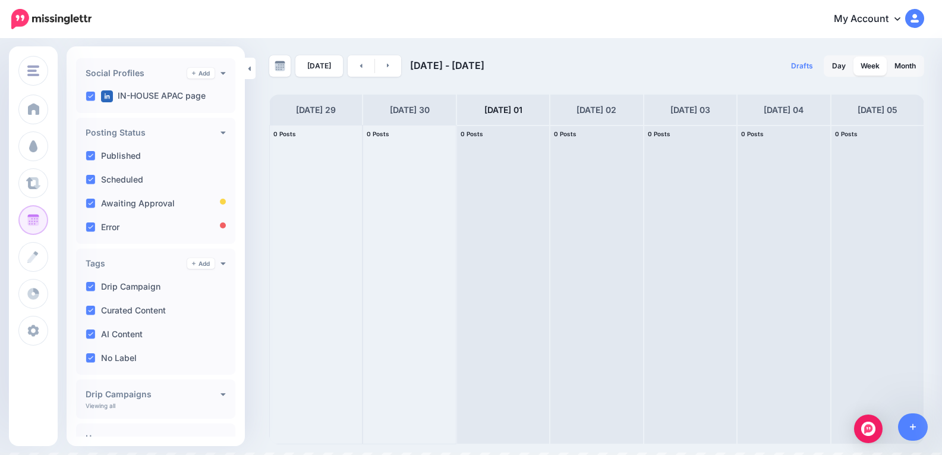
scroll to position [140, 0]
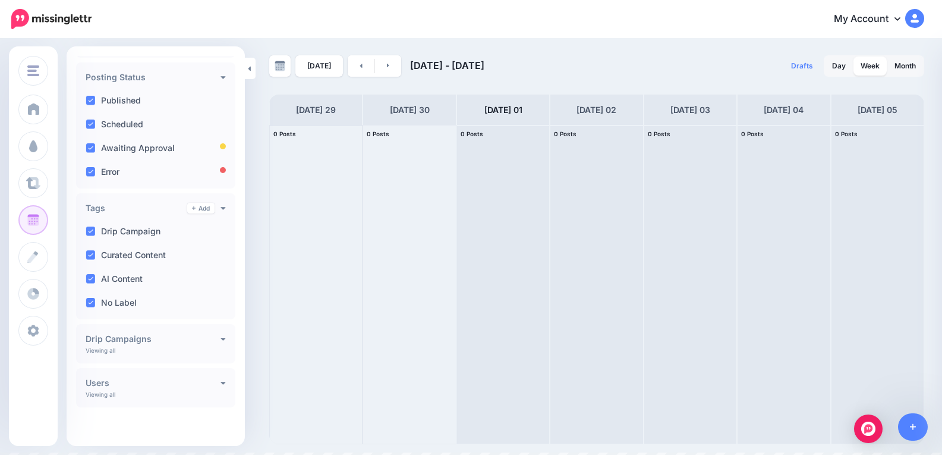
click at [295, 353] on div at bounding box center [316, 284] width 92 height 318
click at [222, 338] on div "**********" at bounding box center [155, 343] width 159 height 39
click at [220, 341] on icon at bounding box center [222, 338] width 5 height 8
click at [195, 412] on div "Users Add Viewing all [MEDICAL_DATA] APAC Admin" at bounding box center [155, 409] width 159 height 39
click at [214, 403] on h4 "Users" at bounding box center [153, 405] width 135 height 8
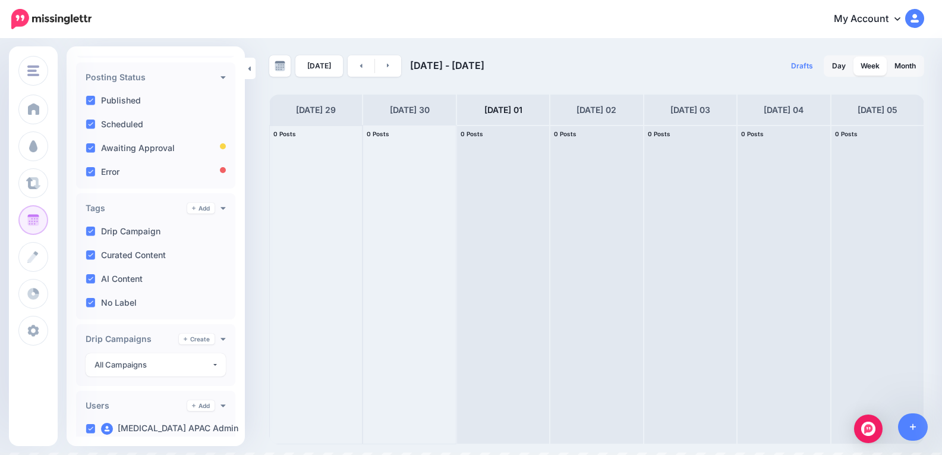
click at [285, 393] on div at bounding box center [316, 284] width 92 height 318
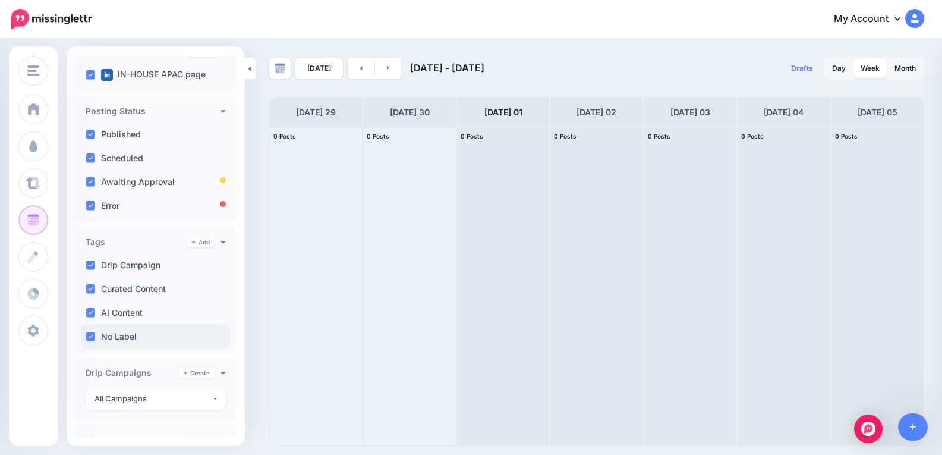
scroll to position [0, 0]
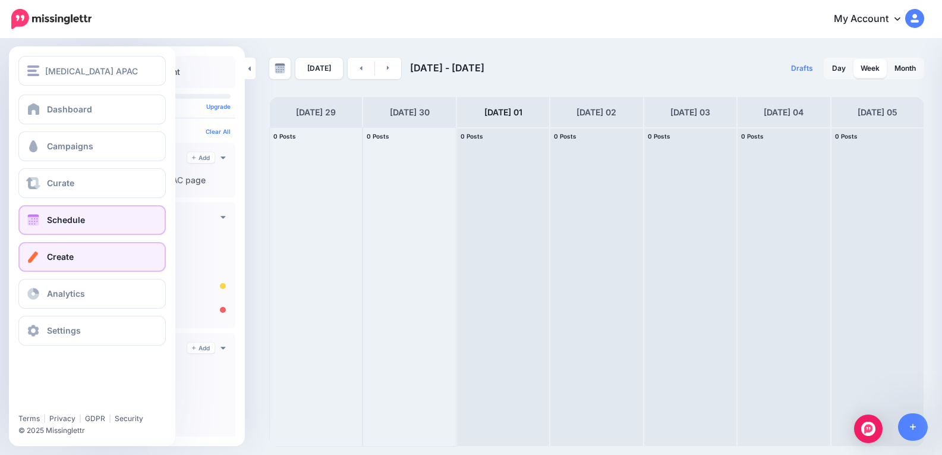
click at [38, 263] on link "Create" at bounding box center [91, 257] width 147 height 30
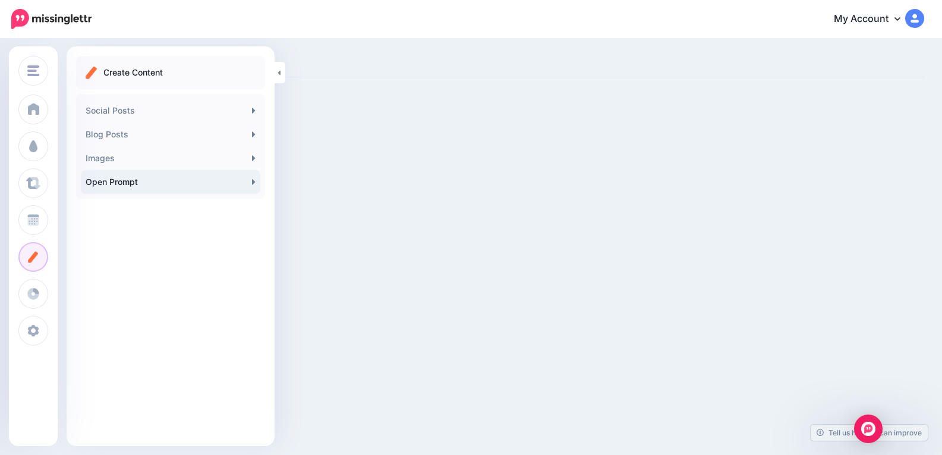
click at [250, 185] on link "Open Prompt" at bounding box center [170, 182] width 179 height 24
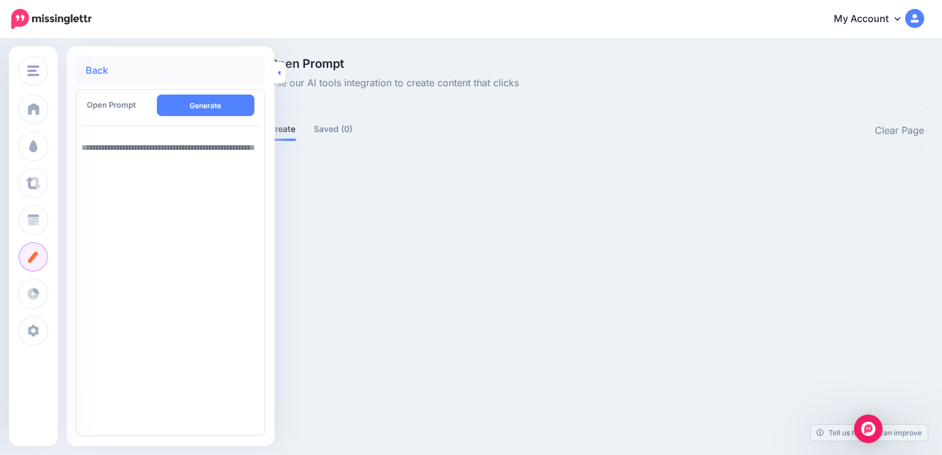
click at [280, 76] on icon at bounding box center [279, 73] width 3 height 8
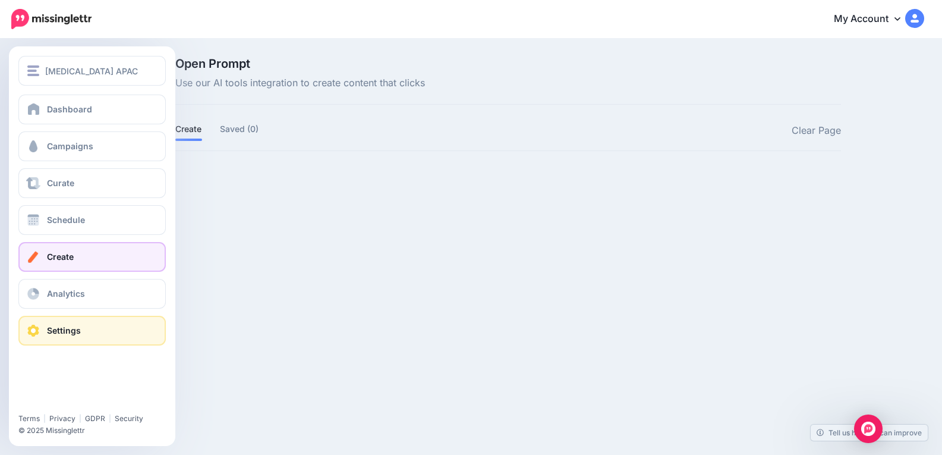
click at [33, 331] on span at bounding box center [33, 330] width 15 height 12
